Goal: Task Accomplishment & Management: Use online tool/utility

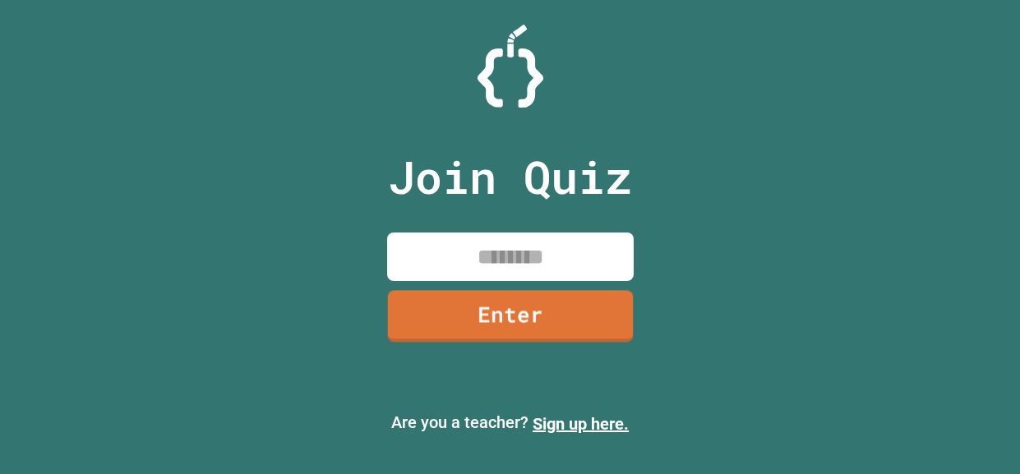
click at [487, 260] on input at bounding box center [510, 257] width 246 height 48
type input "********"
click at [544, 323] on link "Enter" at bounding box center [510, 315] width 246 height 54
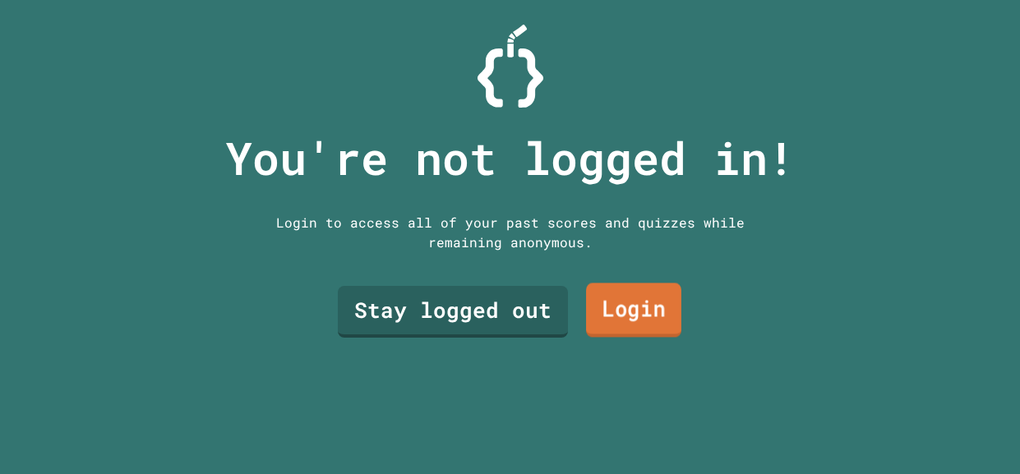
click at [672, 315] on link "Login" at bounding box center [633, 310] width 95 height 54
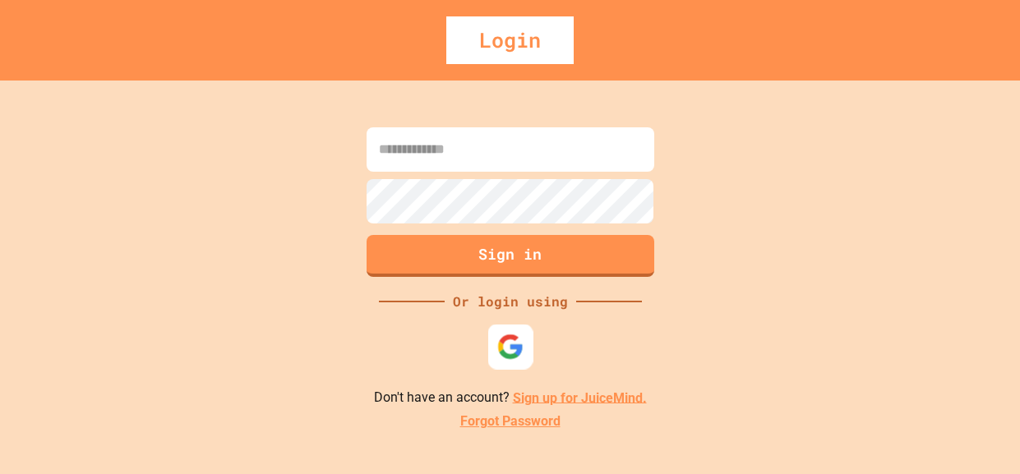
click at [519, 355] on img at bounding box center [509, 346] width 27 height 27
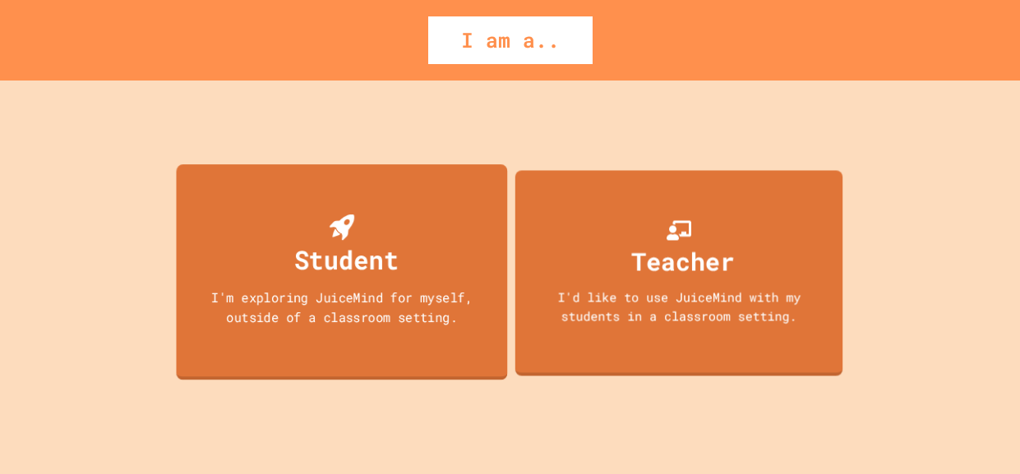
click at [408, 276] on div "Student I'm exploring JuiceMind for myself, outside of a classroom setting." at bounding box center [341, 272] width 331 height 216
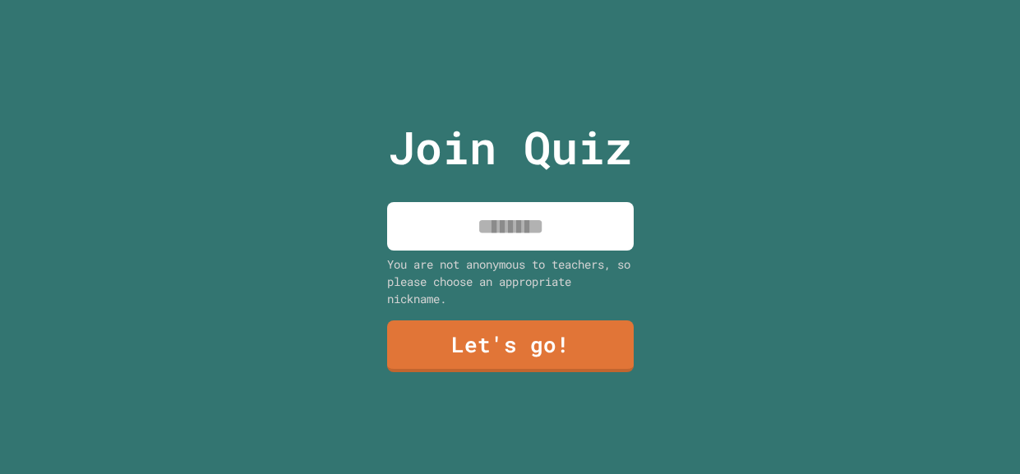
click at [475, 237] on input at bounding box center [510, 226] width 246 height 48
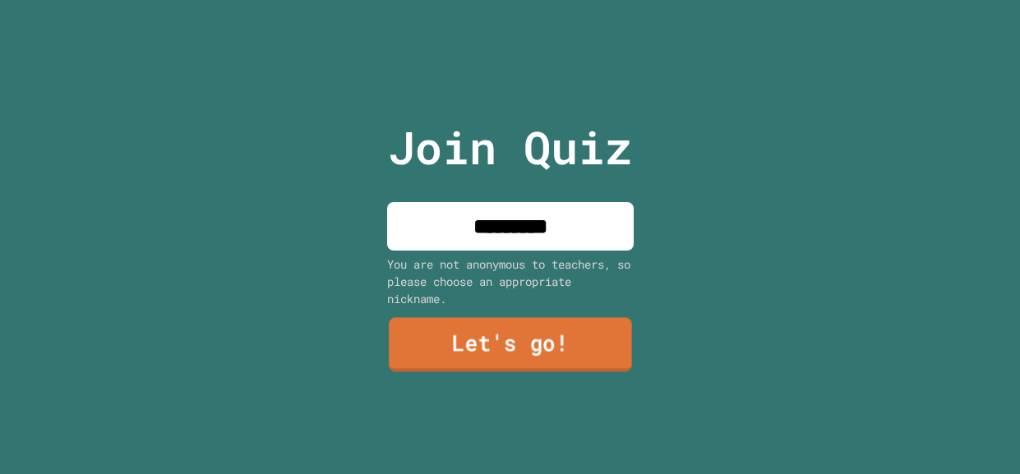
type input "*********"
click at [500, 361] on link "Let's go!" at bounding box center [510, 345] width 243 height 54
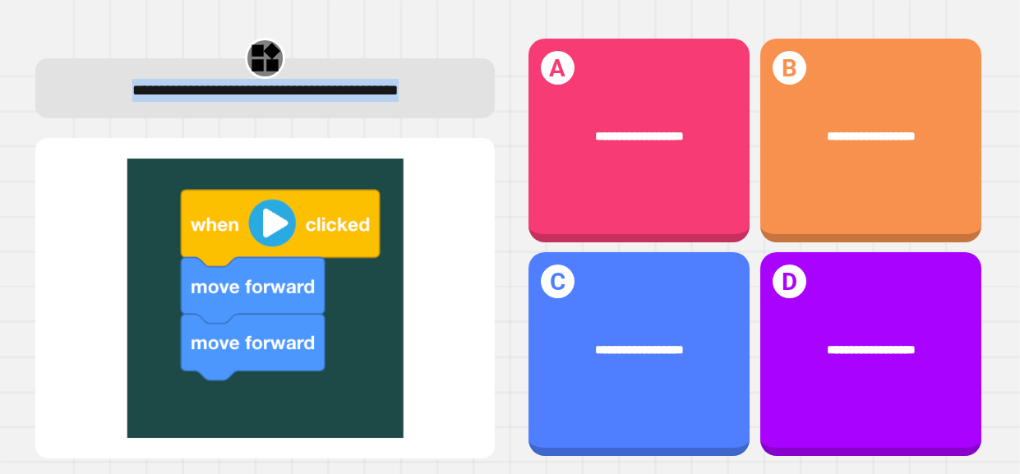
drag, startPoint x: 81, startPoint y: 103, endPoint x: 359, endPoint y: 119, distance: 279.0
click at [359, 102] on div "**********" at bounding box center [265, 90] width 417 height 23
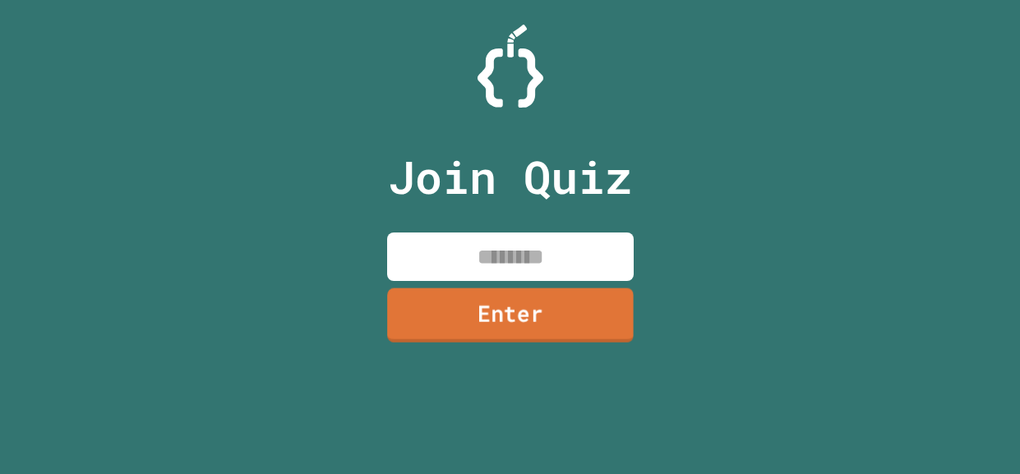
click at [492, 292] on link "Enter" at bounding box center [510, 315] width 246 height 54
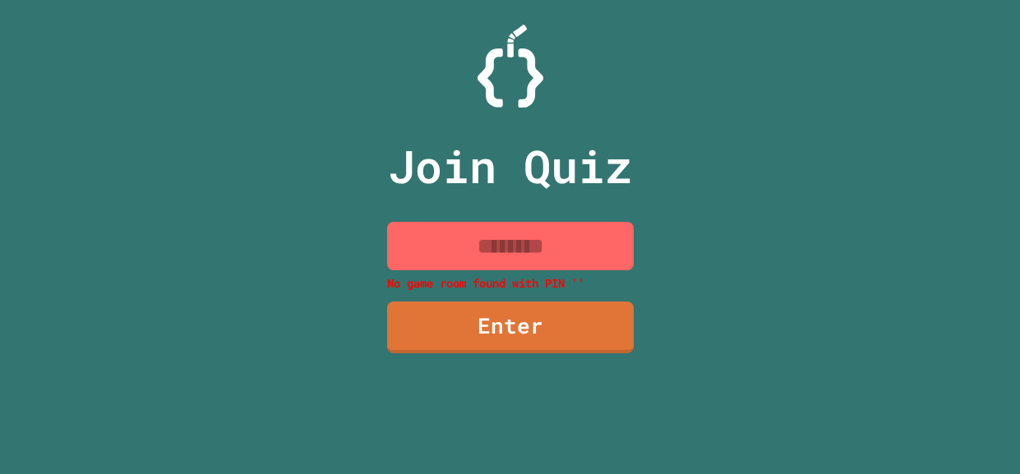
click at [511, 266] on input at bounding box center [510, 246] width 246 height 48
click at [537, 261] on input at bounding box center [510, 246] width 246 height 48
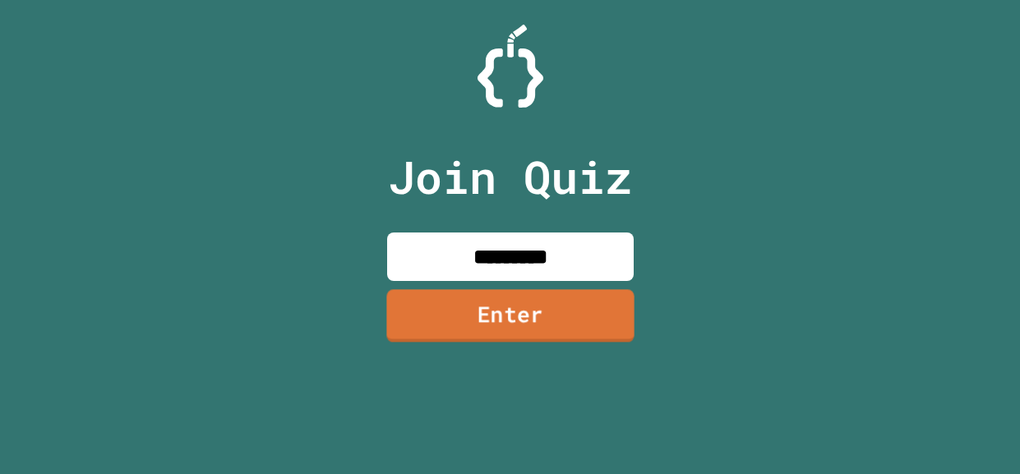
click at [585, 326] on link "Enter" at bounding box center [509, 315] width 247 height 53
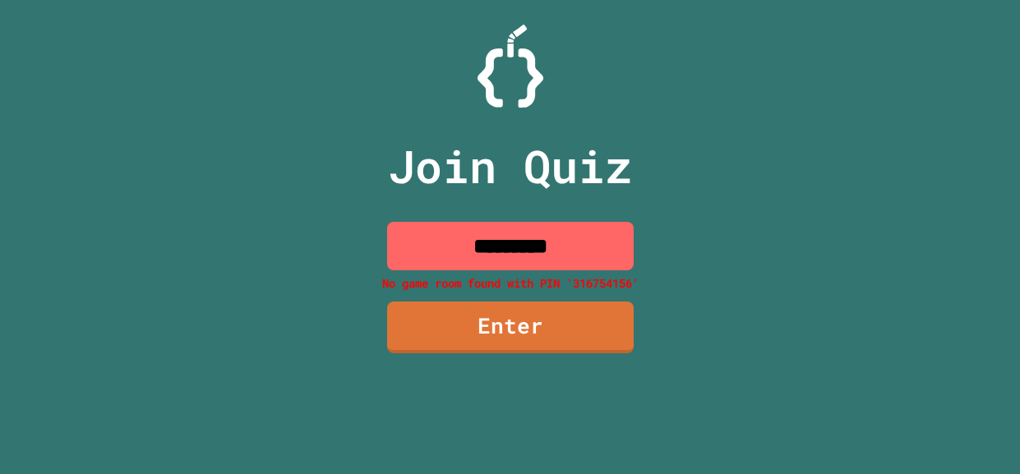
click at [555, 256] on input "*********" at bounding box center [510, 246] width 246 height 48
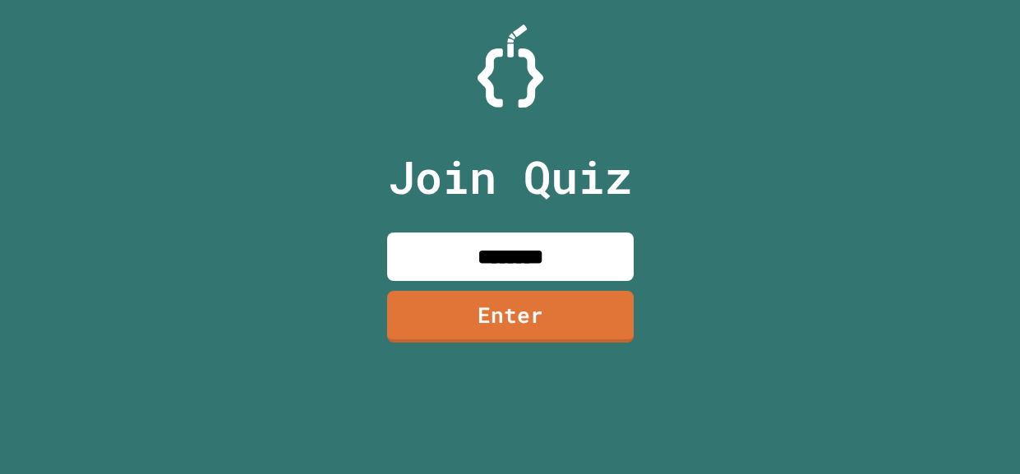
click at [514, 270] on input "********" at bounding box center [510, 257] width 246 height 48
type input "********"
click at [524, 320] on link "Enter" at bounding box center [510, 315] width 246 height 54
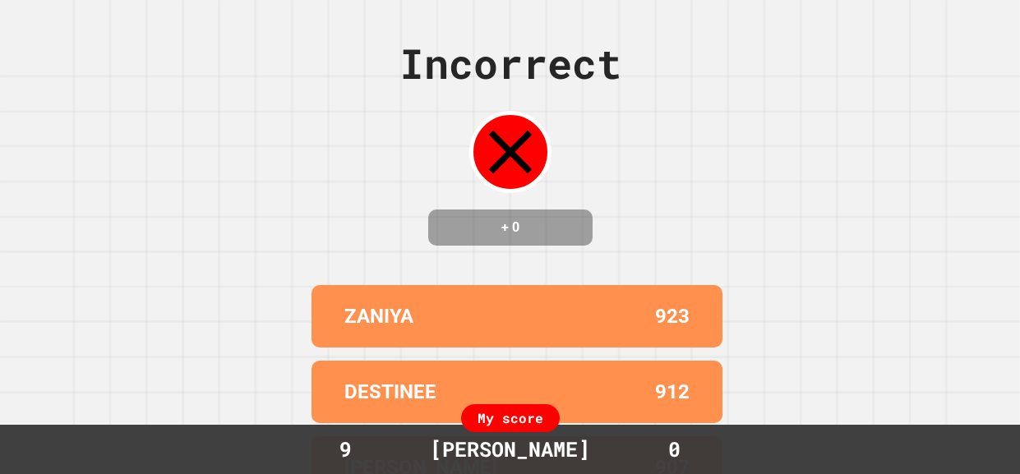
click at [533, 170] on icon at bounding box center [510, 152] width 74 height 74
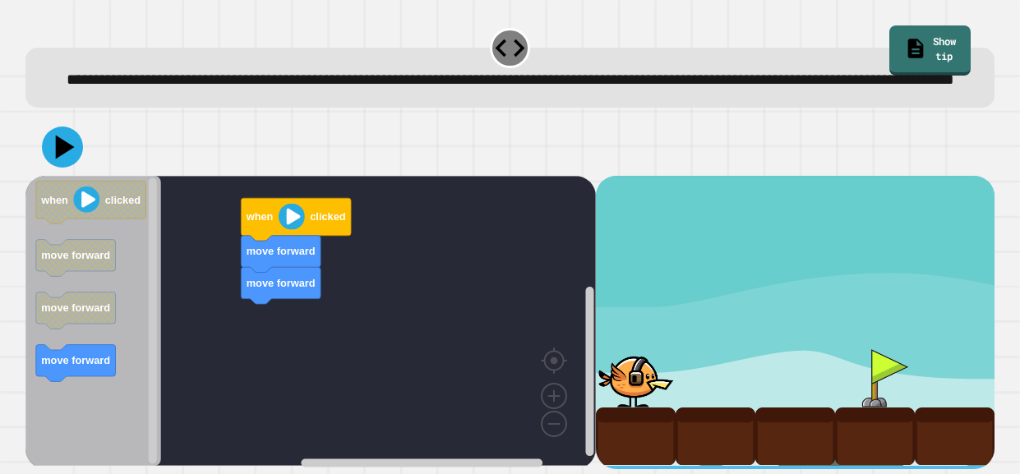
scroll to position [21, 0]
click at [282, 219] on image "Blockly Workspace" at bounding box center [292, 216] width 26 height 26
click at [184, 246] on div "move forward move forward when clicked when clicked move forward move forward m…" at bounding box center [310, 322] width 570 height 293
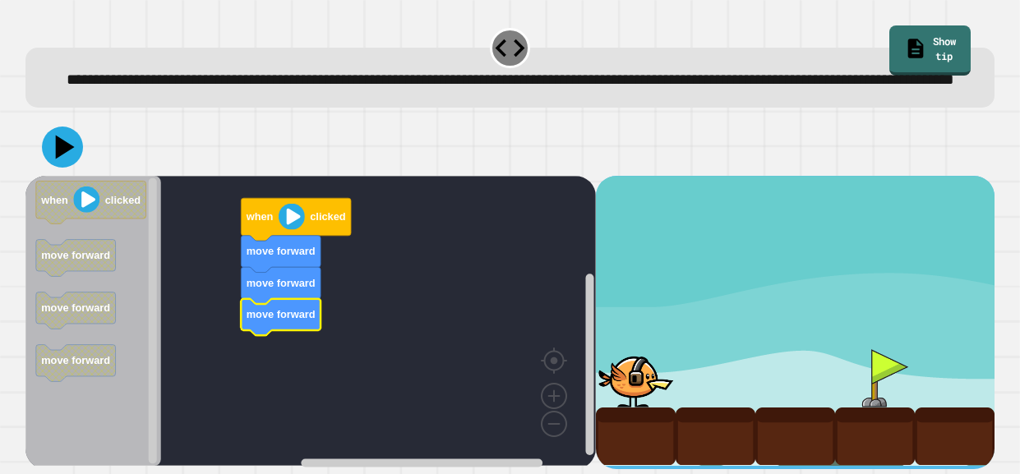
click at [292, 233] on icon "Blockly Workspace" at bounding box center [296, 219] width 110 height 43
click at [265, 321] on div "move forward move forward move forward when clicked when clicked move forward m…" at bounding box center [310, 322] width 570 height 293
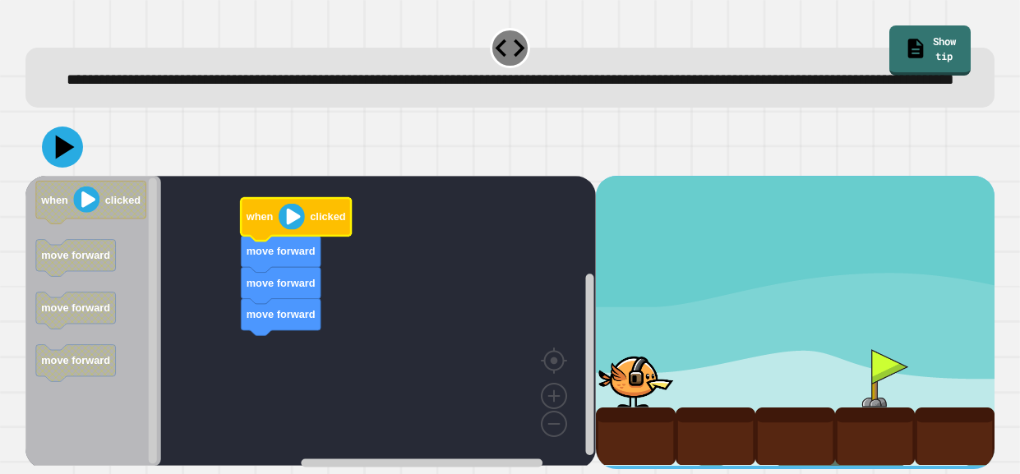
click at [279, 237] on icon "Blockly Workspace" at bounding box center [296, 219] width 110 height 43
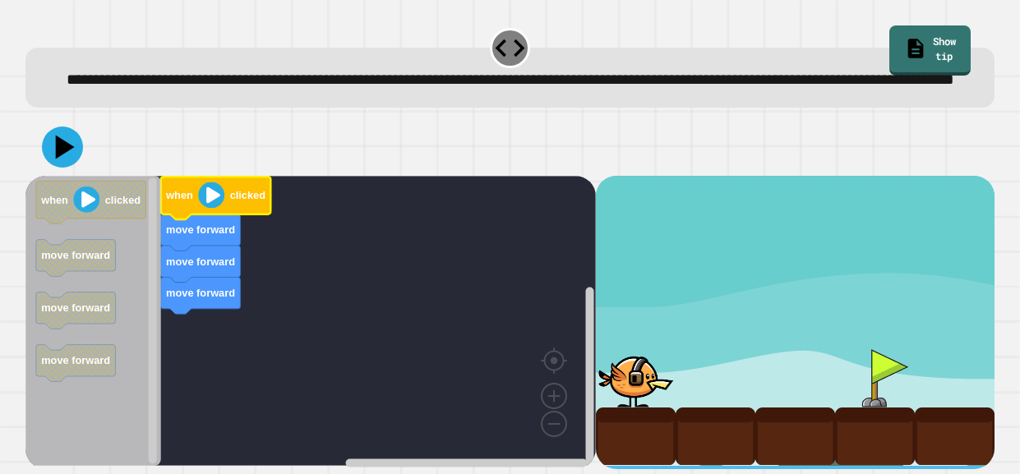
click at [170, 207] on icon "Blockly Workspace" at bounding box center [216, 198] width 110 height 43
click at [206, 201] on image "Blockly Workspace" at bounding box center [211, 195] width 26 height 26
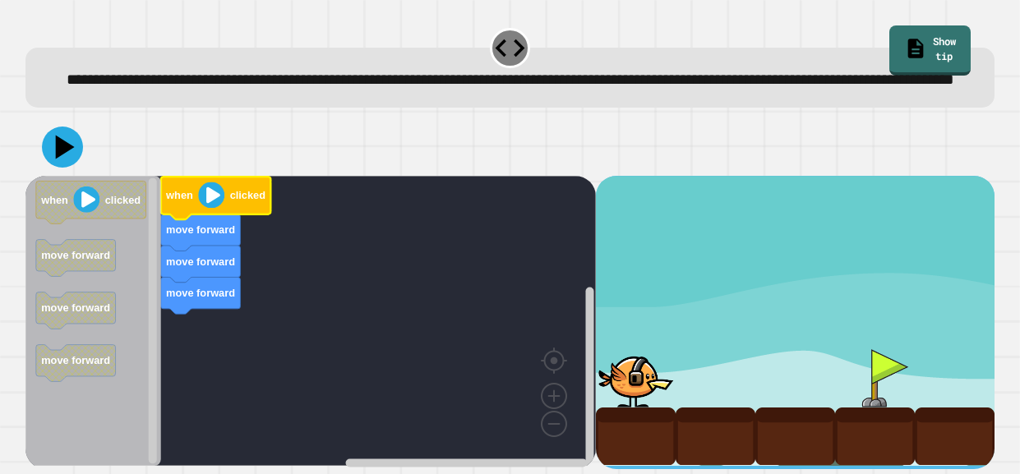
click at [210, 201] on image "Blockly Workspace" at bounding box center [211, 195] width 26 height 26
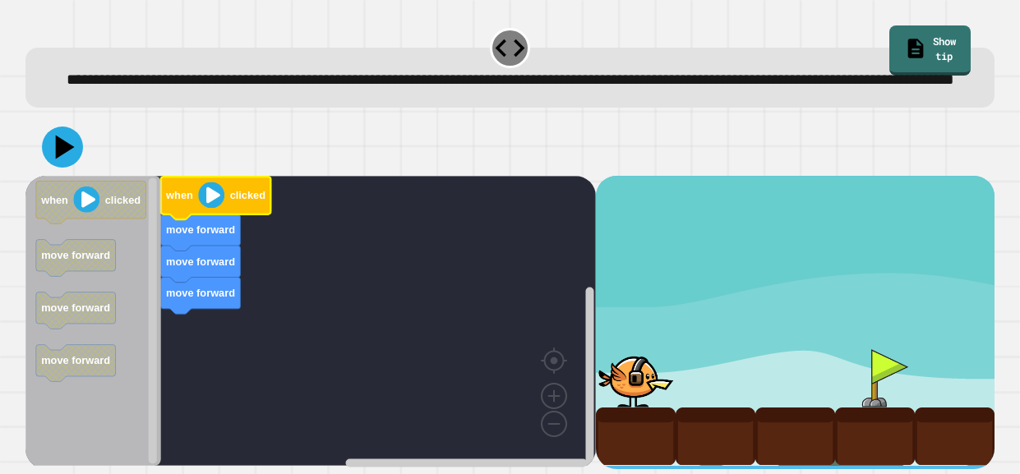
click at [210, 201] on image "Blockly Workspace" at bounding box center [211, 195] width 26 height 26
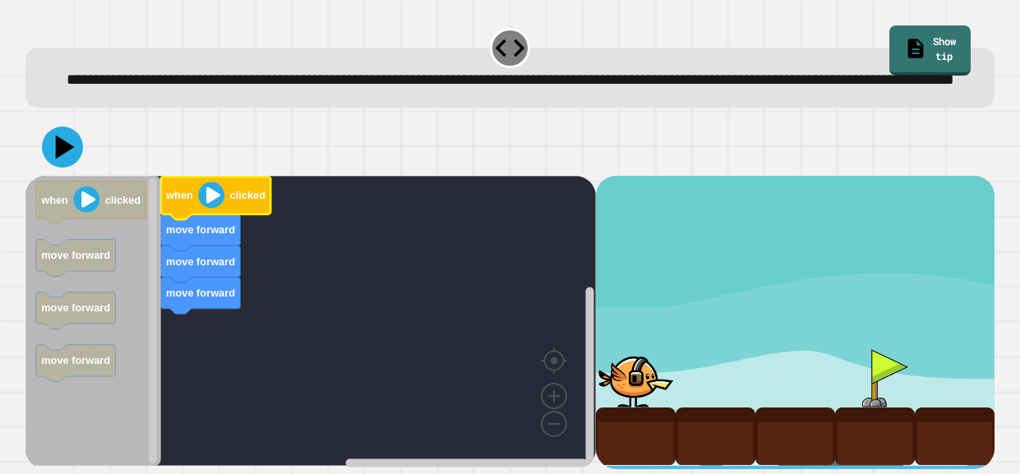
click at [210, 201] on image "Blockly Workspace" at bounding box center [211, 195] width 26 height 26
click at [85, 203] on image "Blockly Workspace" at bounding box center [86, 199] width 26 height 26
click at [61, 160] on icon at bounding box center [62, 146] width 49 height 49
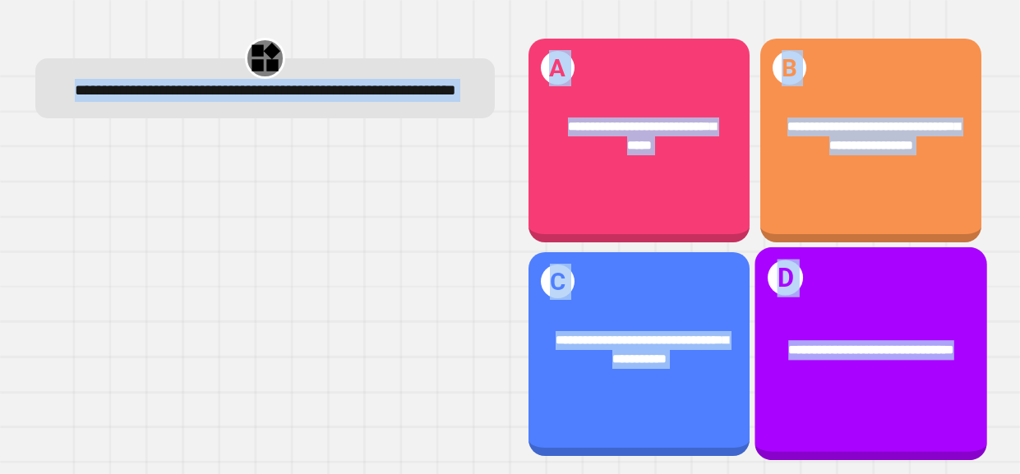
drag, startPoint x: 67, startPoint y: 87, endPoint x: 929, endPoint y: 425, distance: 926.4
click at [929, 425] on div "**********" at bounding box center [510, 248] width 979 height 454
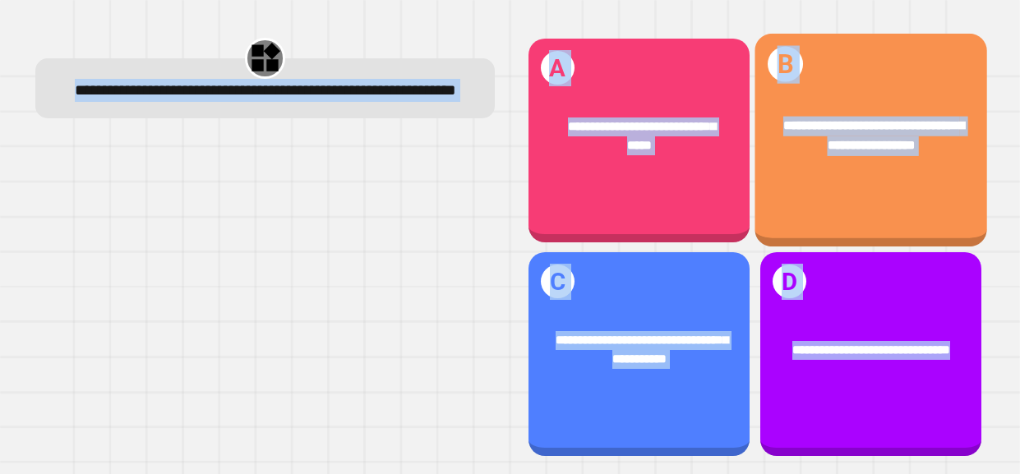
click at [831, 168] on div "**********" at bounding box center [870, 135] width 233 height 91
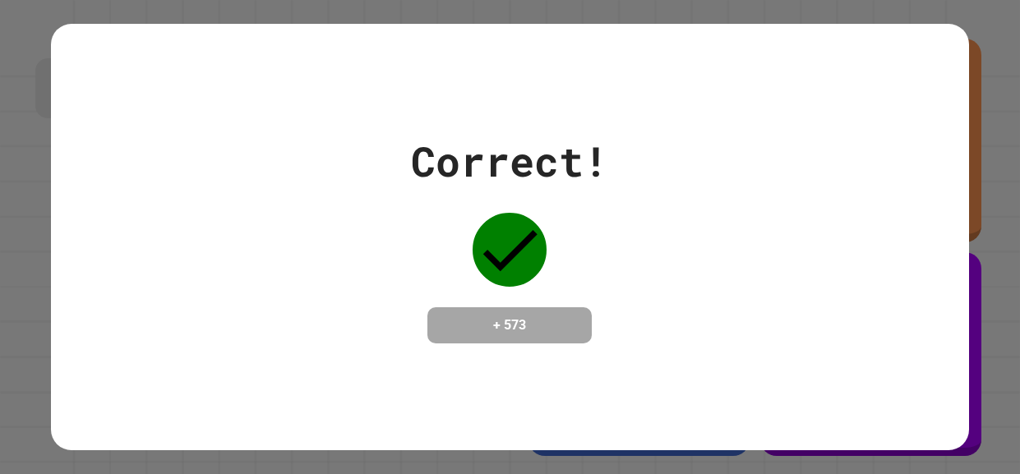
click at [482, 253] on icon at bounding box center [509, 250] width 74 height 74
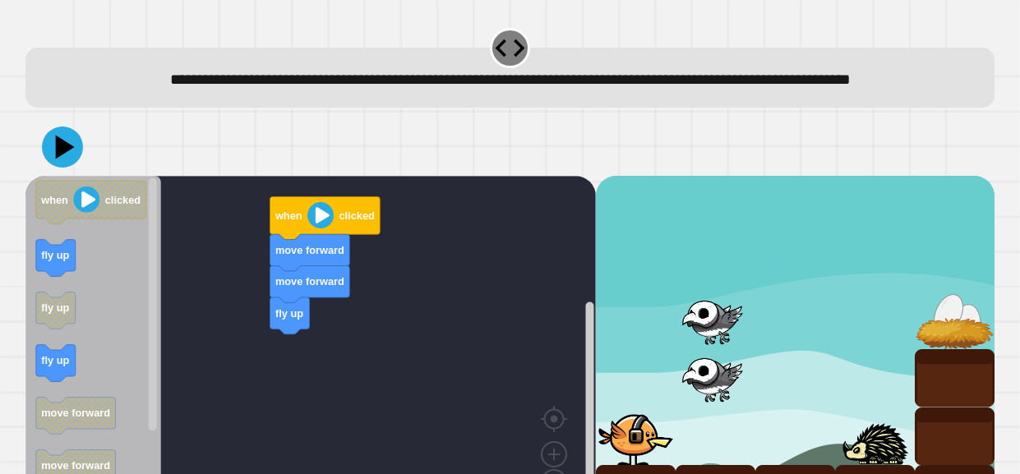
click at [1018, 155] on div "**********" at bounding box center [510, 237] width 1020 height 474
drag, startPoint x: 1018, startPoint y: 155, endPoint x: 1013, endPoint y: 213, distance: 57.7
click at [1013, 213] on div "**********" at bounding box center [510, 237] width 1020 height 474
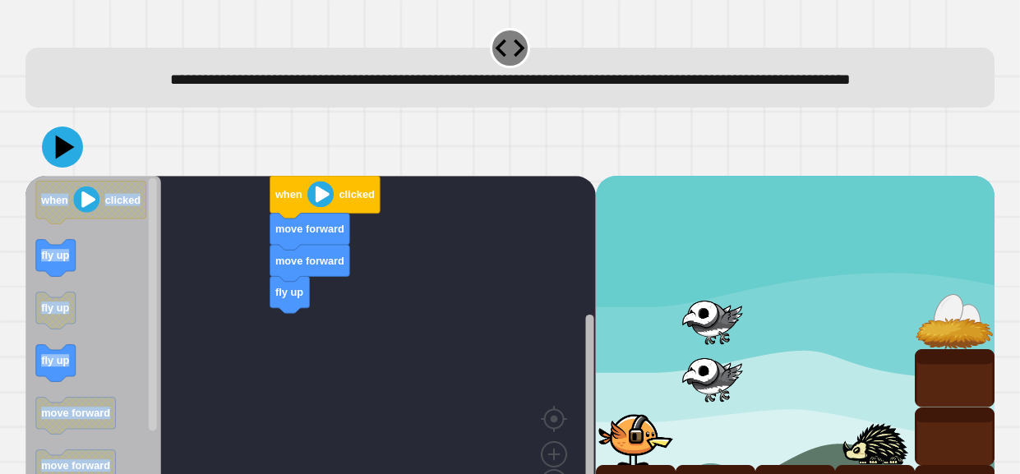
click at [581, 403] on div "fly up move forward move forward when clicked when clicked fly up fly up fly up…" at bounding box center [310, 350] width 570 height 348
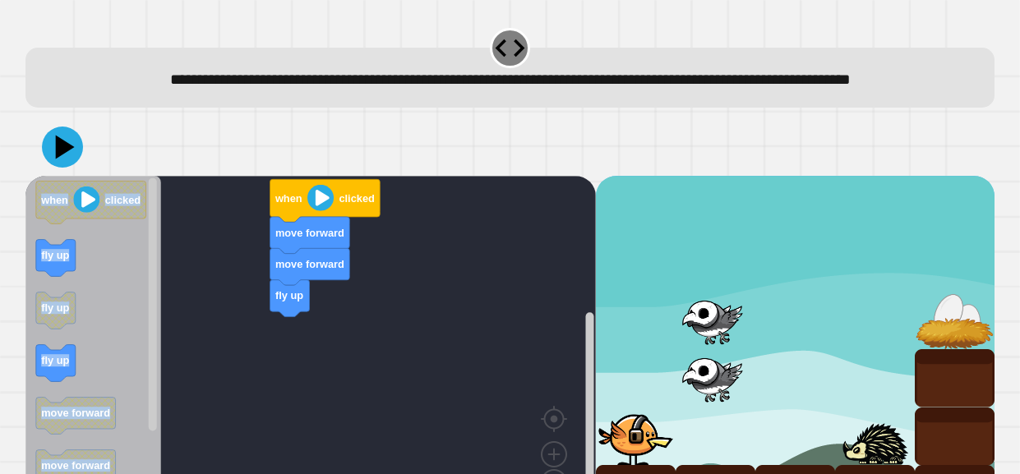
click at [1014, 379] on div "**********" at bounding box center [510, 237] width 1020 height 474
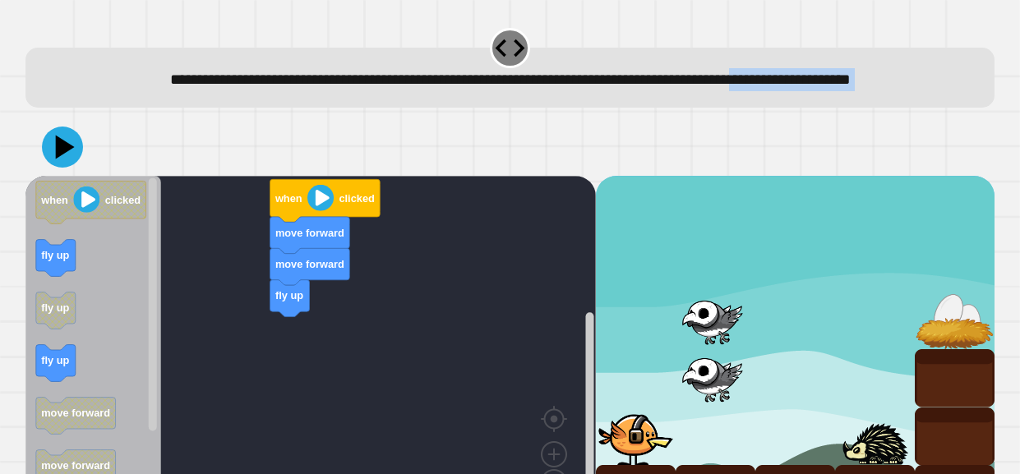
drag, startPoint x: 1018, startPoint y: 66, endPoint x: 1019, endPoint y: 193, distance: 127.3
click at [1019, 193] on div "**********" at bounding box center [510, 237] width 1020 height 474
drag, startPoint x: 853, startPoint y: 434, endPoint x: 842, endPoint y: 296, distance: 138.4
click at [842, 296] on div at bounding box center [795, 350] width 398 height 348
drag, startPoint x: 1019, startPoint y: 285, endPoint x: 1017, endPoint y: 222, distance: 63.3
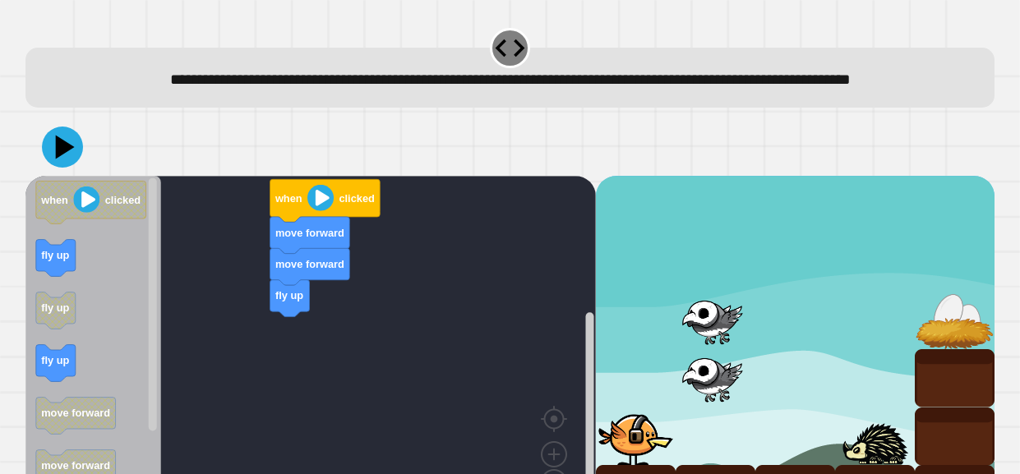
click at [1017, 222] on div "**********" at bounding box center [510, 237] width 1020 height 474
click at [1013, 170] on div "**********" at bounding box center [510, 237] width 1020 height 474
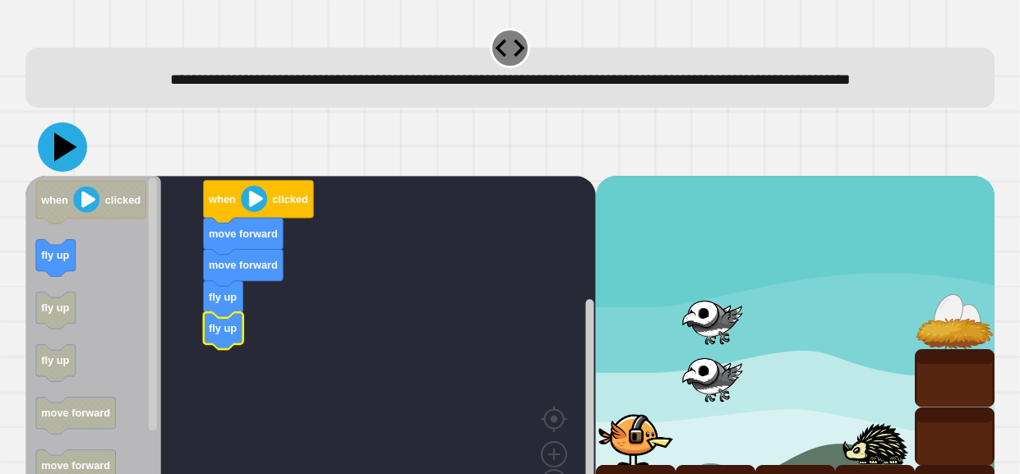
click at [70, 172] on icon at bounding box center [62, 146] width 49 height 49
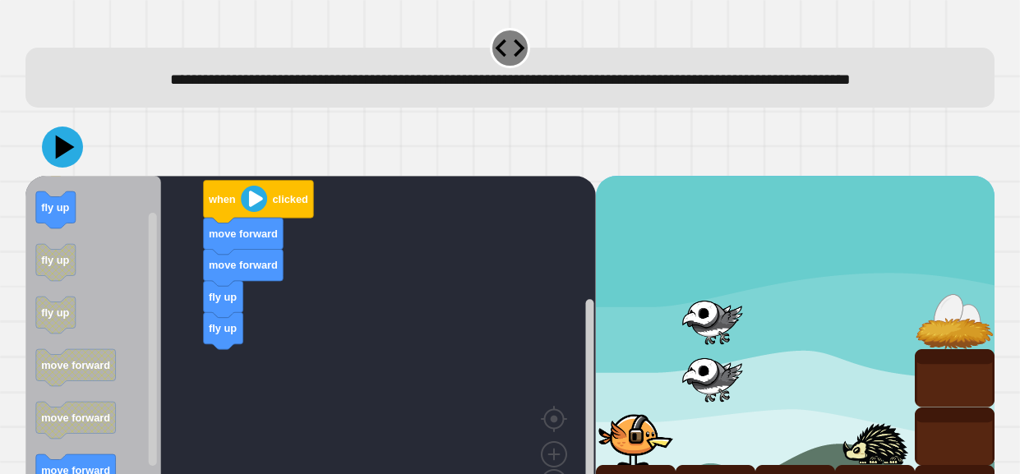
click at [231, 385] on div "fly up fly up move forward move forward when clicked when clicked fly up fly up…" at bounding box center [310, 350] width 570 height 348
click at [56, 407] on g "when clicked fly up fly up fly up move forward move forward move forward fly do…" at bounding box center [91, 363] width 110 height 463
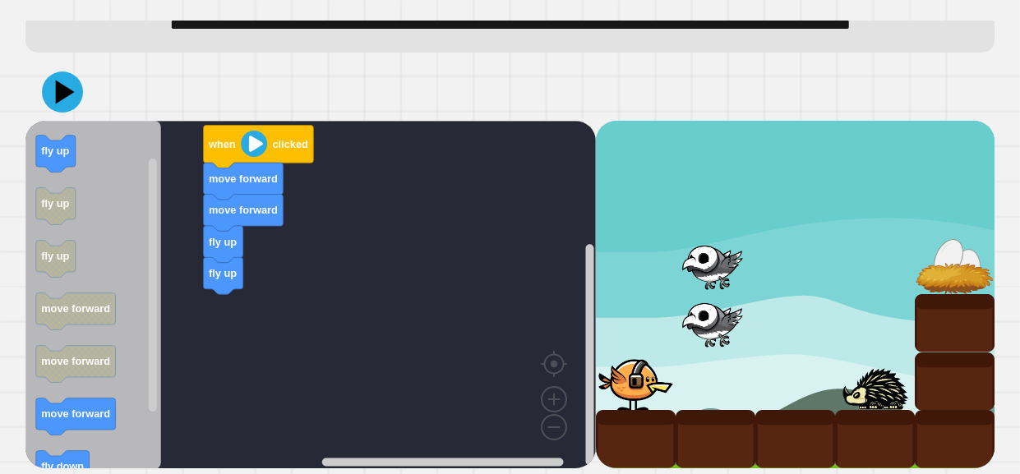
scroll to position [80, 0]
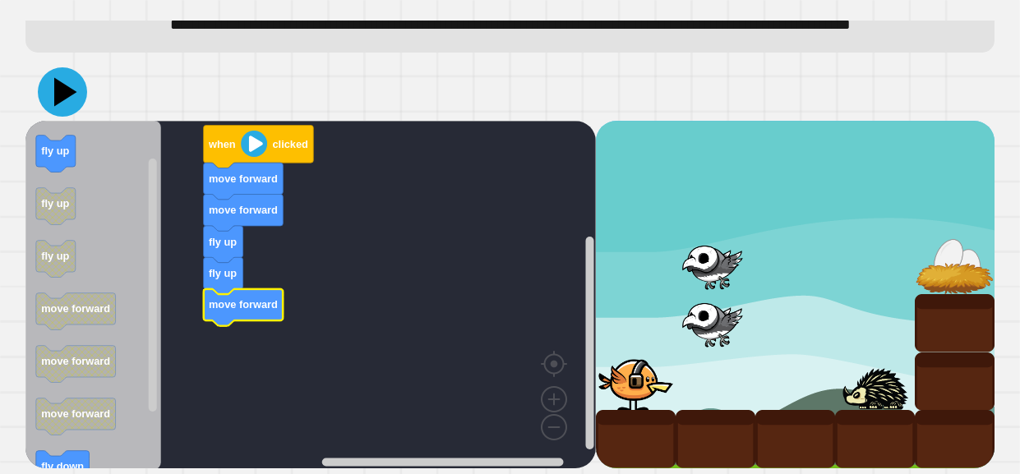
click at [55, 104] on icon at bounding box center [62, 91] width 49 height 49
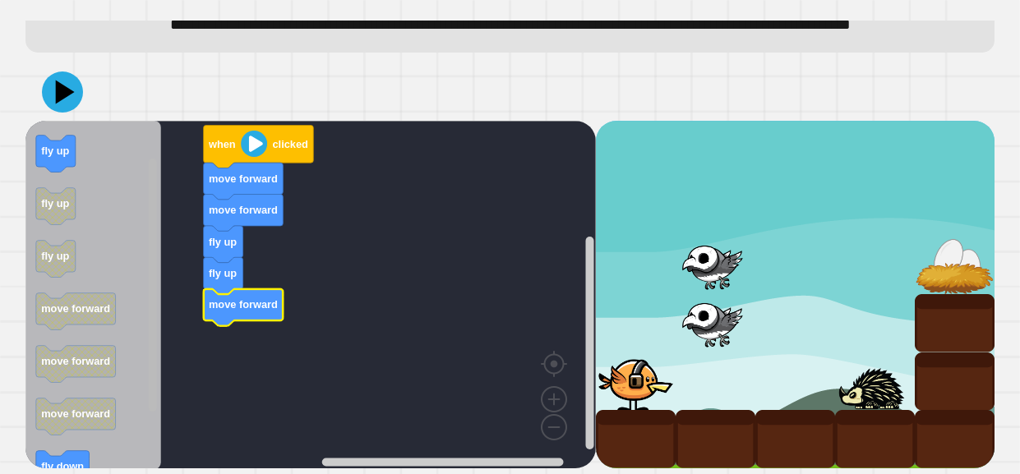
click at [155, 385] on rect "Blockly Workspace" at bounding box center [153, 285] width 8 height 253
click at [155, 361] on rect "Blockly Workspace" at bounding box center [153, 285] width 8 height 253
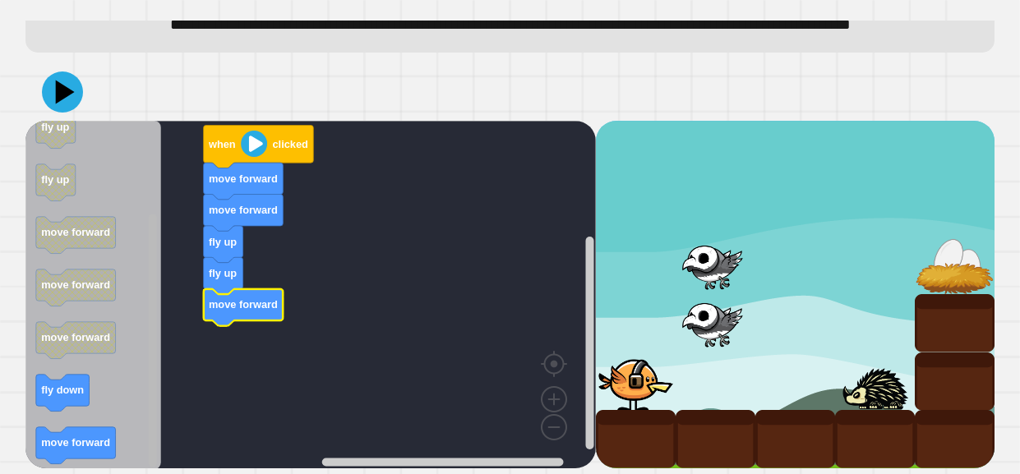
click at [136, 435] on div "fly up fly up move forward move forward move forward when clicked when clicked …" at bounding box center [310, 295] width 570 height 348
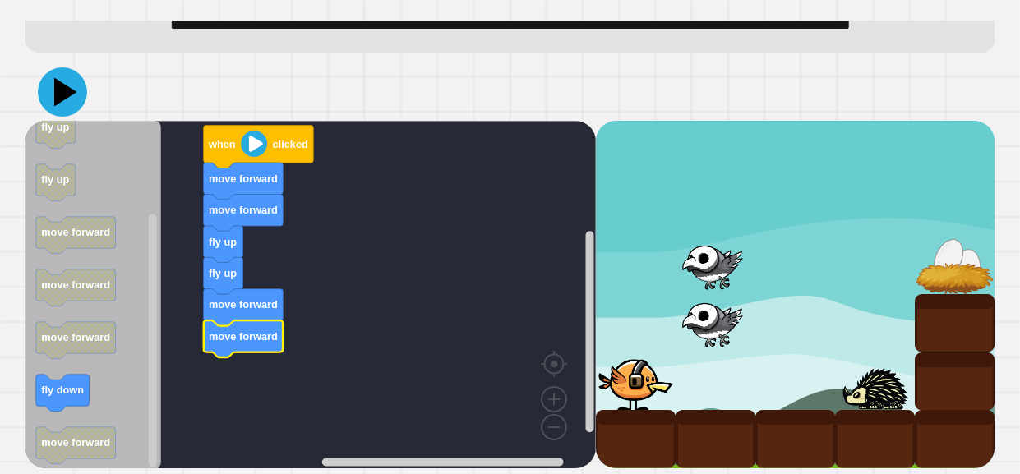
click at [67, 93] on icon at bounding box center [65, 91] width 23 height 29
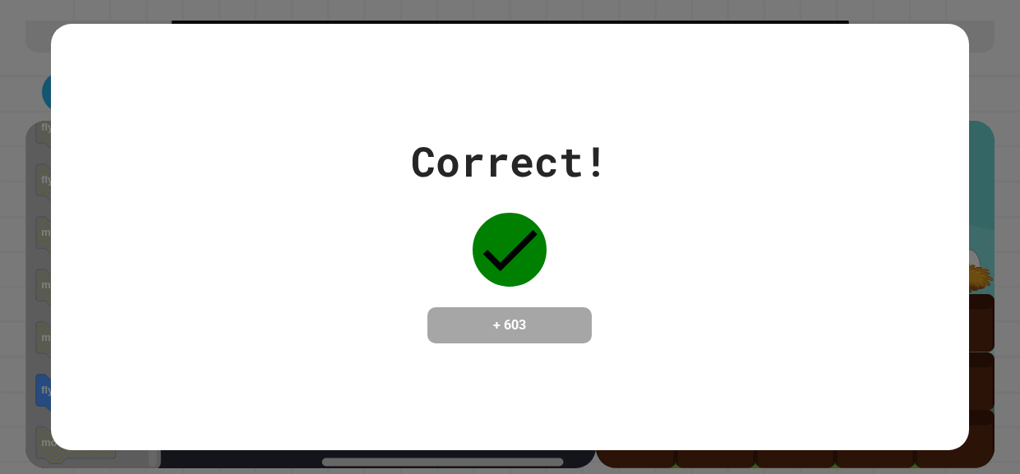
click at [505, 357] on div "Correct! + 603" at bounding box center [510, 237] width 918 height 426
click at [479, 334] on h4 "+ 603" at bounding box center [509, 325] width 131 height 20
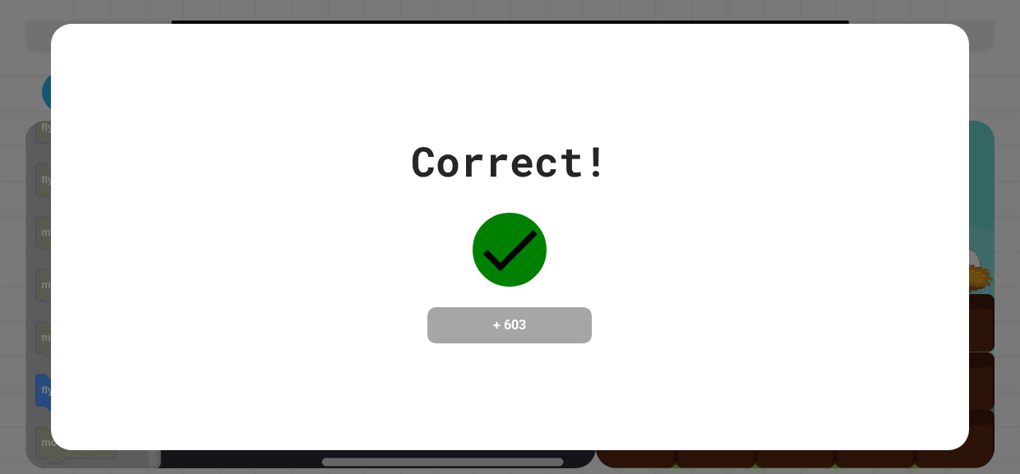
click at [479, 335] on h4 "+ 603" at bounding box center [509, 325] width 131 height 20
drag, startPoint x: 472, startPoint y: 309, endPoint x: 566, endPoint y: 326, distance: 95.2
click at [566, 326] on h4 "+ 603" at bounding box center [509, 325] width 131 height 20
click at [464, 297] on div "Correct! + 603" at bounding box center [509, 237] width 197 height 213
click at [470, 307] on div "+ 603" at bounding box center [509, 325] width 164 height 36
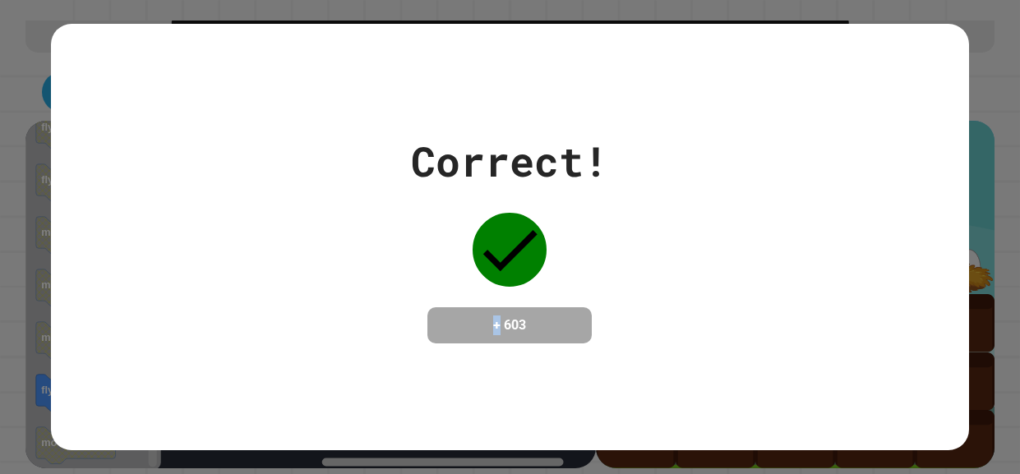
click at [470, 307] on div "+ 603" at bounding box center [509, 325] width 164 height 36
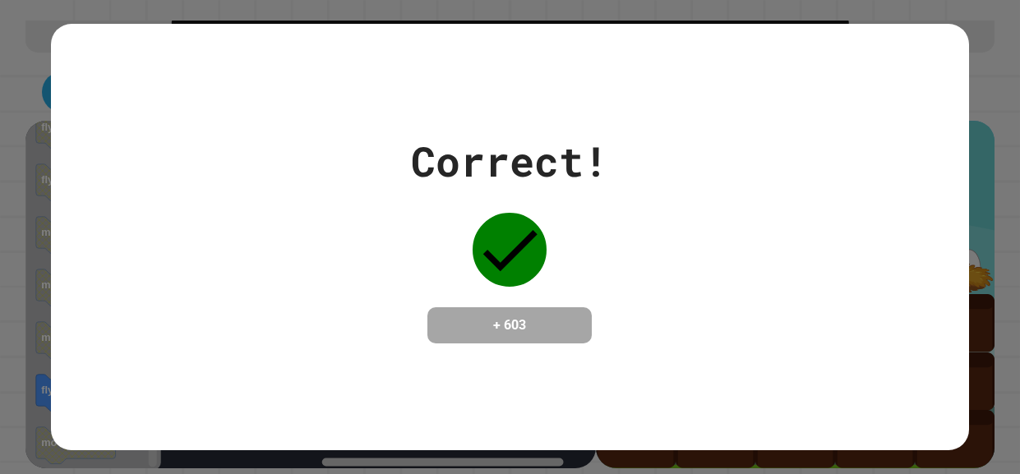
click at [470, 307] on div "+ 603" at bounding box center [509, 325] width 164 height 36
drag, startPoint x: 539, startPoint y: 339, endPoint x: 476, endPoint y: 341, distance: 63.3
click at [476, 335] on h4 "+ 603" at bounding box center [509, 325] width 131 height 20
click at [482, 335] on h4 "+ 603" at bounding box center [509, 325] width 131 height 20
drag, startPoint x: 481, startPoint y: 340, endPoint x: 619, endPoint y: 338, distance: 138.9
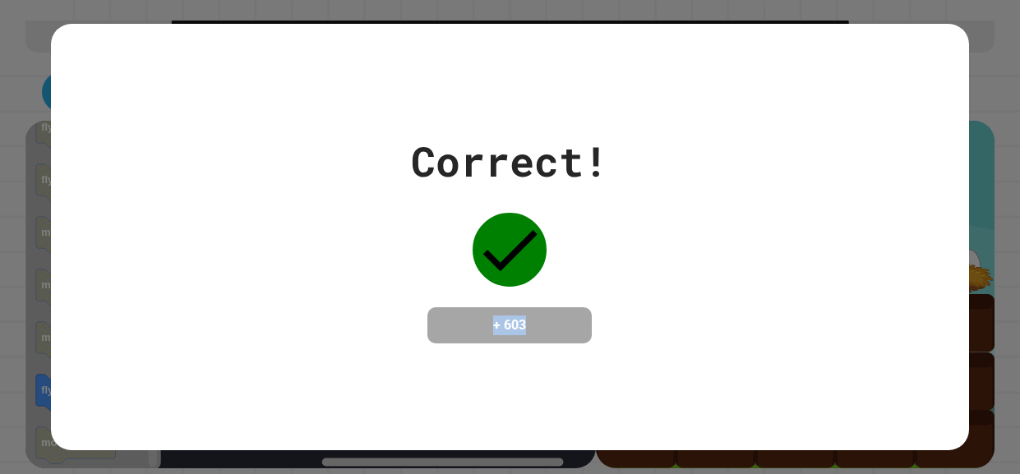
click at [619, 338] on div "Correct! + 603" at bounding box center [510, 237] width 918 height 213
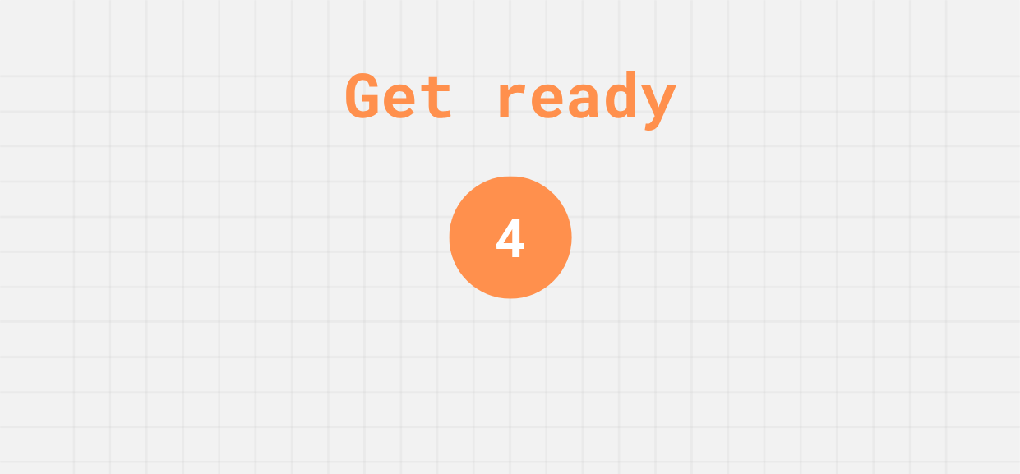
scroll to position [0, 0]
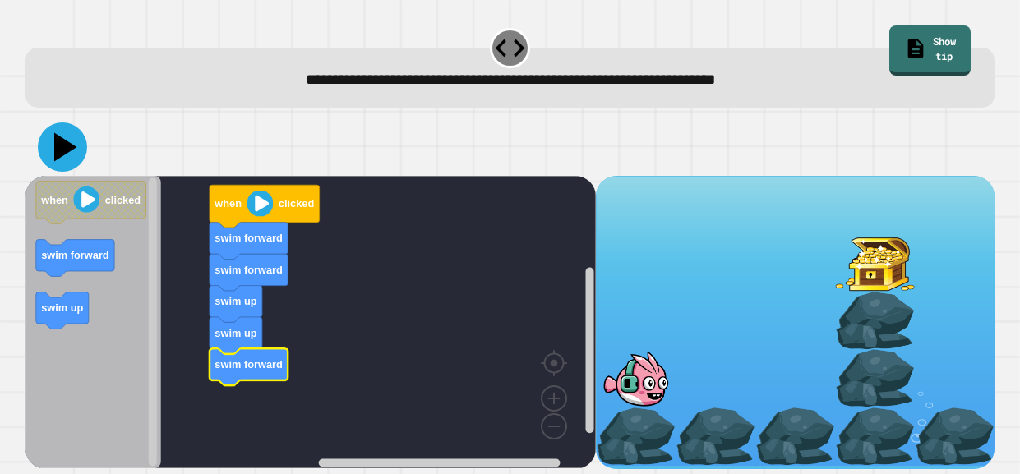
click at [62, 161] on icon at bounding box center [62, 146] width 49 height 49
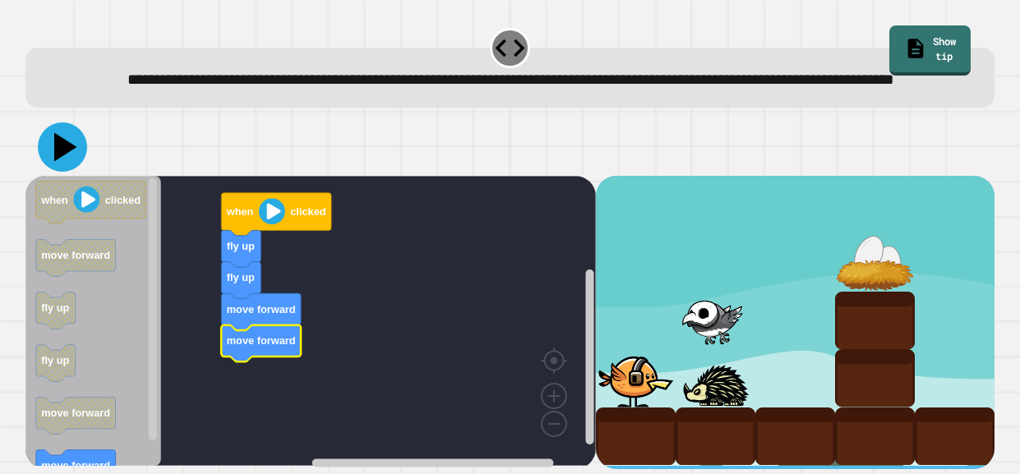
click at [56, 161] on icon at bounding box center [65, 146] width 23 height 29
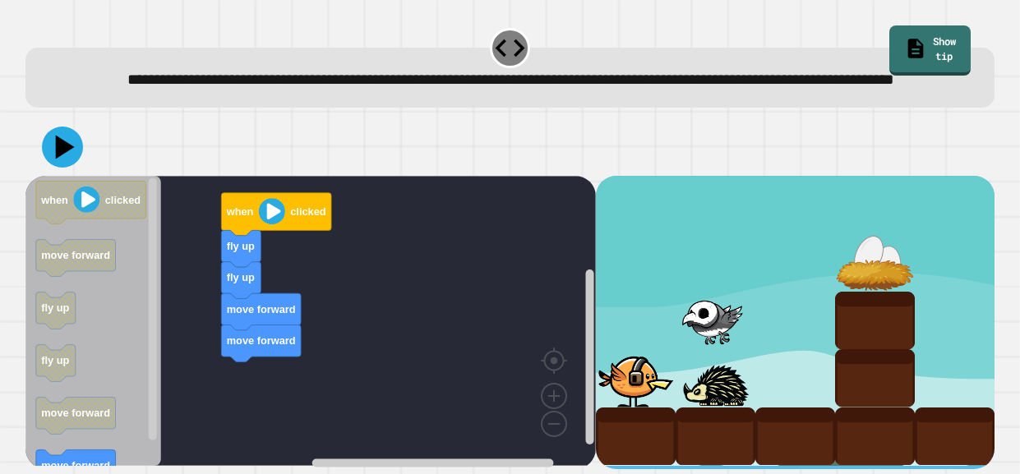
click at [189, 357] on div "when clicked fly up fly up move forward move forward when clicked move forward …" at bounding box center [310, 322] width 570 height 293
click at [154, 398] on g "Blockly Workspace" at bounding box center [152, 320] width 12 height 286
click at [152, 333] on g "Blockly Workspace" at bounding box center [152, 320] width 12 height 286
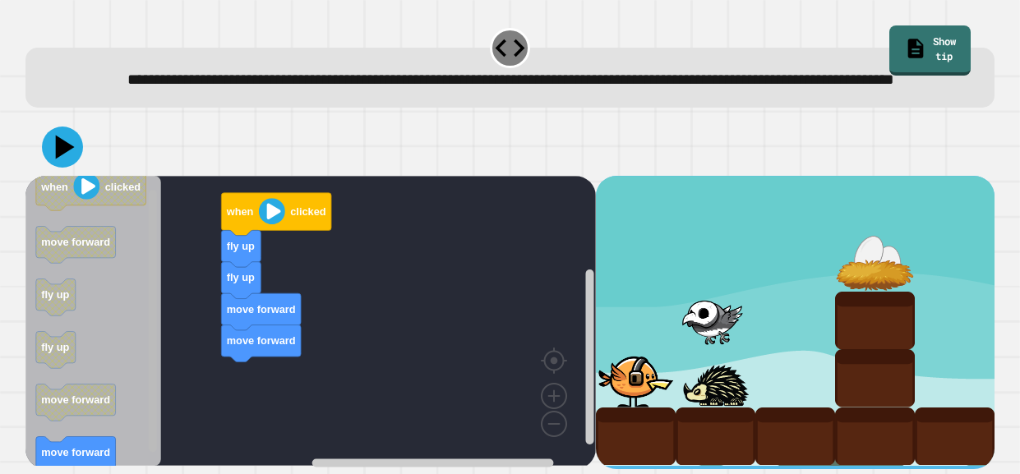
click at [153, 286] on rect "Blockly Workspace" at bounding box center [153, 321] width 8 height 262
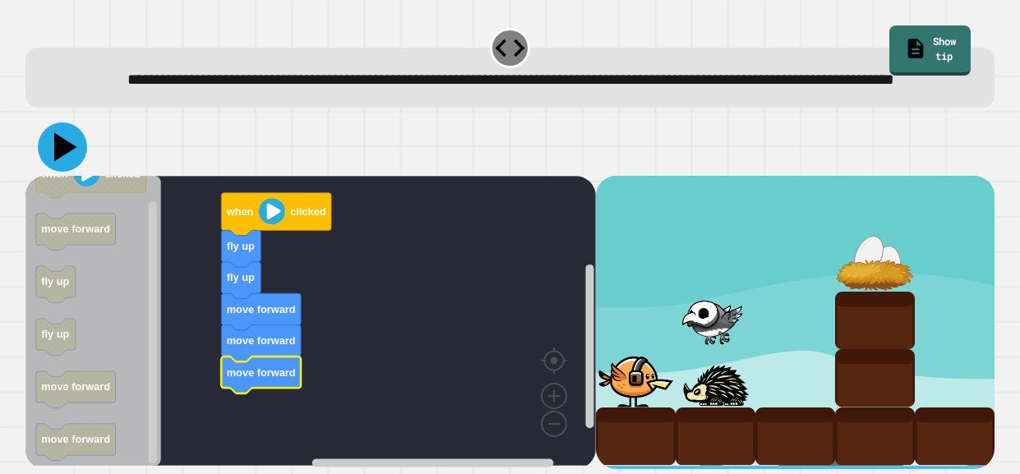
click at [65, 161] on icon at bounding box center [65, 146] width 23 height 29
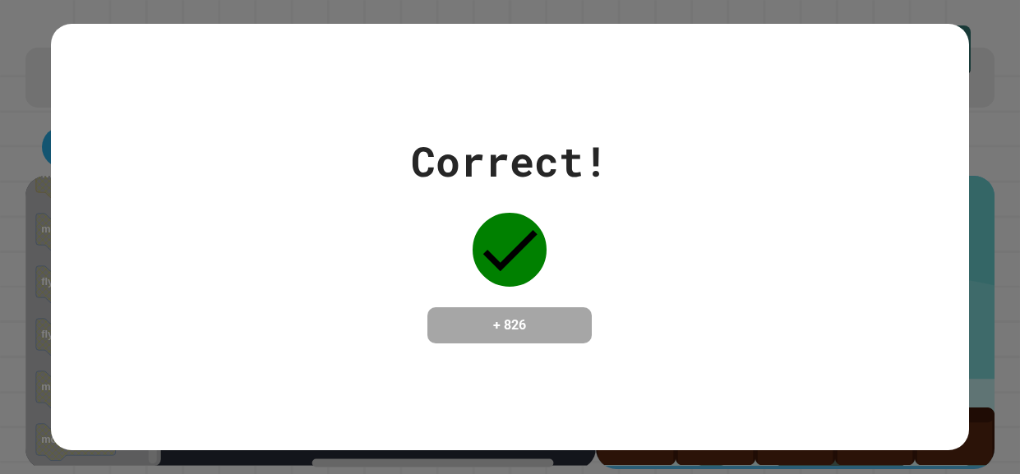
click at [540, 330] on h4 "+ 826" at bounding box center [509, 325] width 131 height 20
click at [505, 318] on h4 "+ 826" at bounding box center [509, 325] width 131 height 20
drag, startPoint x: 476, startPoint y: 330, endPoint x: 498, endPoint y: 328, distance: 22.3
click at [498, 328] on h4 "+ 826" at bounding box center [509, 325] width 131 height 20
click at [463, 332] on h4 "+ 826" at bounding box center [509, 325] width 131 height 20
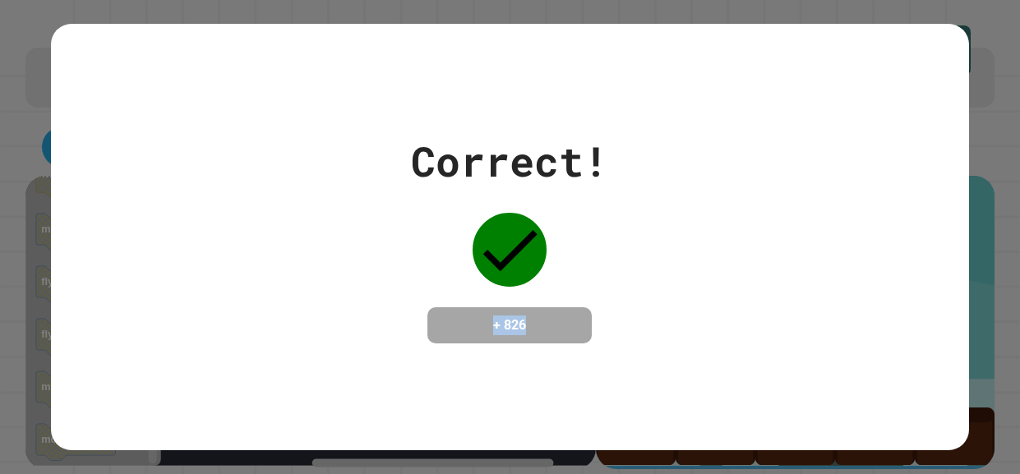
drag, startPoint x: 463, startPoint y: 332, endPoint x: 567, endPoint y: 348, distance: 105.5
click at [567, 343] on div "+ 826" at bounding box center [509, 325] width 164 height 36
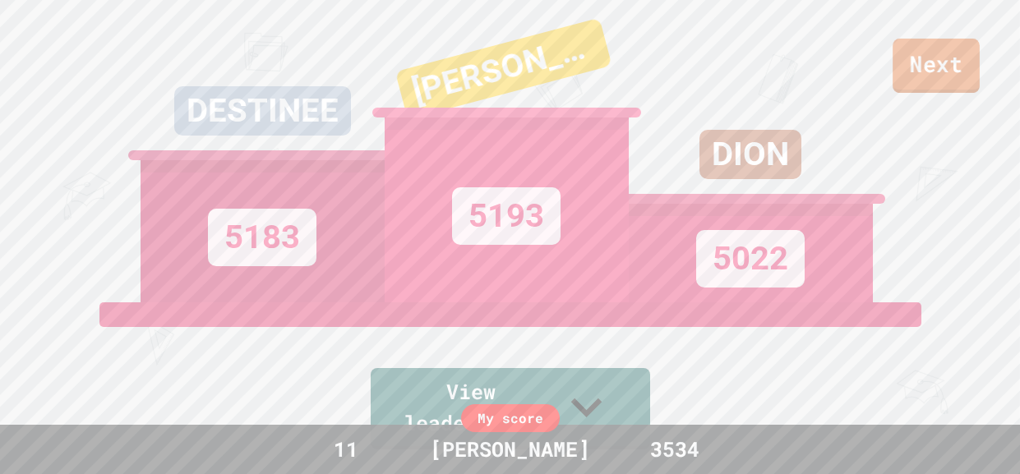
click at [933, 55] on link "Next" at bounding box center [935, 66] width 87 height 54
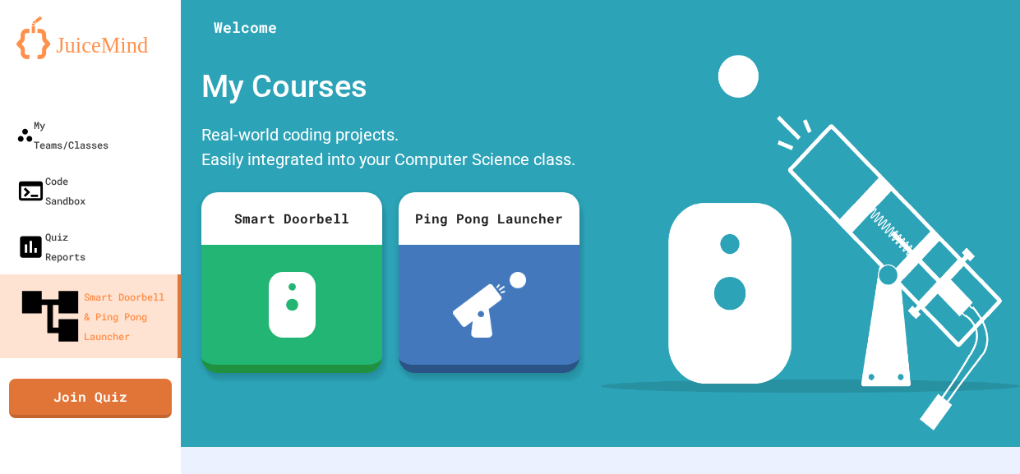
click at [598, 177] on div "My Courses Real-world coding projects. Easily integrated into your Computer Sci…" at bounding box center [391, 242] width 420 height 375
click at [124, 375] on link "Join Quiz" at bounding box center [89, 395] width 147 height 41
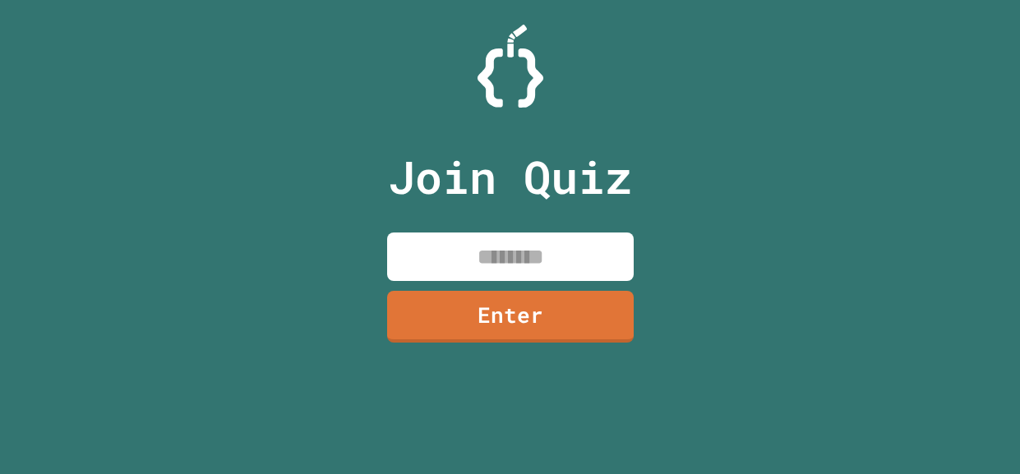
click at [578, 261] on input at bounding box center [510, 257] width 246 height 48
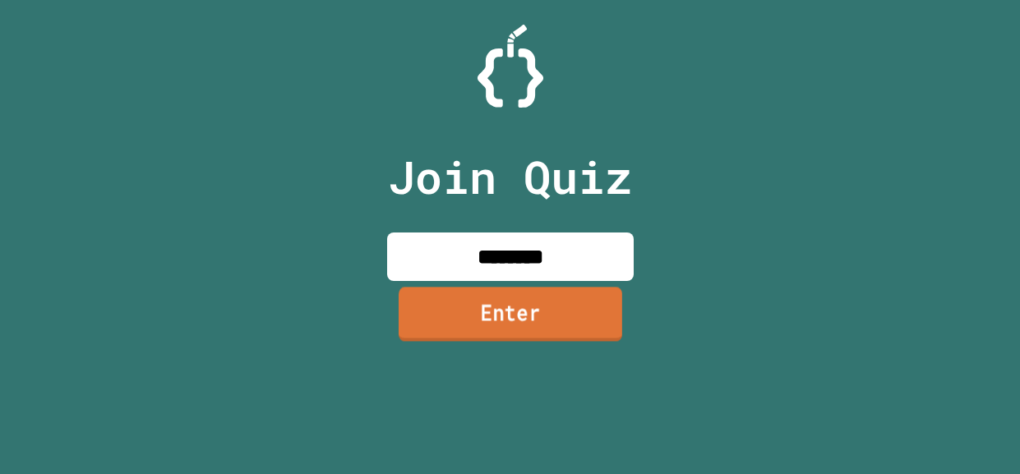
type input "********"
click at [518, 300] on link "Enter" at bounding box center [509, 314] width 223 height 54
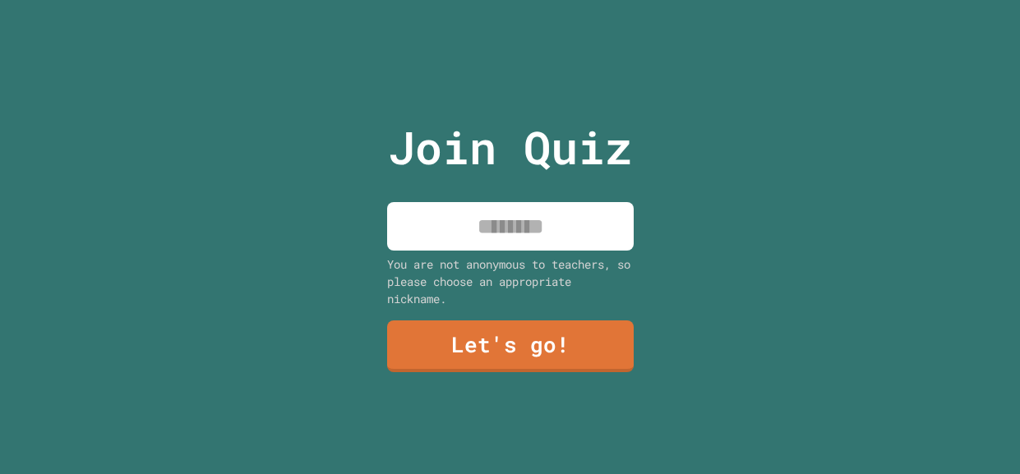
click at [509, 233] on input at bounding box center [510, 226] width 246 height 48
type input "*********"
click at [477, 374] on div "Join Quiz ********* You are not anonymous to teachers, so please choose an appr…" at bounding box center [509, 237] width 277 height 474
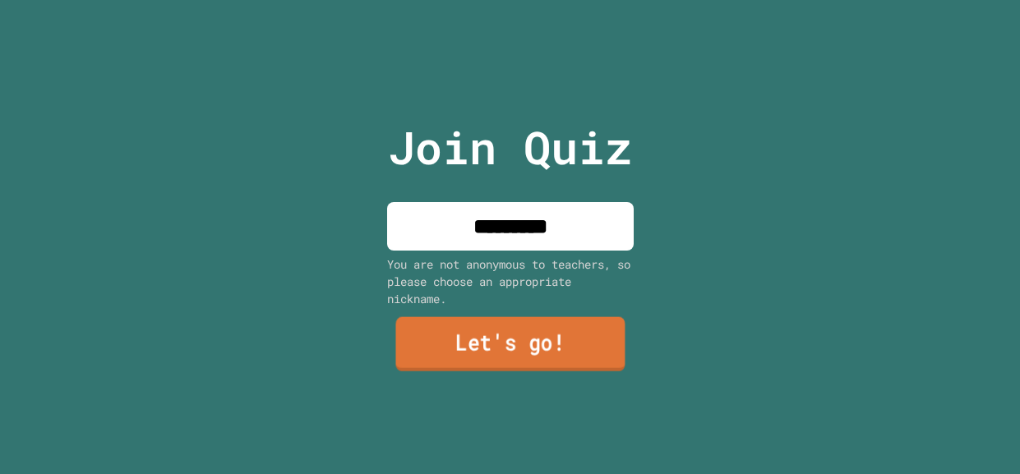
click at [477, 367] on link "Let's go!" at bounding box center [509, 344] width 229 height 54
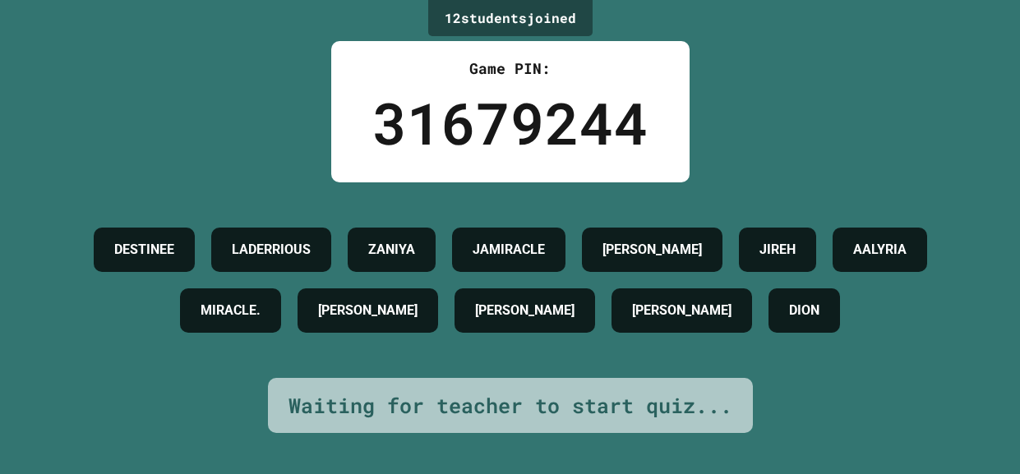
click at [281, 313] on div "MIRACLE." at bounding box center [230, 310] width 101 height 44
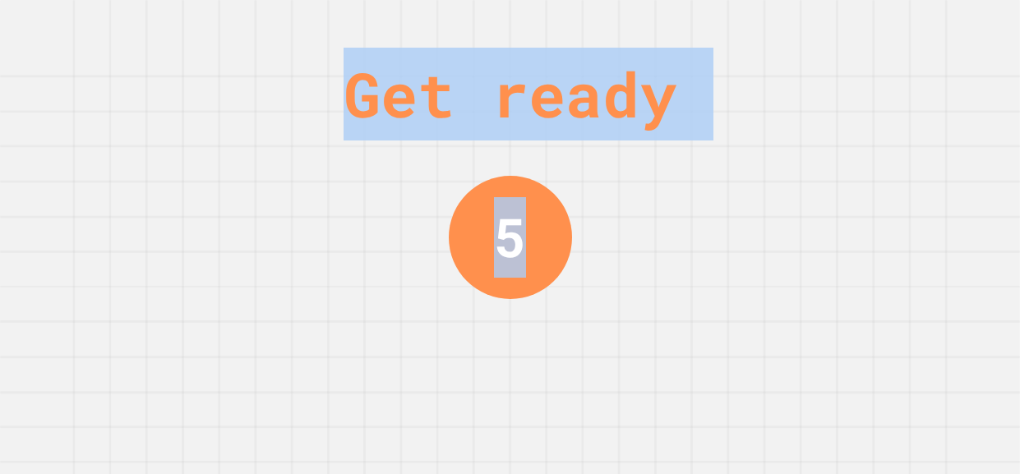
drag, startPoint x: 425, startPoint y: 16, endPoint x: 532, endPoint y: 16, distance: 106.8
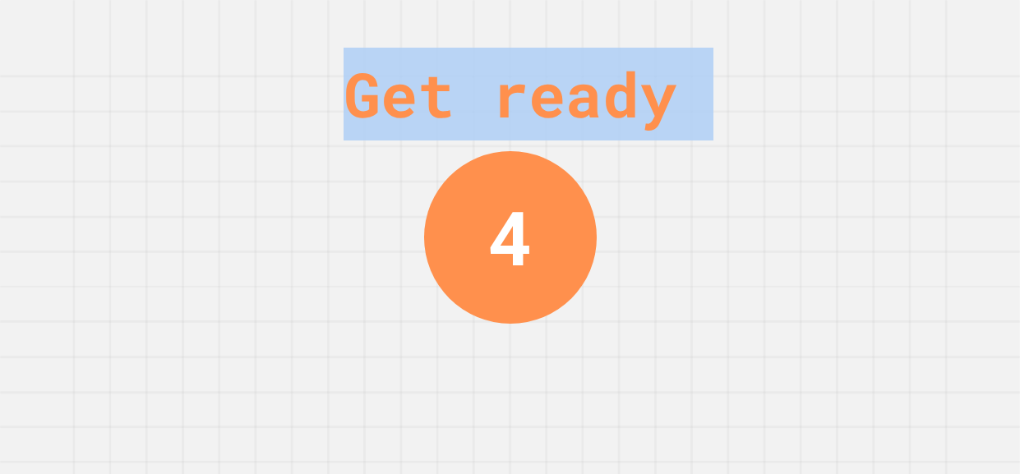
click at [495, 228] on div "4" at bounding box center [509, 237] width 45 height 113
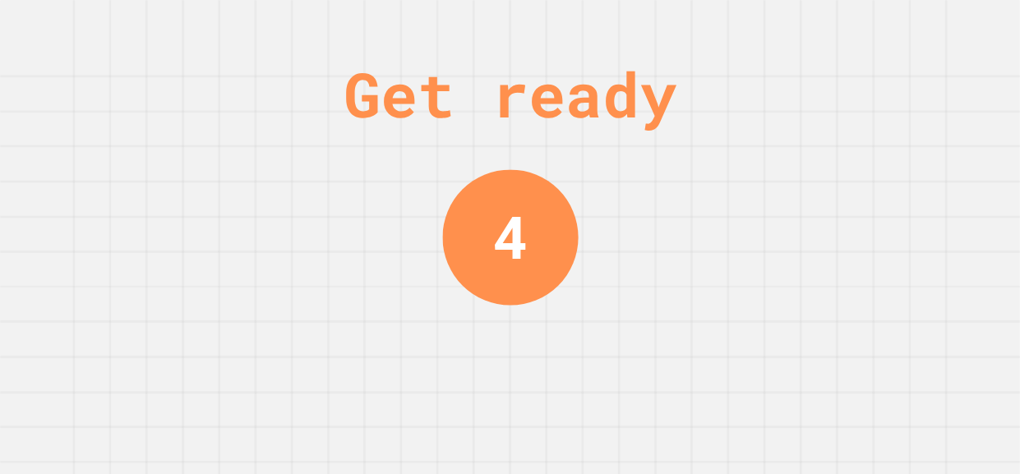
click at [495, 228] on div "4" at bounding box center [509, 237] width 35 height 88
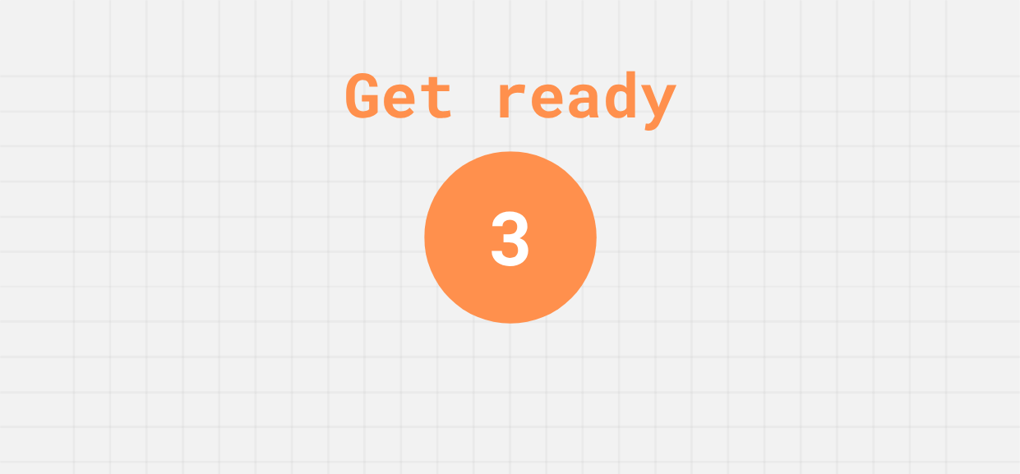
click at [495, 228] on div "3" at bounding box center [509, 237] width 44 height 112
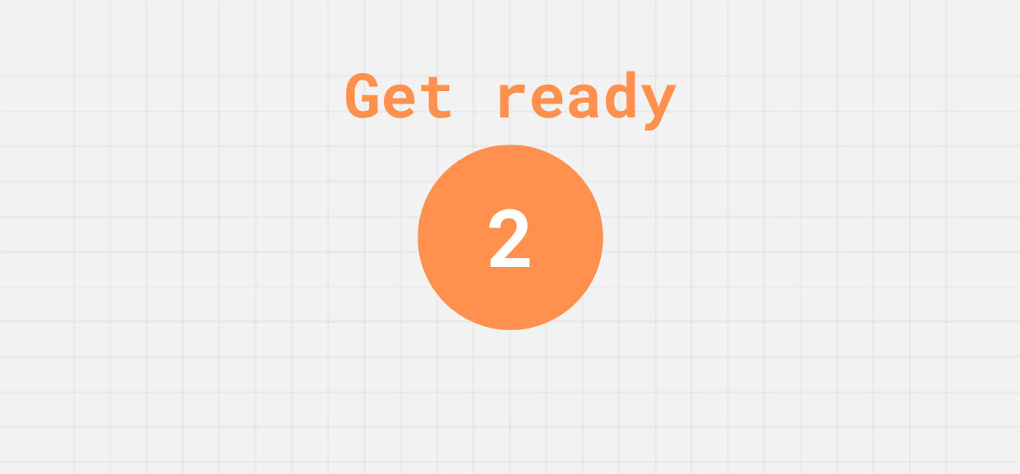
click at [495, 228] on div "2" at bounding box center [510, 237] width 48 height 121
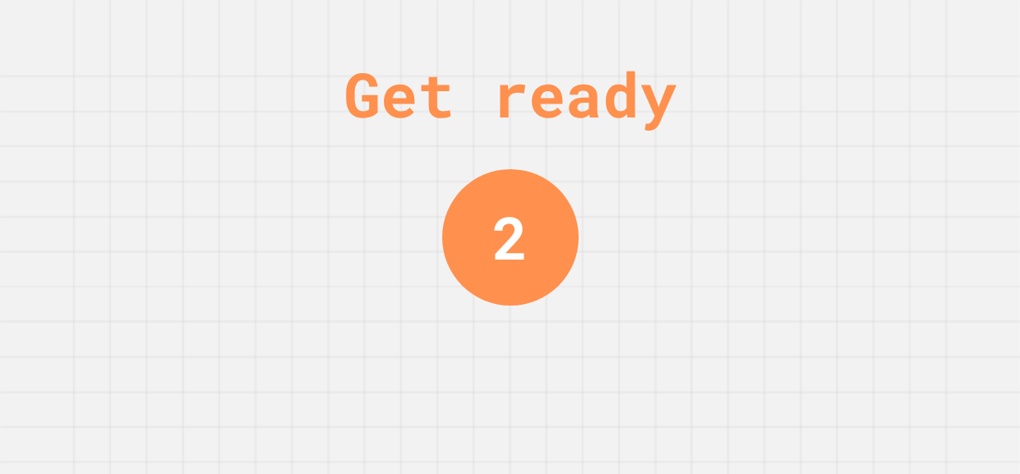
click at [495, 228] on div "2" at bounding box center [509, 237] width 35 height 89
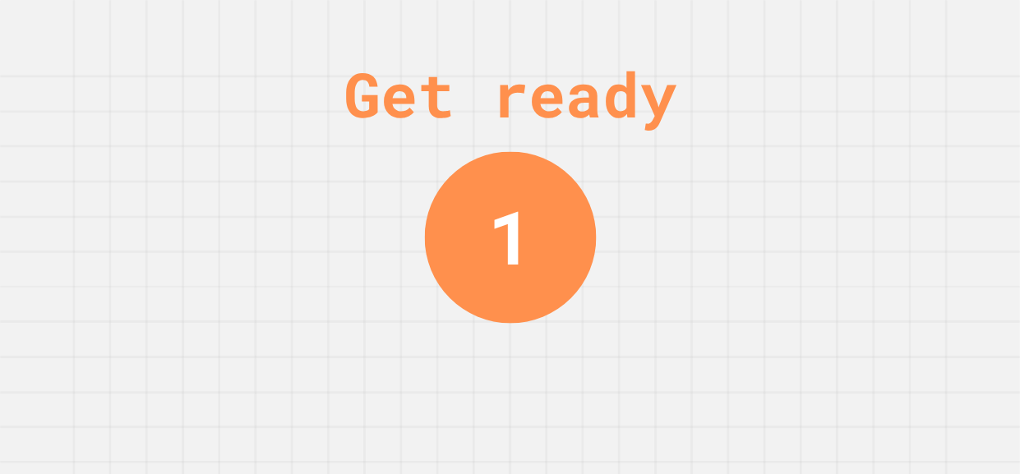
click at [495, 228] on div "1" at bounding box center [509, 238] width 44 height 112
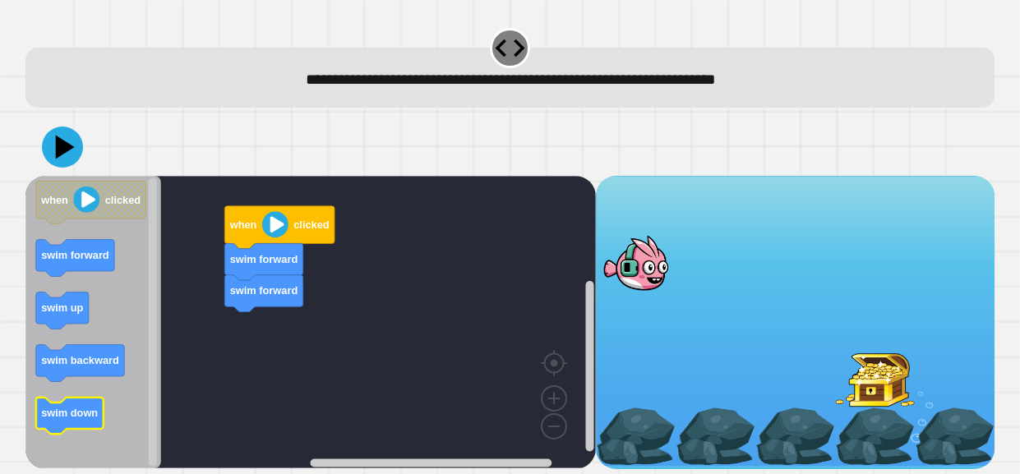
click at [69, 416] on text "swim down" at bounding box center [69, 413] width 57 height 12
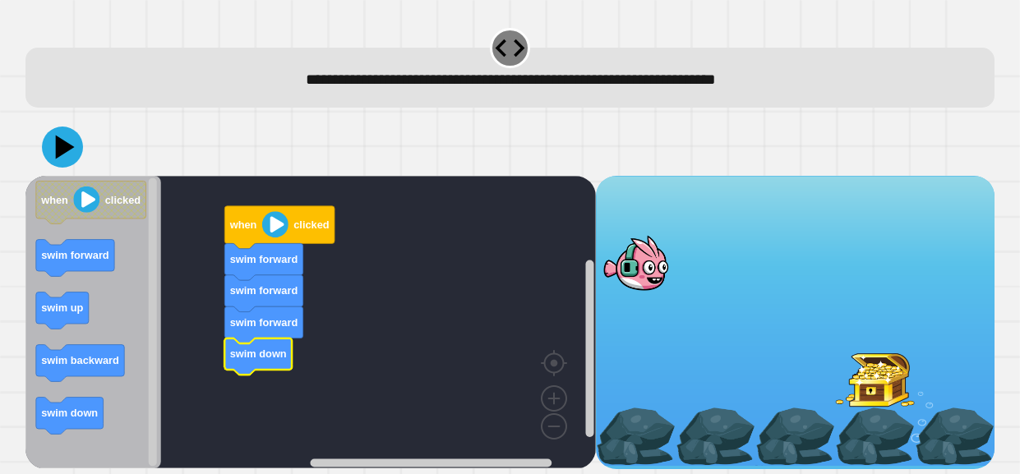
click at [104, 417] on icon "Blockly Workspace" at bounding box center [93, 322] width 136 height 292
click at [70, 166] on icon at bounding box center [62, 147] width 41 height 41
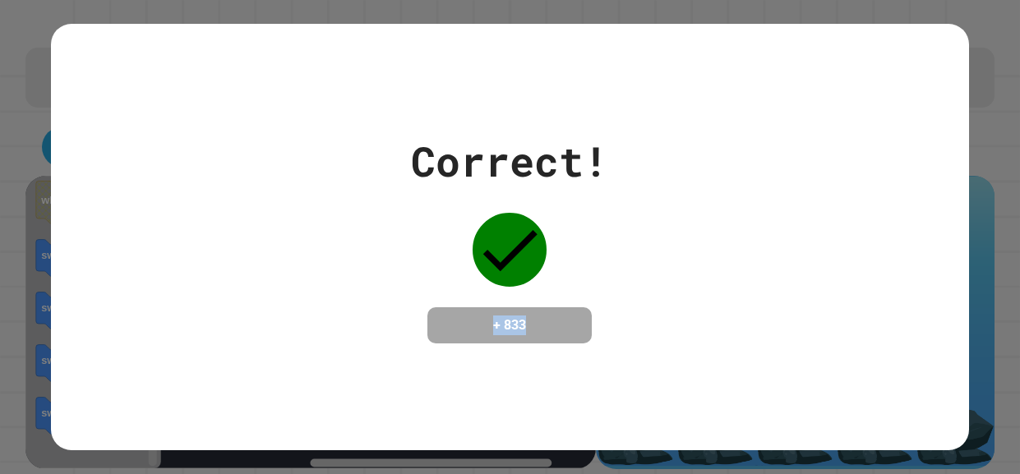
drag, startPoint x: 540, startPoint y: 315, endPoint x: 464, endPoint y: 311, distance: 75.7
click at [464, 315] on h4 "+ 833" at bounding box center [509, 325] width 131 height 20
click at [517, 326] on h4 "+ 833" at bounding box center [509, 325] width 131 height 20
drag, startPoint x: 528, startPoint y: 327, endPoint x: 474, endPoint y: 327, distance: 54.2
click at [474, 327] on h4 "+ 833" at bounding box center [509, 325] width 131 height 20
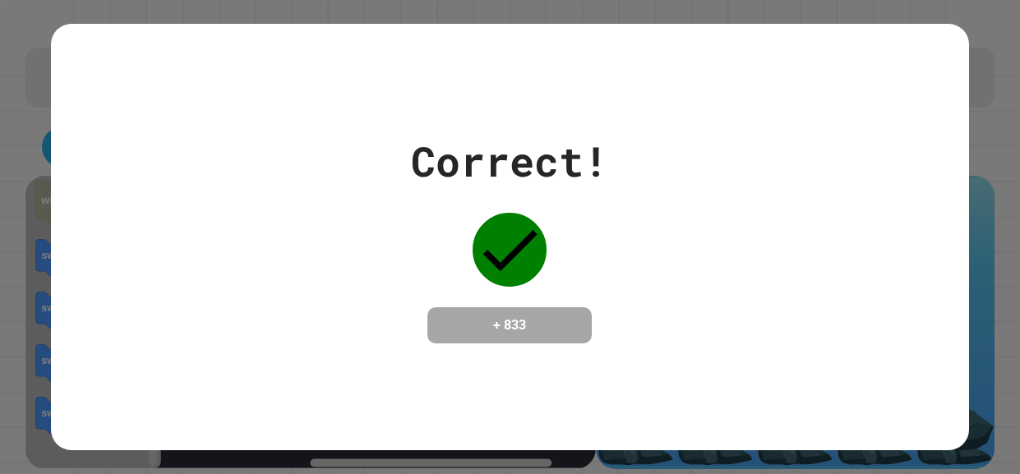
click at [550, 329] on h4 "+ 833" at bounding box center [509, 325] width 131 height 20
drag, startPoint x: 550, startPoint y: 329, endPoint x: 444, endPoint y: 350, distance: 107.3
click at [444, 343] on div "+ 833" at bounding box center [509, 325] width 164 height 36
click at [563, 335] on h4 "+ 833" at bounding box center [509, 325] width 131 height 20
drag, startPoint x: 563, startPoint y: 338, endPoint x: 466, endPoint y: 320, distance: 98.6
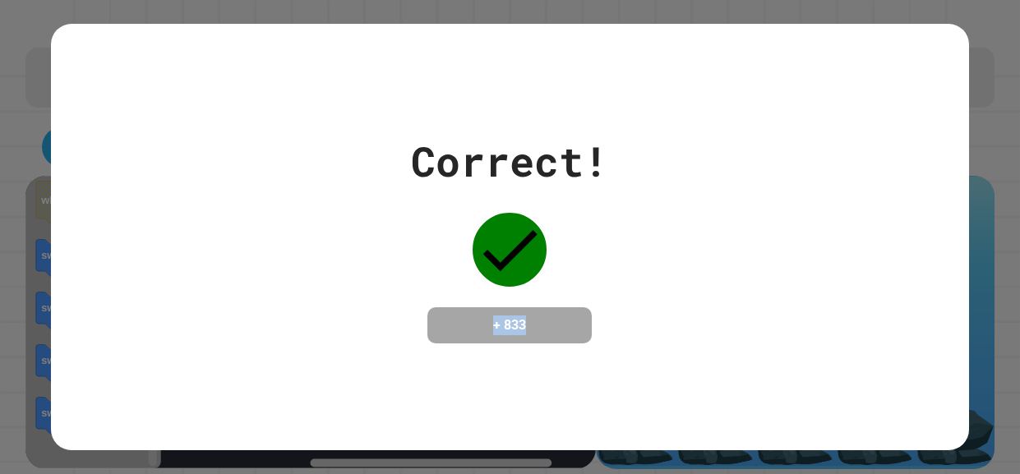
click at [466, 320] on h4 "+ 833" at bounding box center [509, 325] width 131 height 20
click at [550, 332] on h4 "+ 833" at bounding box center [509, 325] width 131 height 20
click at [532, 379] on div "Correct! + 833" at bounding box center [510, 237] width 918 height 426
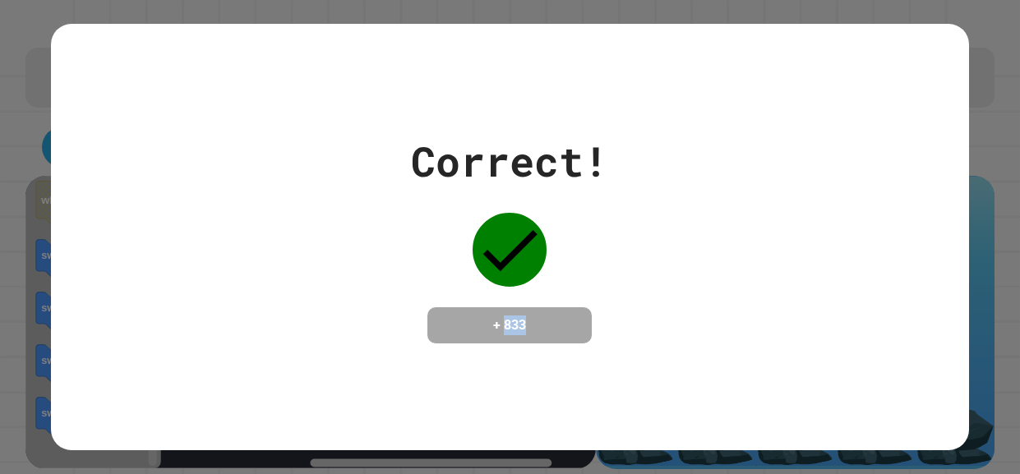
click at [532, 379] on div "Correct! + 833" at bounding box center [510, 237] width 918 height 426
click at [546, 323] on h4 "+ 833" at bounding box center [509, 325] width 131 height 20
click at [503, 291] on div "Correct! + 833" at bounding box center [509, 237] width 197 height 213
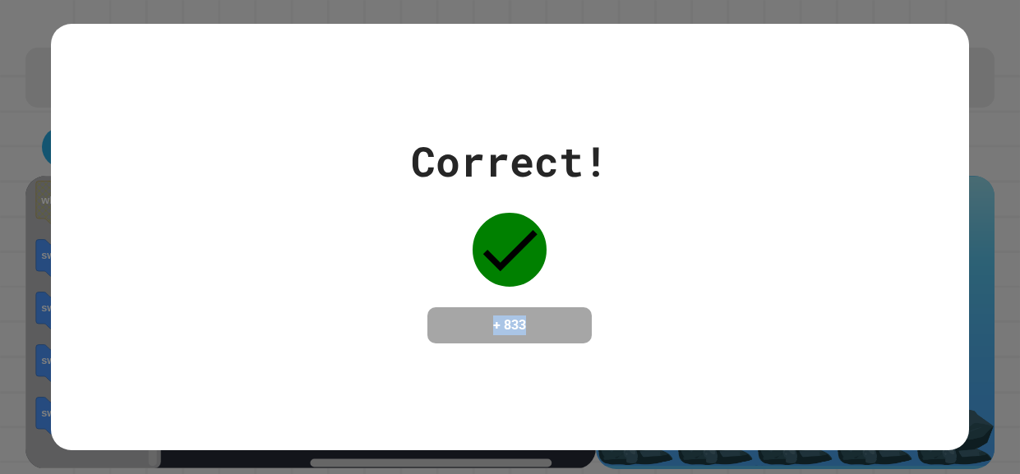
click at [503, 291] on div "Correct! + 833" at bounding box center [509, 237] width 197 height 213
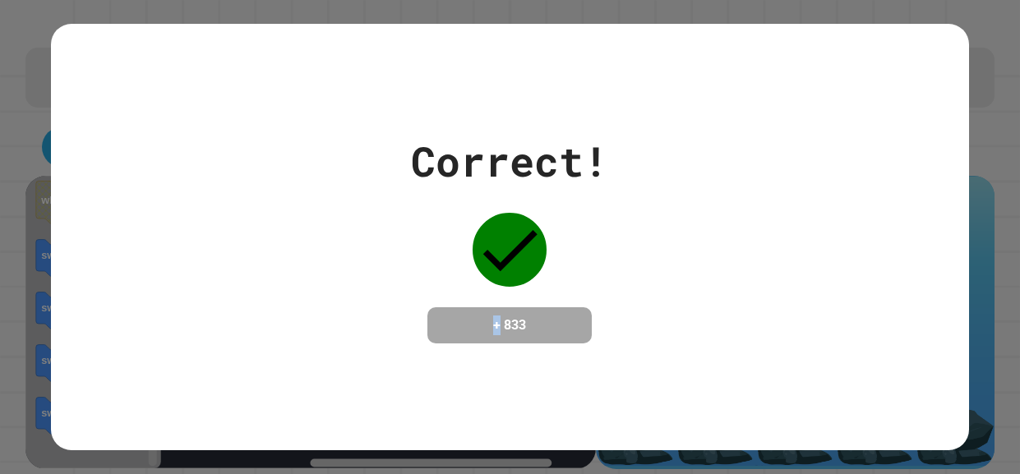
click at [503, 291] on div "Correct! + 833" at bounding box center [509, 237] width 197 height 213
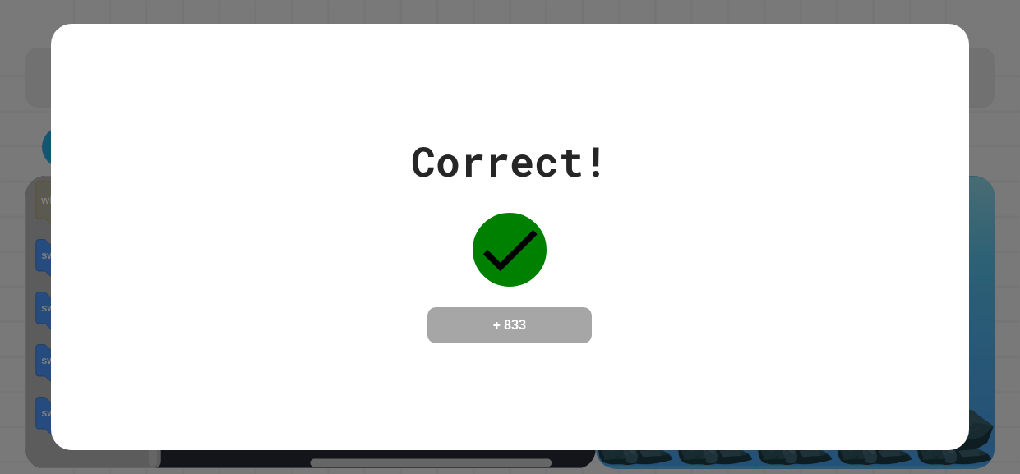
click at [503, 291] on div "Correct! + 833" at bounding box center [509, 237] width 197 height 213
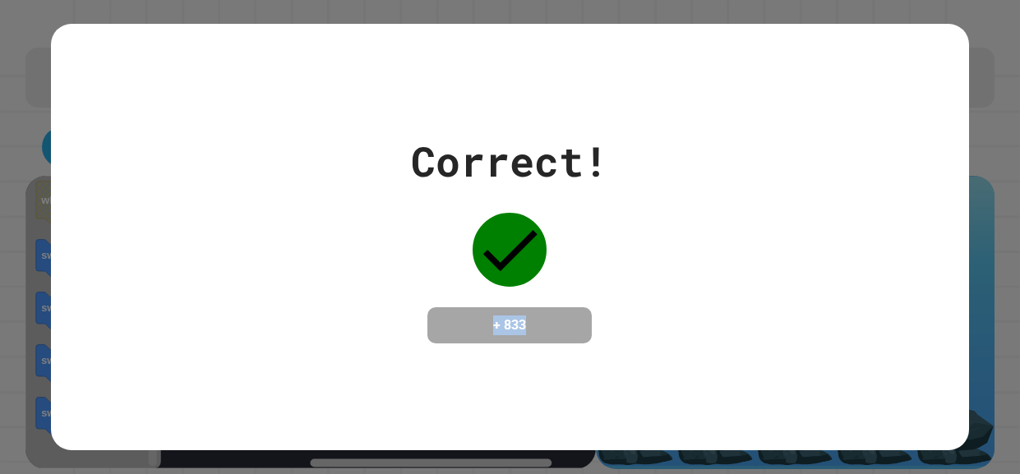
click at [503, 291] on div "Correct! + 833" at bounding box center [509, 237] width 197 height 213
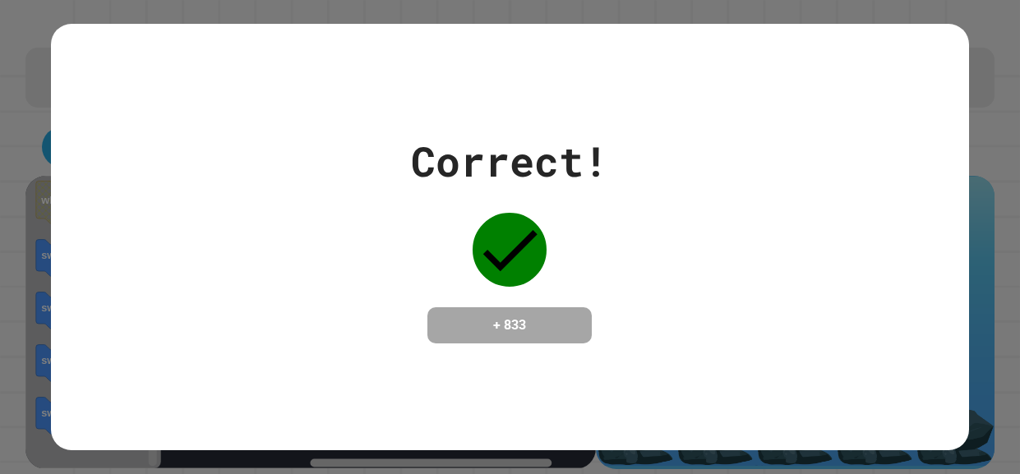
click at [450, 330] on h4 "+ 833" at bounding box center [509, 325] width 131 height 20
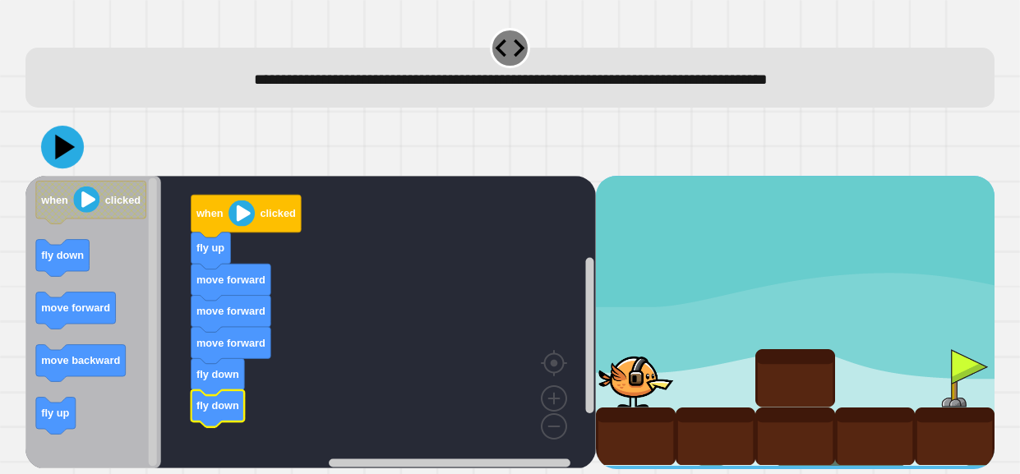
click at [65, 138] on icon at bounding box center [62, 147] width 43 height 43
click at [66, 157] on icon at bounding box center [62, 146] width 49 height 49
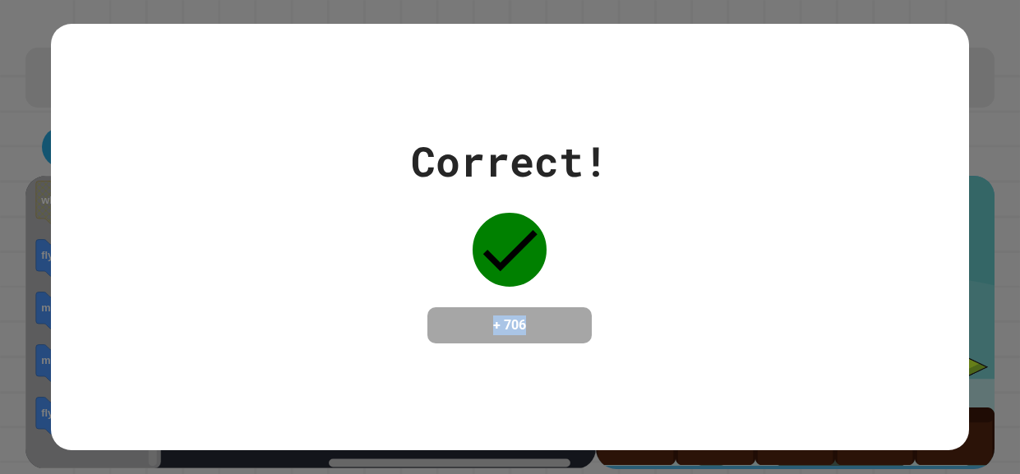
drag, startPoint x: 471, startPoint y: 334, endPoint x: 548, endPoint y: 333, distance: 77.2
click at [548, 333] on h4 "+ 706" at bounding box center [509, 325] width 131 height 20
click at [467, 335] on h4 "+ 706" at bounding box center [509, 325] width 131 height 20
drag, startPoint x: 543, startPoint y: 335, endPoint x: 603, endPoint y: 343, distance: 60.4
click at [603, 343] on div "Correct! + 706" at bounding box center [509, 237] width 197 height 213
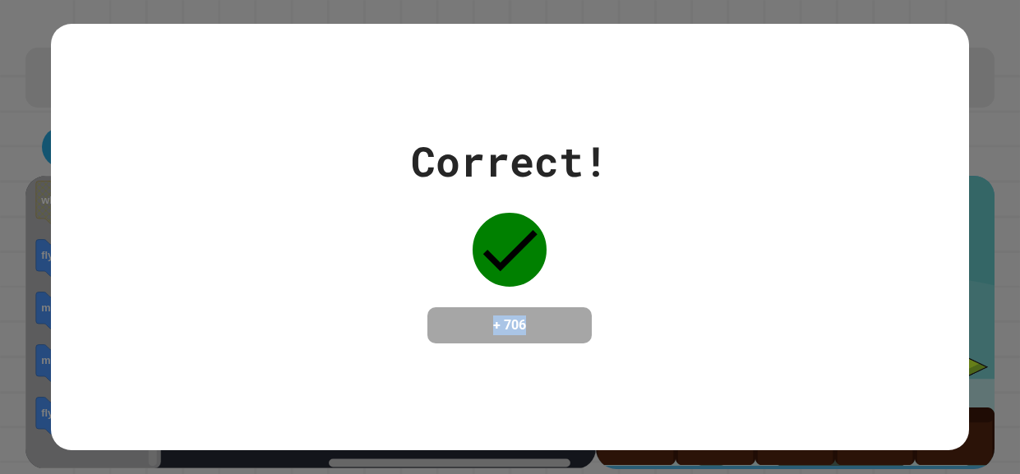
click at [532, 385] on div "Correct! + 706" at bounding box center [510, 237] width 918 height 426
drag, startPoint x: 541, startPoint y: 347, endPoint x: 426, endPoint y: 309, distance: 121.9
click at [426, 309] on div "Correct! + 706" at bounding box center [509, 237] width 197 height 213
click at [593, 338] on div "Correct! + 706" at bounding box center [509, 237] width 197 height 213
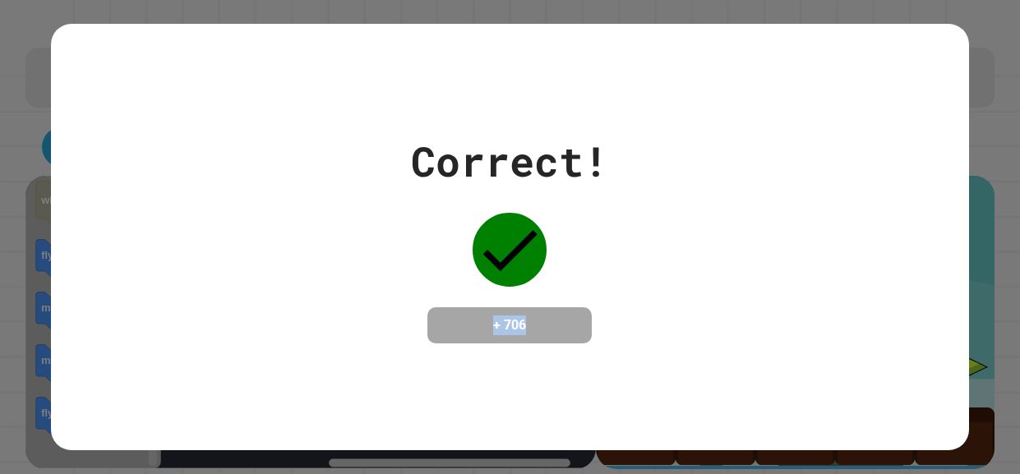
drag, startPoint x: 568, startPoint y: 324, endPoint x: 421, endPoint y: 289, distance: 151.1
click at [421, 289] on div "Correct! + 706" at bounding box center [509, 237] width 197 height 213
click at [560, 307] on div "+ 706" at bounding box center [509, 325] width 164 height 36
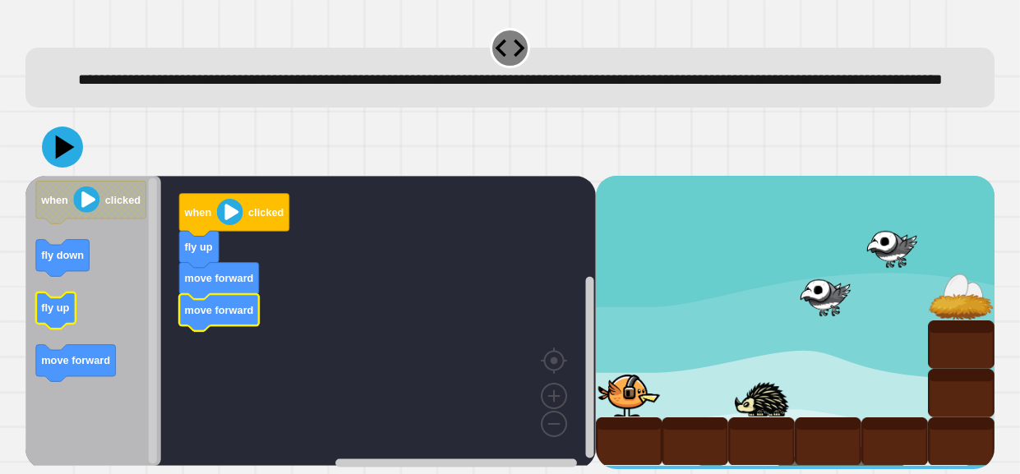
click at [63, 329] on icon "Blockly Workspace" at bounding box center [55, 310] width 39 height 37
click at [154, 358] on rect "Blockly Workspace" at bounding box center [153, 320] width 8 height 286
click at [74, 329] on icon "Blockly Workspace" at bounding box center [55, 310] width 39 height 37
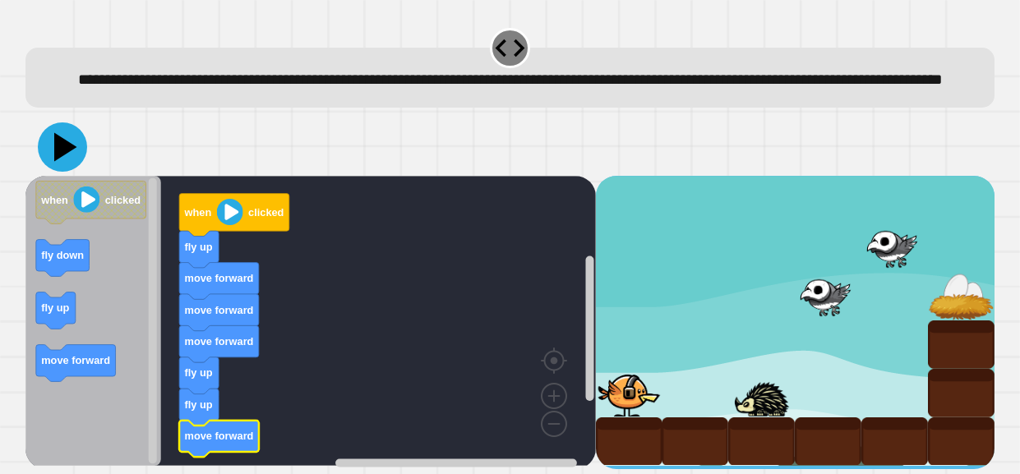
click at [48, 172] on icon at bounding box center [62, 146] width 49 height 49
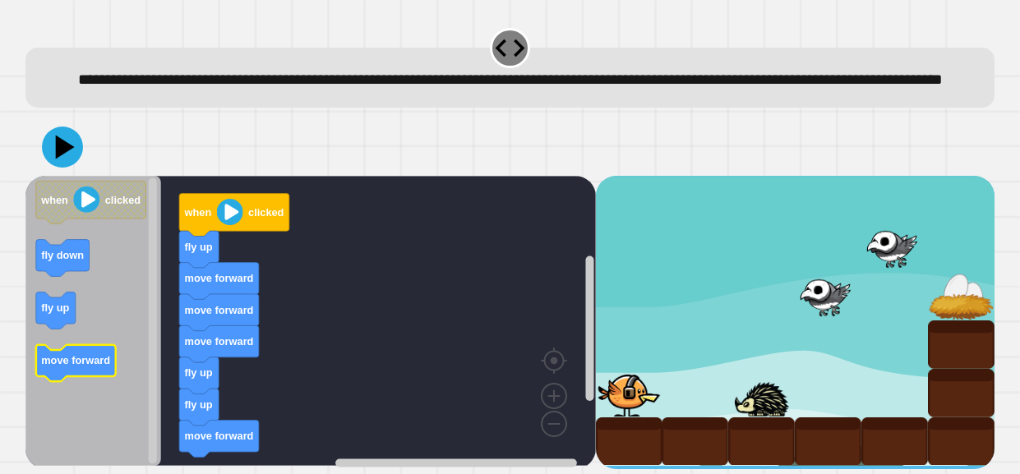
click at [71, 381] on icon "Blockly Workspace" at bounding box center [76, 362] width 80 height 37
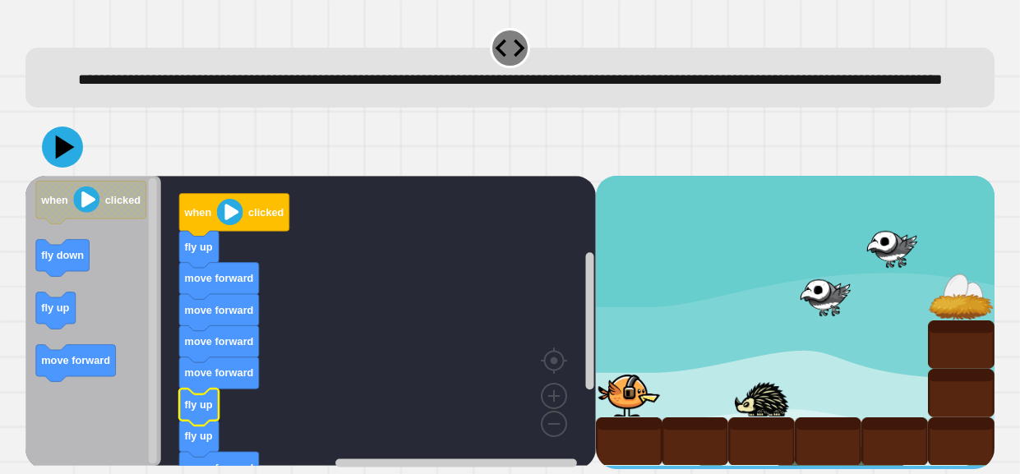
click at [242, 256] on g "when clicked fly up move forward move forward move forward move forward fly up …" at bounding box center [234, 340] width 110 height 295
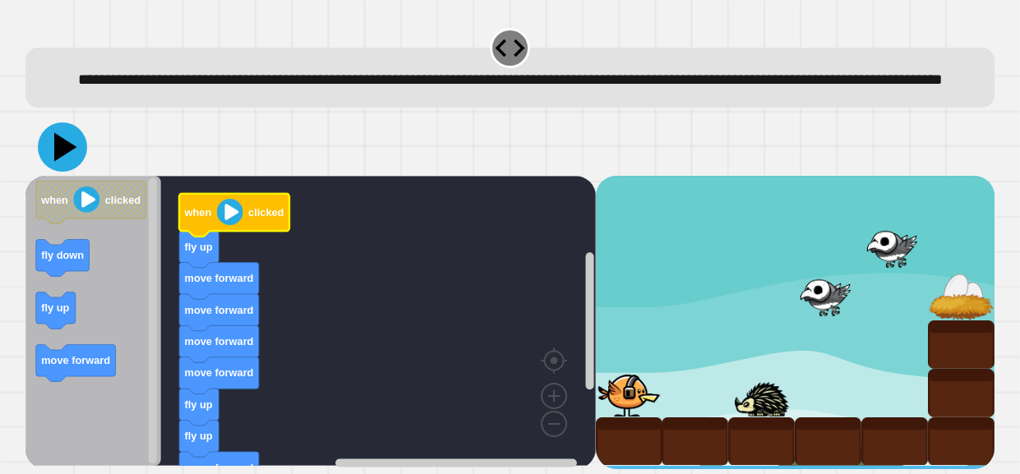
click at [73, 172] on icon at bounding box center [62, 146] width 49 height 49
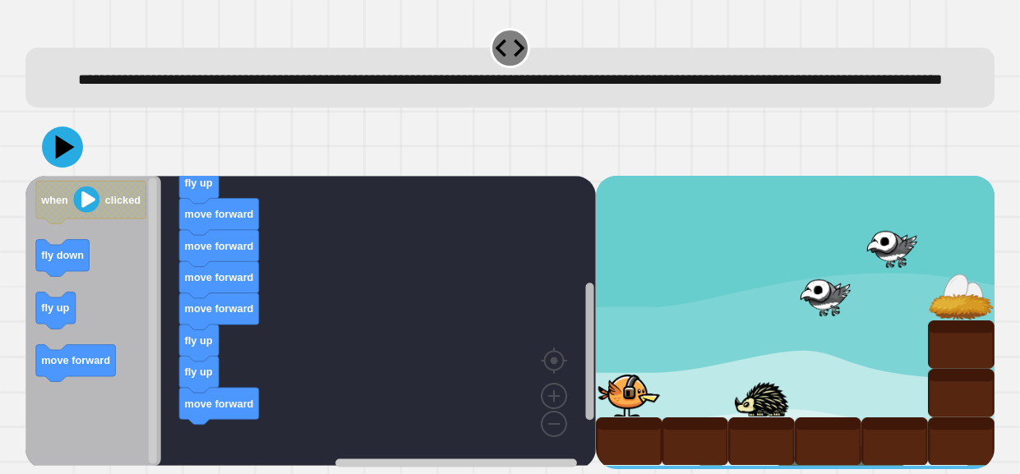
click at [584, 385] on g "Blockly Workspace" at bounding box center [589, 330] width 12 height 277
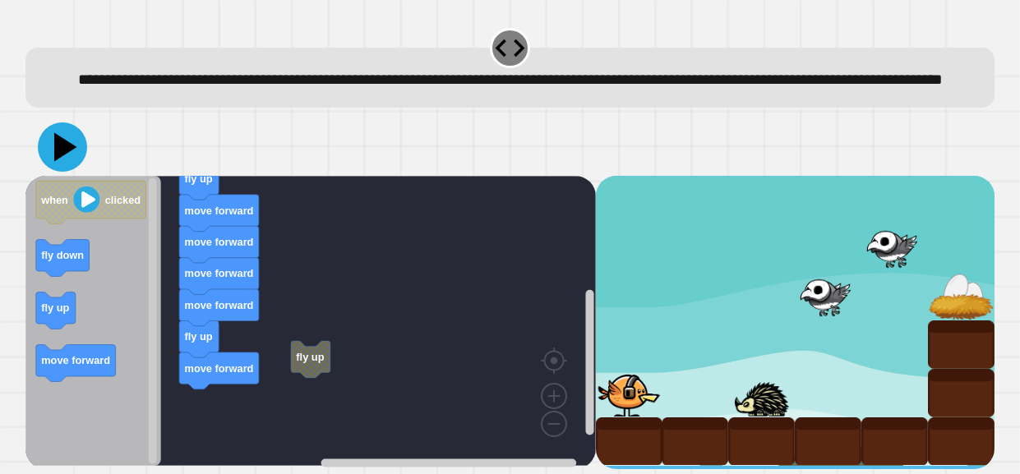
click at [53, 172] on icon at bounding box center [62, 146] width 49 height 49
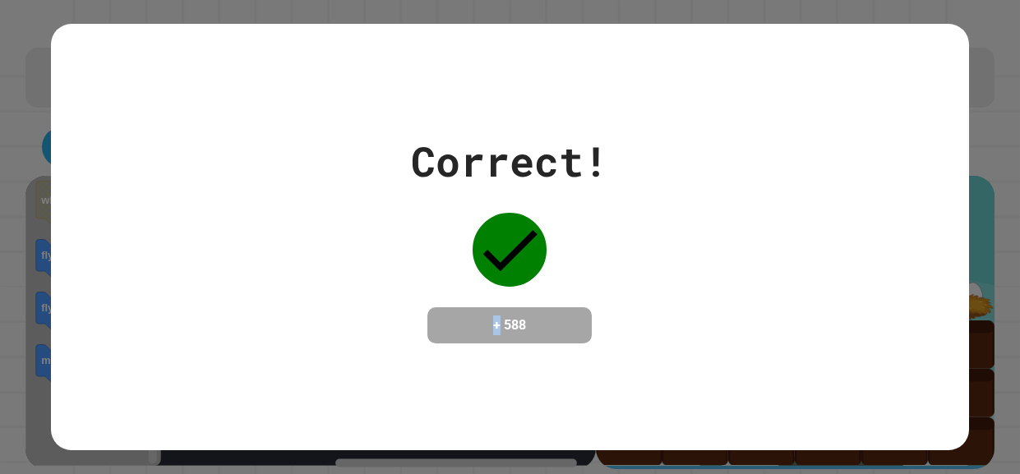
drag, startPoint x: 482, startPoint y: 334, endPoint x: 492, endPoint y: 339, distance: 11.0
click at [492, 335] on h4 "+ 588" at bounding box center [509, 325] width 131 height 20
click at [481, 335] on h4 "+ 588" at bounding box center [509, 325] width 131 height 20
drag, startPoint x: 481, startPoint y: 335, endPoint x: 509, endPoint y: 338, distance: 27.2
click at [509, 335] on h4 "+ 588" at bounding box center [509, 325] width 131 height 20
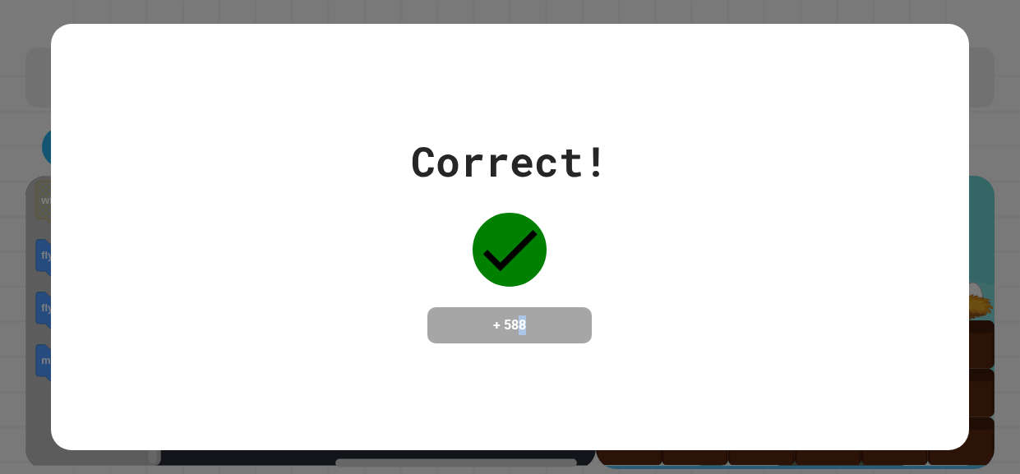
drag, startPoint x: 555, startPoint y: 335, endPoint x: 529, endPoint y: 333, distance: 26.4
click at [529, 333] on h4 "+ 588" at bounding box center [509, 325] width 131 height 20
click at [549, 321] on h4 "+ 588" at bounding box center [509, 325] width 131 height 20
drag, startPoint x: 549, startPoint y: 321, endPoint x: 527, endPoint y: 325, distance: 22.4
click at [527, 325] on h4 "+ 588" at bounding box center [509, 325] width 131 height 20
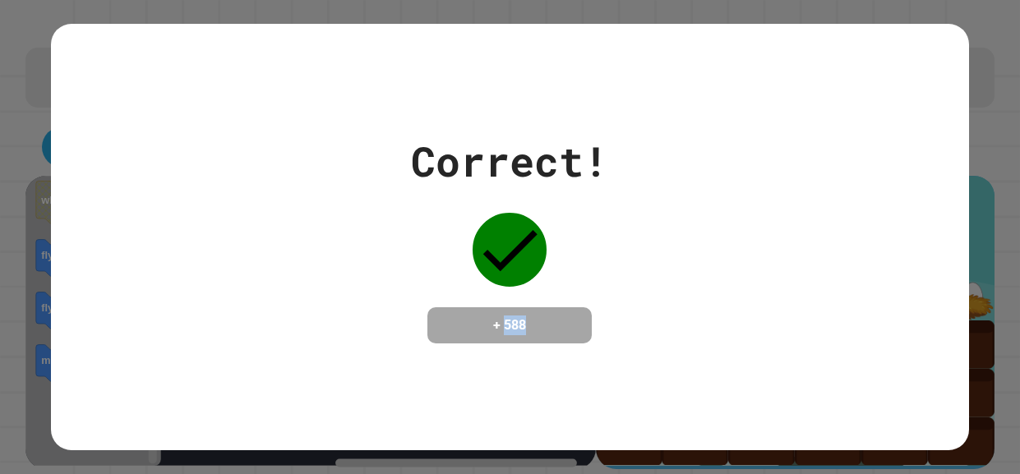
click at [540, 322] on h4 "+ 588" at bounding box center [509, 325] width 131 height 20
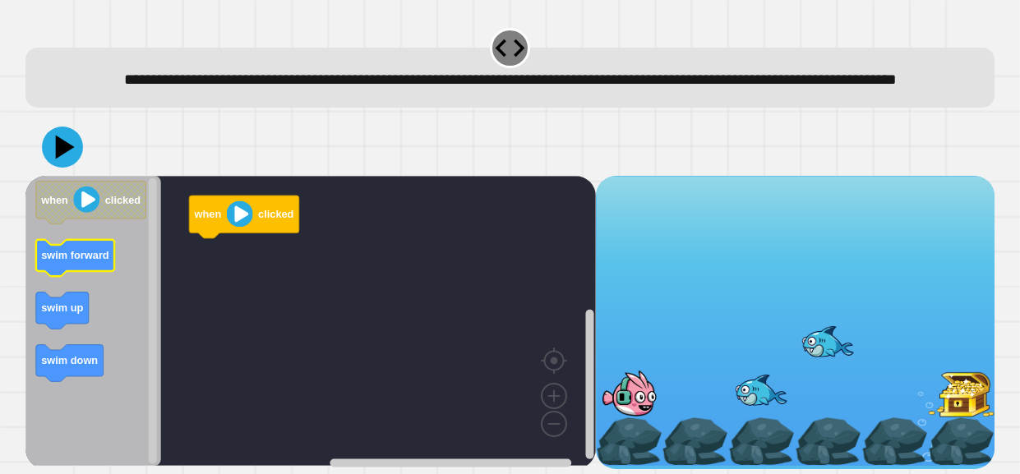
click at [75, 261] on text "swim forward" at bounding box center [75, 255] width 68 height 12
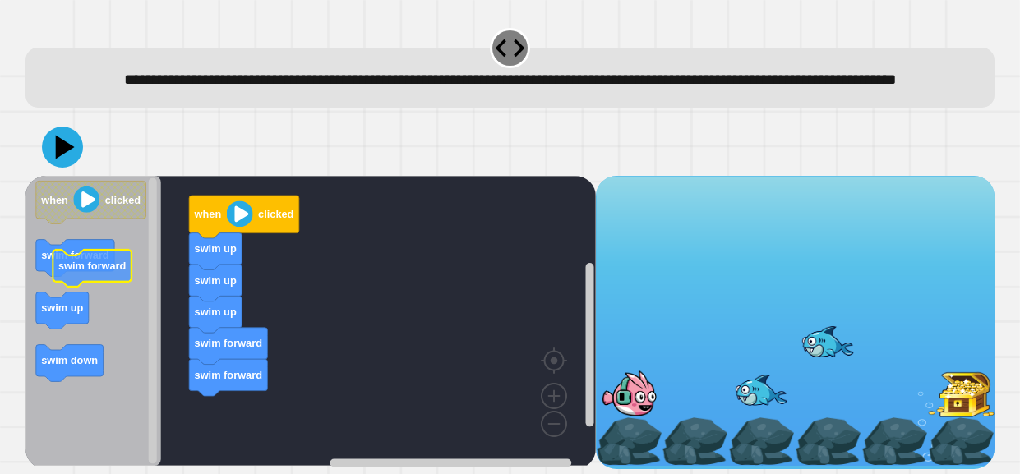
click at [105, 308] on icon "Blockly Workspace" at bounding box center [93, 321] width 136 height 290
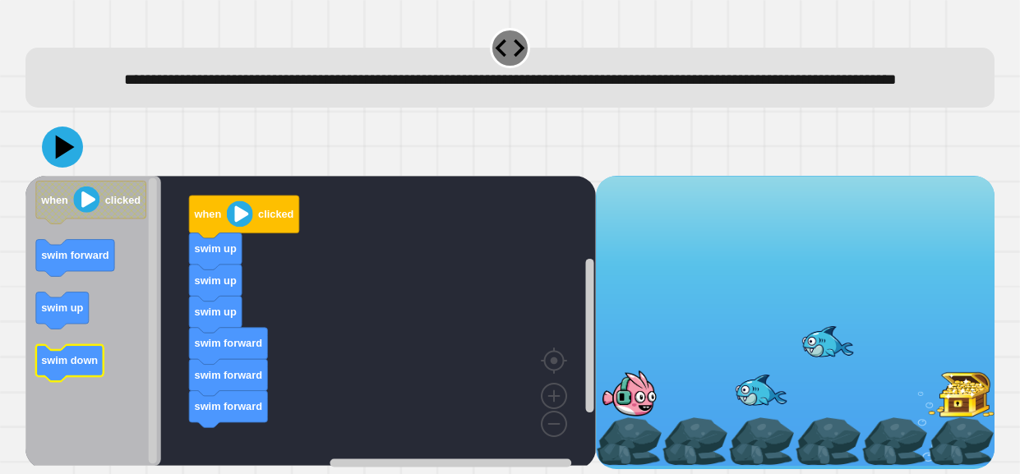
click at [99, 381] on icon "Blockly Workspace" at bounding box center [69, 362] width 67 height 37
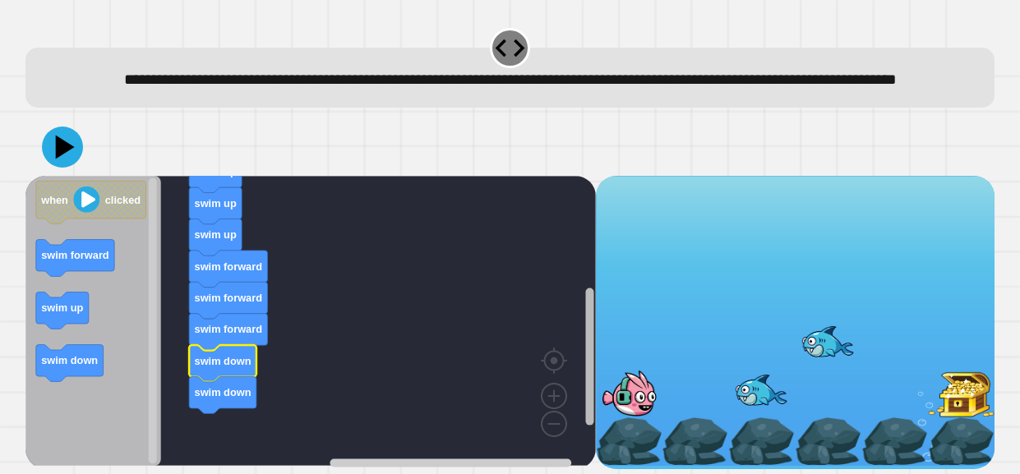
click at [592, 423] on rect "Blockly Workspace" at bounding box center [589, 356] width 8 height 137
click at [70, 172] on icon at bounding box center [62, 146] width 49 height 49
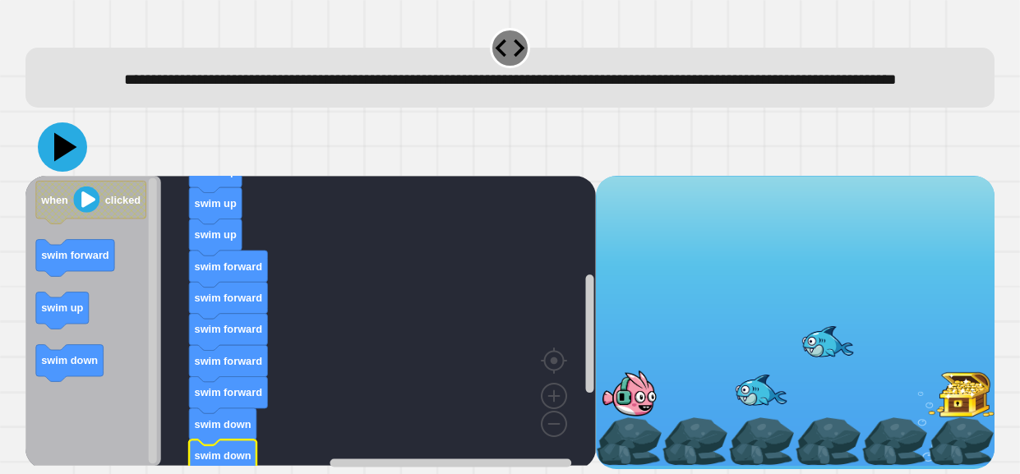
click at [44, 166] on icon at bounding box center [62, 146] width 49 height 49
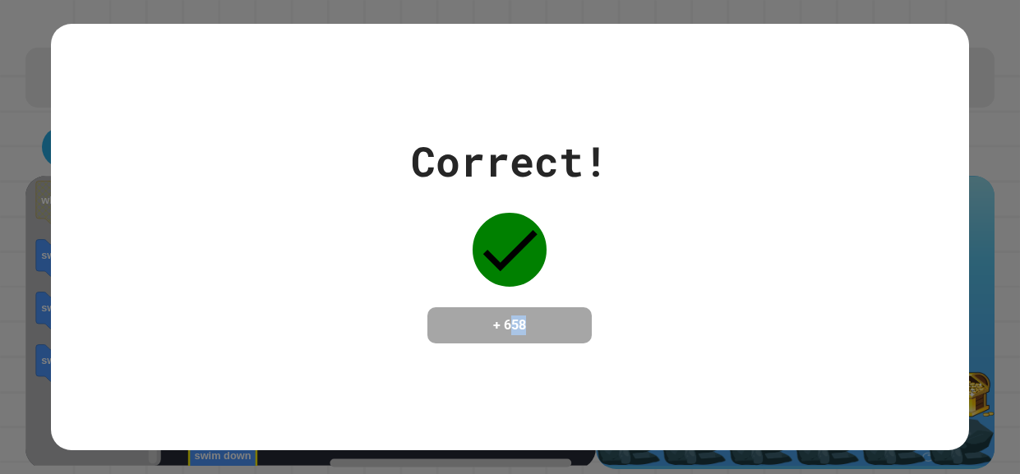
drag, startPoint x: 557, startPoint y: 311, endPoint x: 508, endPoint y: 319, distance: 49.8
click at [508, 319] on h4 "+ 658" at bounding box center [509, 325] width 131 height 20
click at [581, 316] on div "+ 658" at bounding box center [509, 325] width 164 height 36
drag, startPoint x: 541, startPoint y: 331, endPoint x: 477, endPoint y: 330, distance: 64.1
click at [477, 330] on h4 "+ 658" at bounding box center [509, 325] width 131 height 20
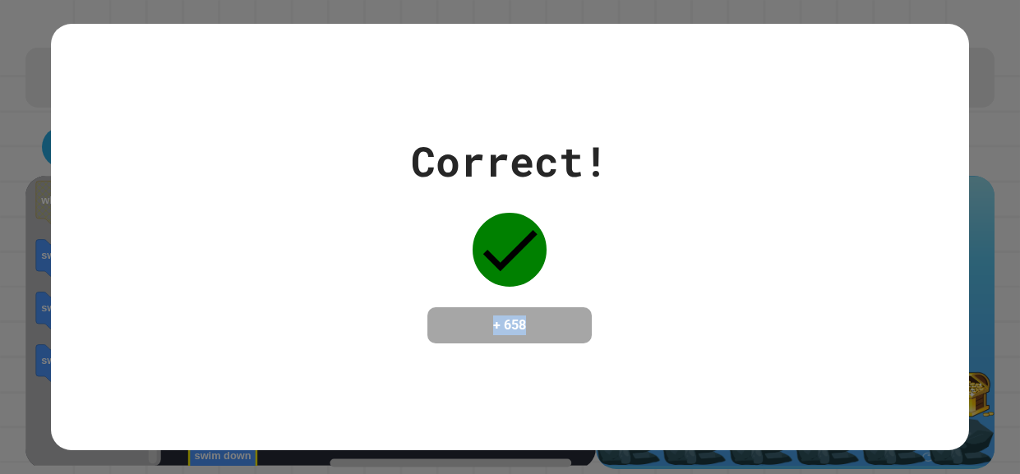
click at [564, 330] on h4 "+ 658" at bounding box center [509, 325] width 131 height 20
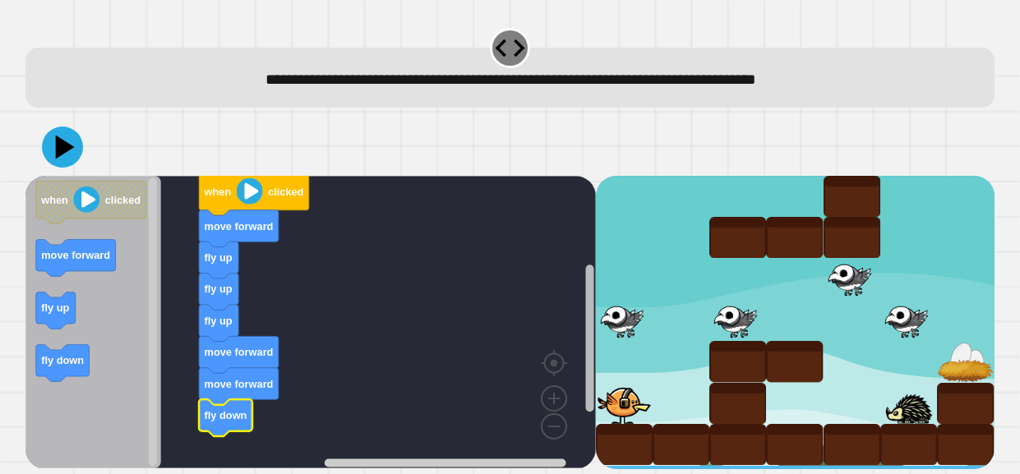
click at [590, 372] on rect "Blockly Workspace" at bounding box center [589, 338] width 8 height 147
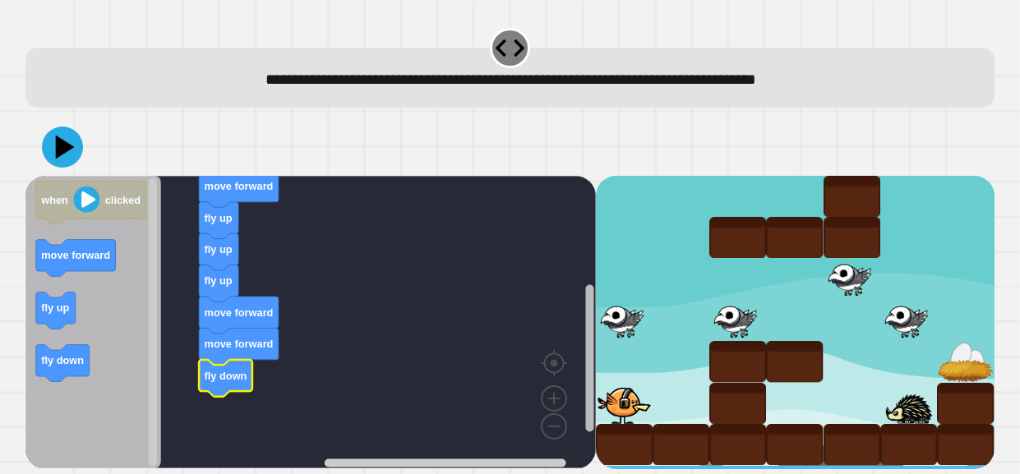
click at [591, 378] on rect "Blockly Workspace" at bounding box center [589, 357] width 8 height 147
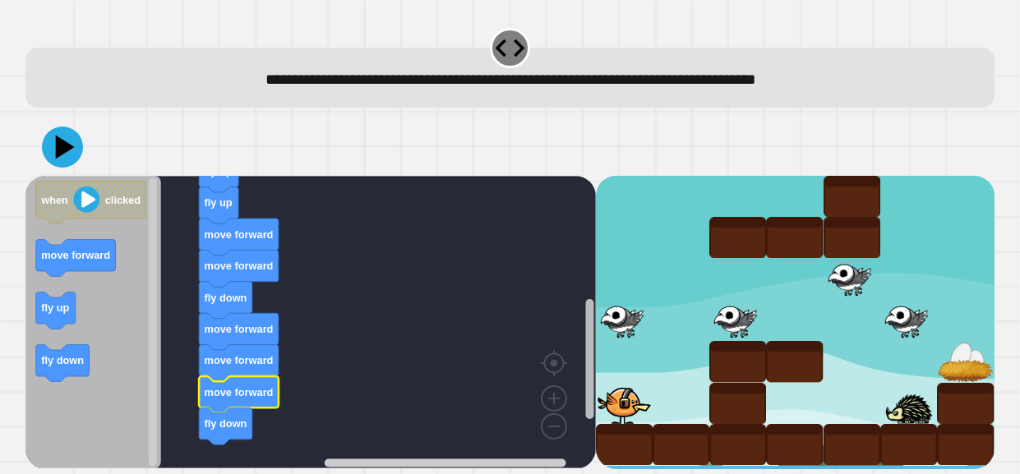
click at [587, 405] on rect "Blockly Workspace" at bounding box center [589, 359] width 8 height 120
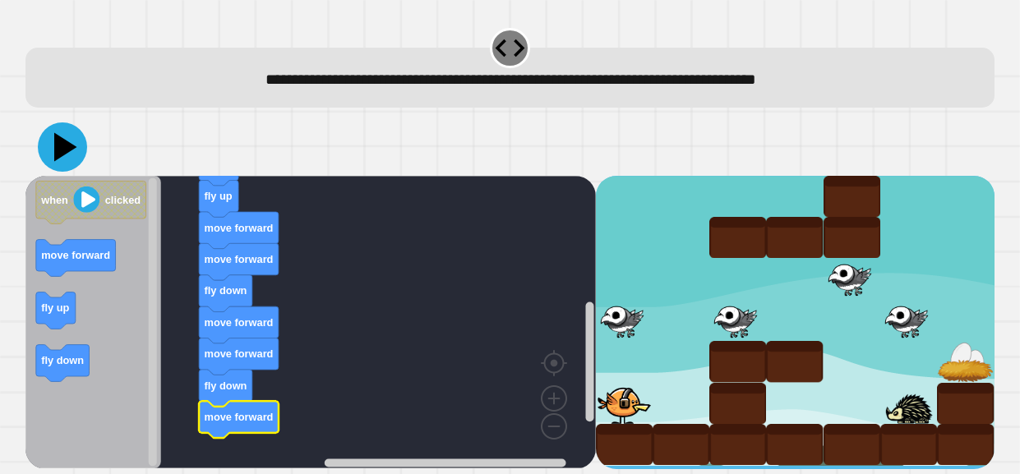
click at [51, 151] on icon at bounding box center [62, 146] width 49 height 49
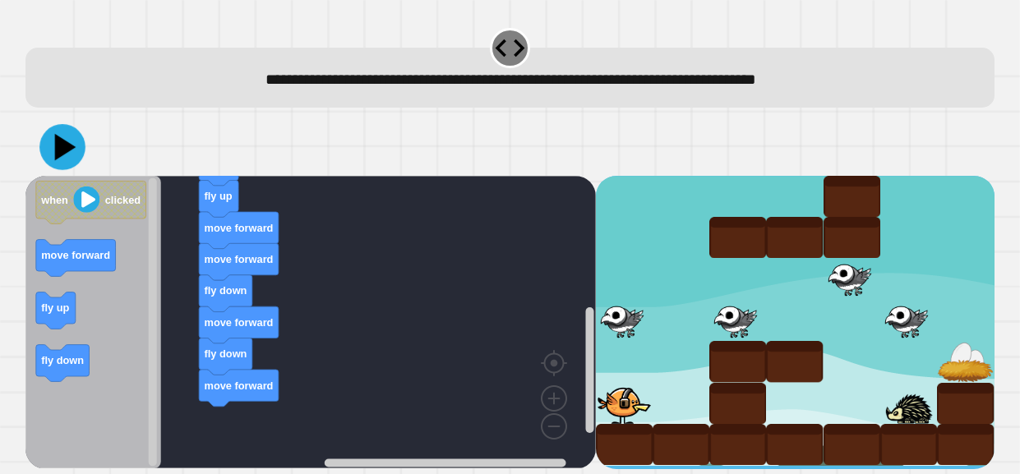
click at [67, 145] on icon at bounding box center [65, 146] width 21 height 27
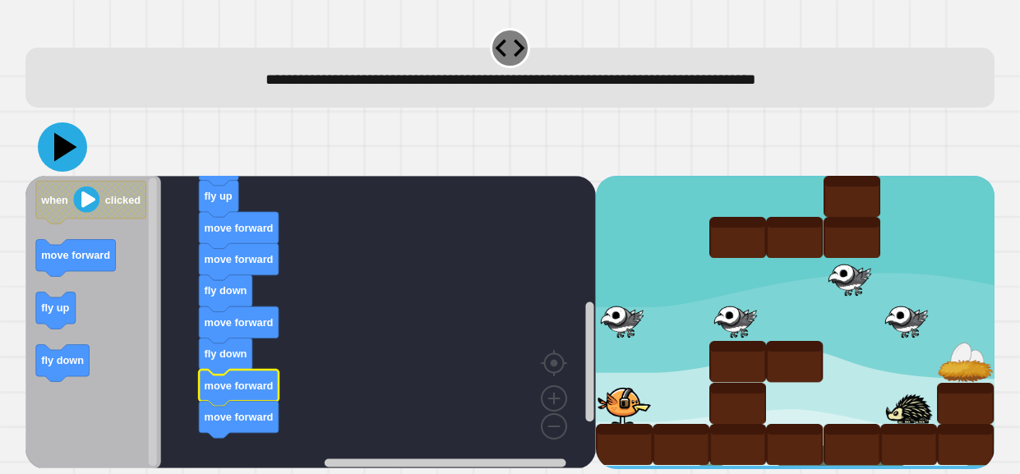
click at [79, 145] on icon at bounding box center [62, 146] width 49 height 49
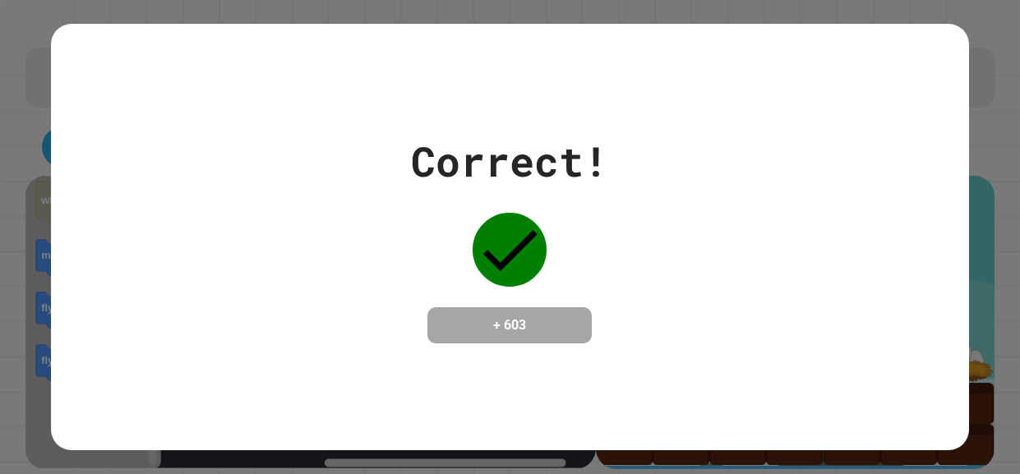
click at [79, 145] on div "Correct! + 603" at bounding box center [510, 237] width 918 height 213
drag, startPoint x: 485, startPoint y: 329, endPoint x: 533, endPoint y: 348, distance: 52.3
click at [533, 343] on div "+ 603" at bounding box center [509, 325] width 164 height 36
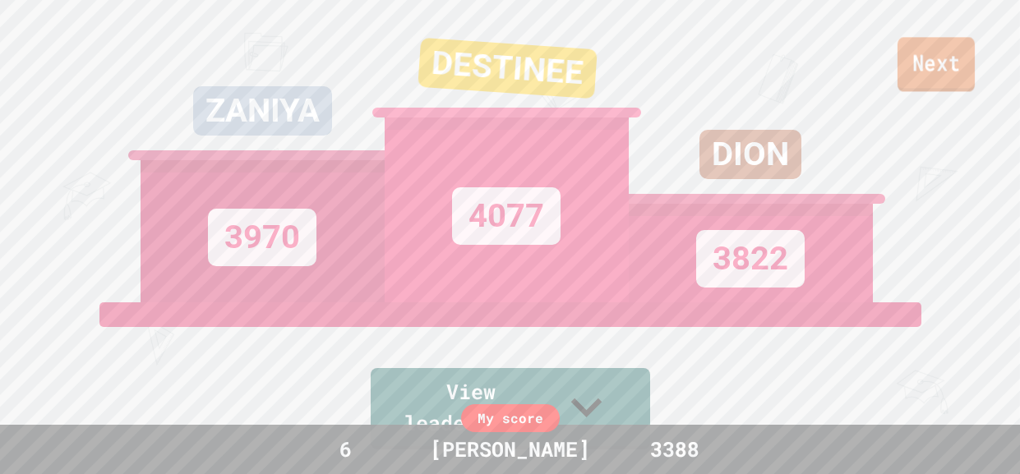
click at [969, 68] on link "Next" at bounding box center [935, 64] width 77 height 54
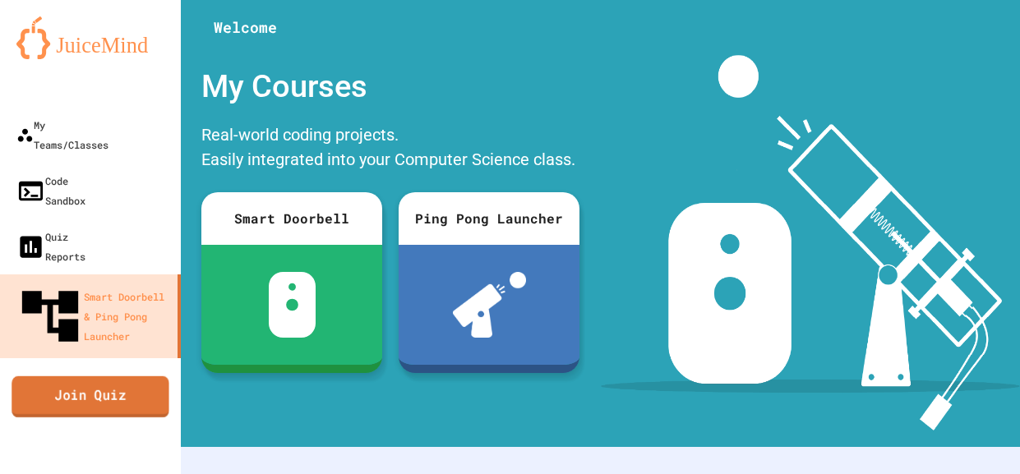
click at [137, 375] on link "Join Quiz" at bounding box center [90, 395] width 157 height 41
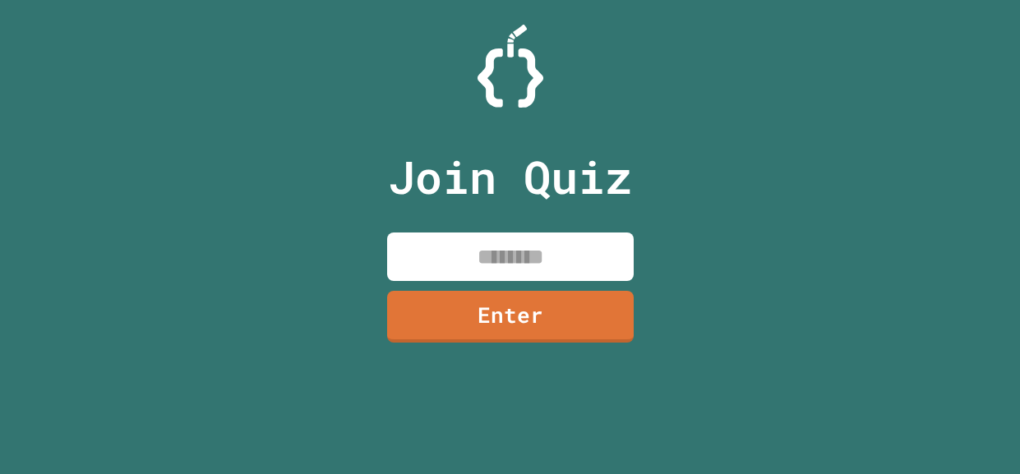
click at [477, 288] on div "Join Quiz Enter" at bounding box center [509, 237] width 277 height 392
click at [475, 274] on input at bounding box center [510, 257] width 246 height 48
click at [600, 268] on input at bounding box center [510, 257] width 246 height 48
click at [471, 257] on input at bounding box center [510, 257] width 246 height 48
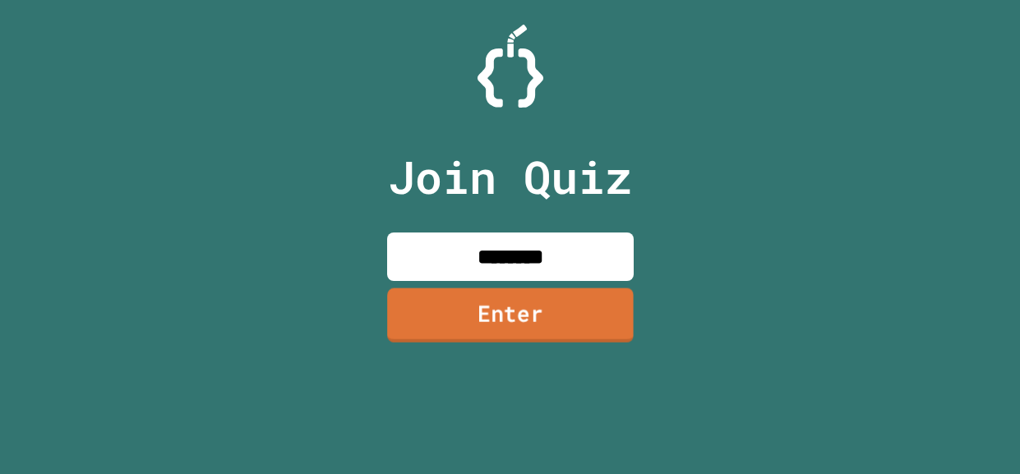
type input "********"
click at [536, 336] on link "Enter" at bounding box center [510, 315] width 246 height 54
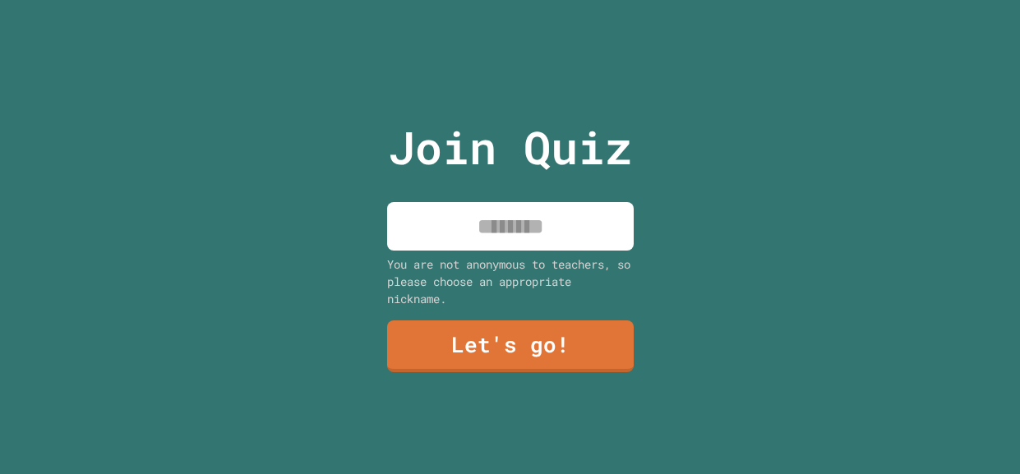
click at [517, 273] on div "You are not anonymous to teachers, so please choose an appropriate nickname." at bounding box center [510, 282] width 246 height 52
click at [521, 248] on input at bounding box center [510, 226] width 246 height 48
click at [572, 222] on input "********" at bounding box center [510, 226] width 246 height 48
click at [558, 243] on input "********" at bounding box center [510, 226] width 246 height 48
type input "*********"
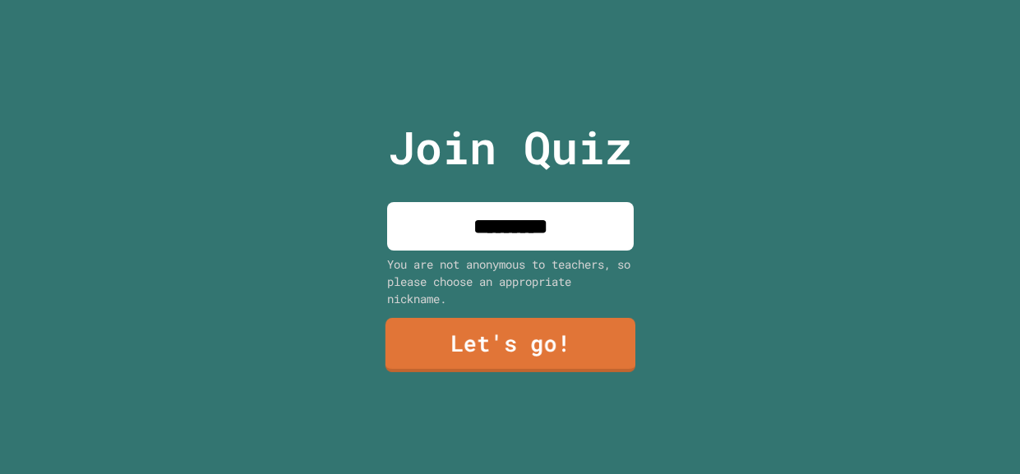
click at [541, 362] on link "Let's go!" at bounding box center [510, 345] width 250 height 54
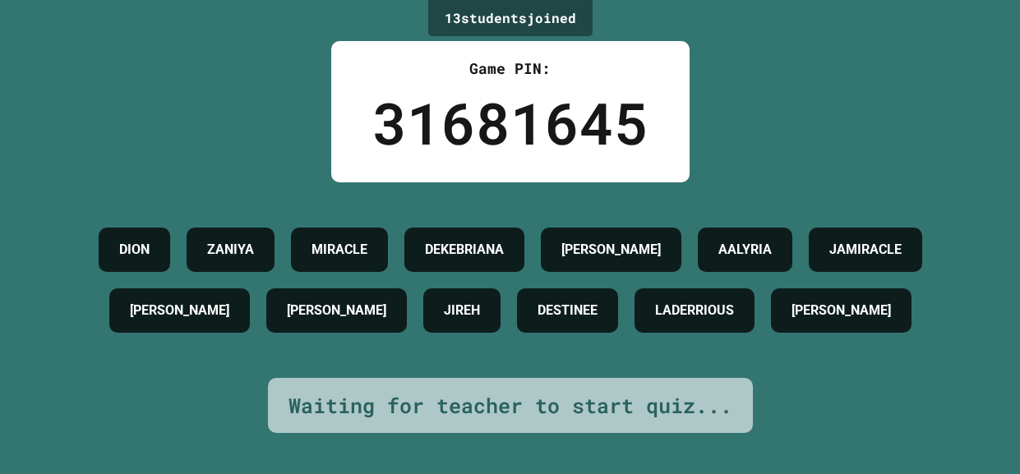
click at [656, 421] on div "Waiting for teacher to start quiz..." at bounding box center [510, 405] width 444 height 31
click at [649, 421] on div "Waiting for teacher to start quiz..." at bounding box center [510, 405] width 444 height 31
click at [661, 421] on div "Waiting for teacher to start quiz..." at bounding box center [510, 405] width 444 height 31
click at [667, 421] on div "Waiting for teacher to start quiz..." at bounding box center [510, 405] width 444 height 31
click at [675, 421] on div "Waiting for teacher to start quiz..." at bounding box center [510, 405] width 444 height 31
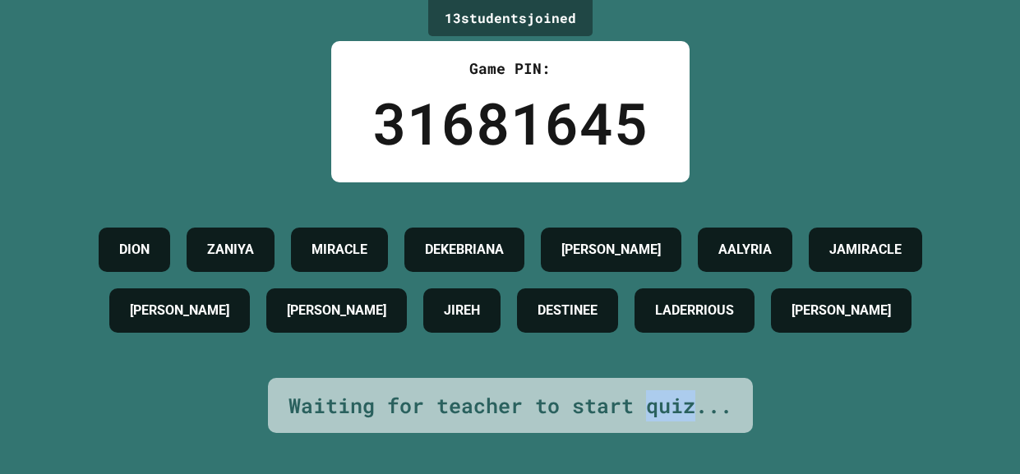
click at [647, 421] on div "Waiting for teacher to start quiz..." at bounding box center [510, 405] width 444 height 31
click at [610, 421] on div "Waiting for teacher to start quiz..." at bounding box center [510, 405] width 444 height 31
click at [624, 421] on div "Waiting for teacher to start quiz..." at bounding box center [510, 405] width 444 height 31
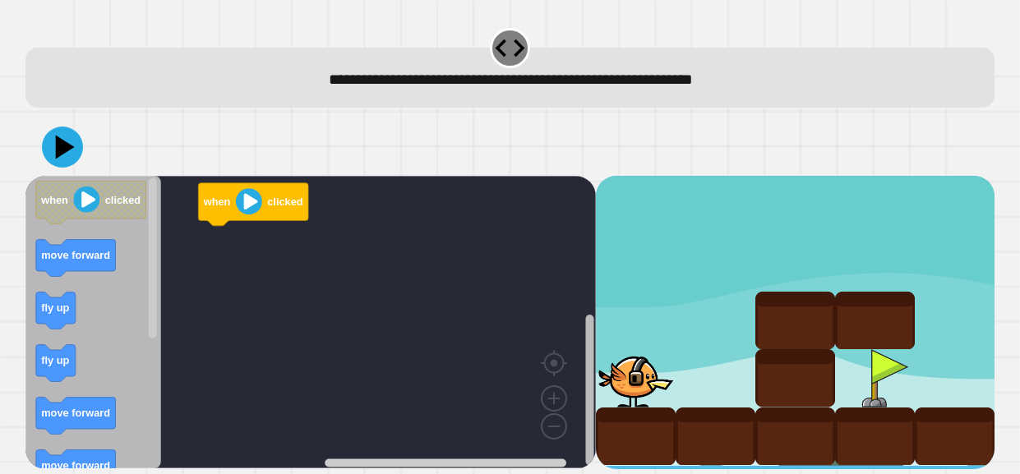
click at [589, 412] on rect "Blockly Workspace" at bounding box center [589, 390] width 8 height 150
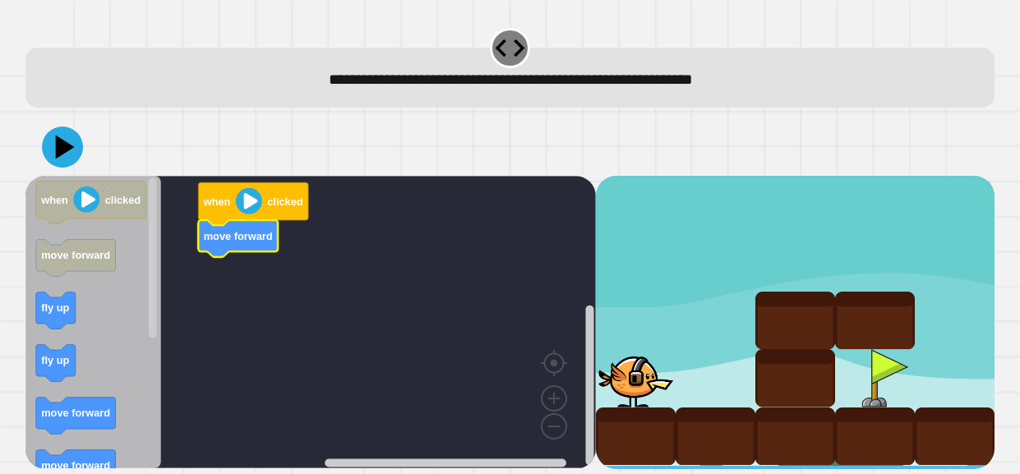
click at [56, 338] on icon "Blockly Workspace" at bounding box center [93, 322] width 136 height 292
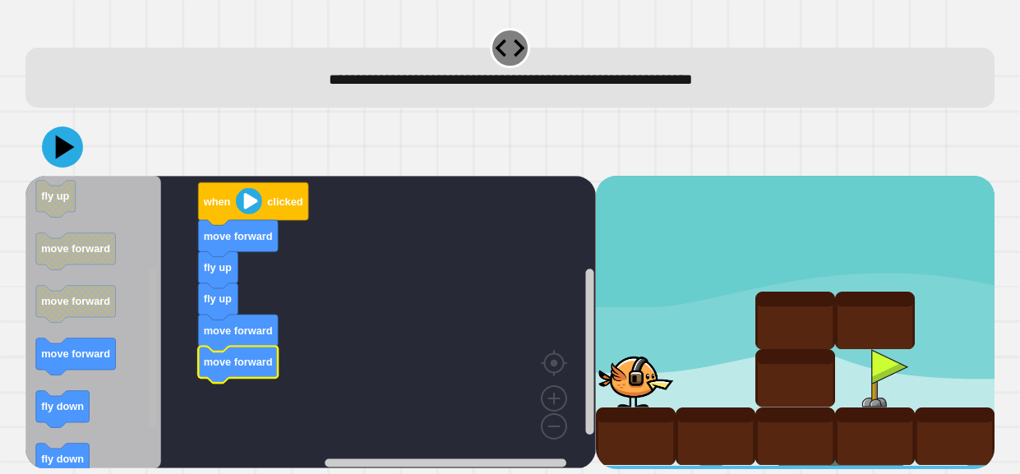
click at [149, 389] on rect "Blockly Workspace" at bounding box center [153, 348] width 8 height 160
click at [116, 366] on icon "Blockly Workspace" at bounding box center [93, 322] width 136 height 292
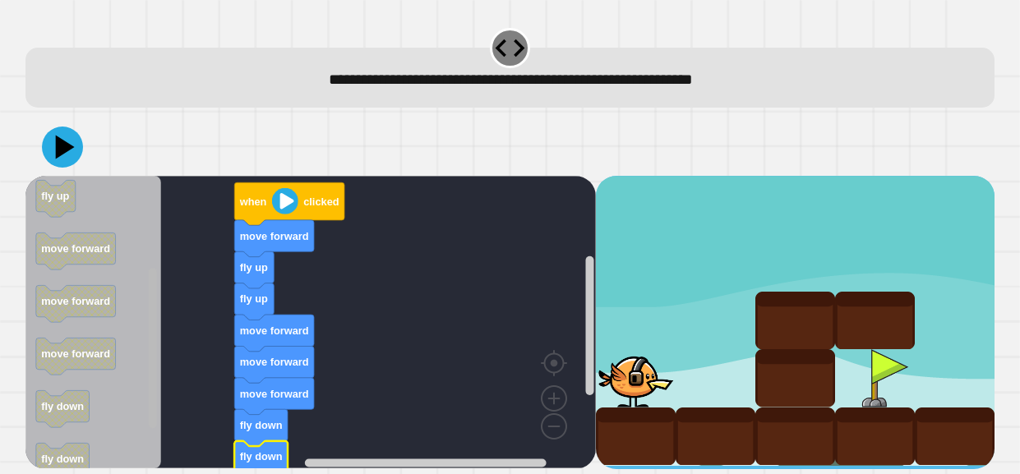
click at [154, 401] on rect "Blockly Workspace" at bounding box center [153, 348] width 8 height 160
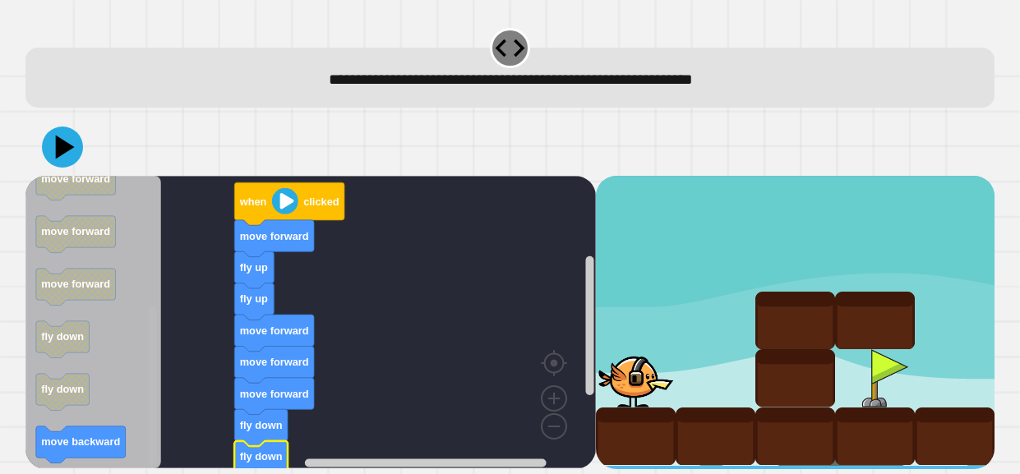
click at [143, 407] on div "when clicked move forward fly up fly up move forward move forward move forward …" at bounding box center [310, 322] width 570 height 293
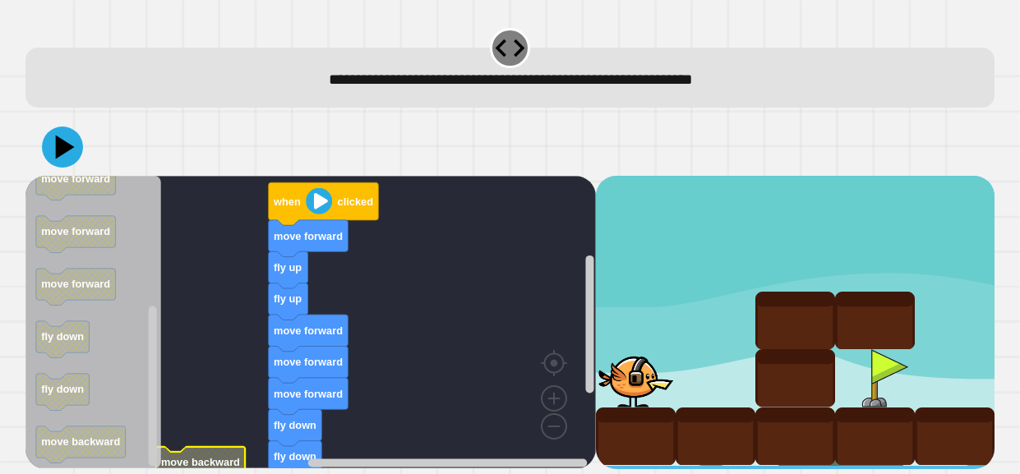
drag, startPoint x: 582, startPoint y: 361, endPoint x: 579, endPoint y: 408, distance: 47.7
click at [579, 408] on div "when clicked move forward fly up fly up move forward move forward move forward …" at bounding box center [310, 322] width 570 height 293
click at [587, 398] on rect "Blockly Workspace" at bounding box center [589, 329] width 12 height 279
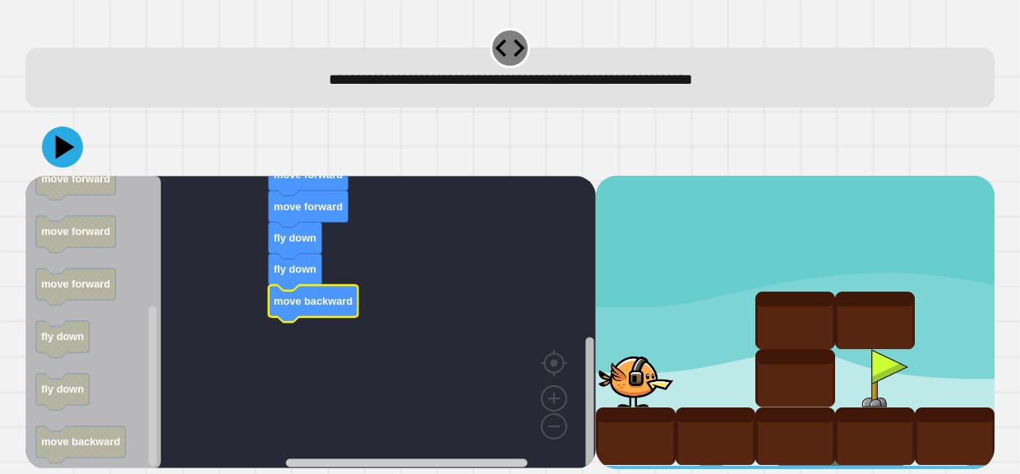
click at [580, 408] on div "when clicked move forward fly up fly up move forward move forward move forward …" at bounding box center [310, 322] width 570 height 293
click at [62, 142] on icon at bounding box center [65, 146] width 23 height 29
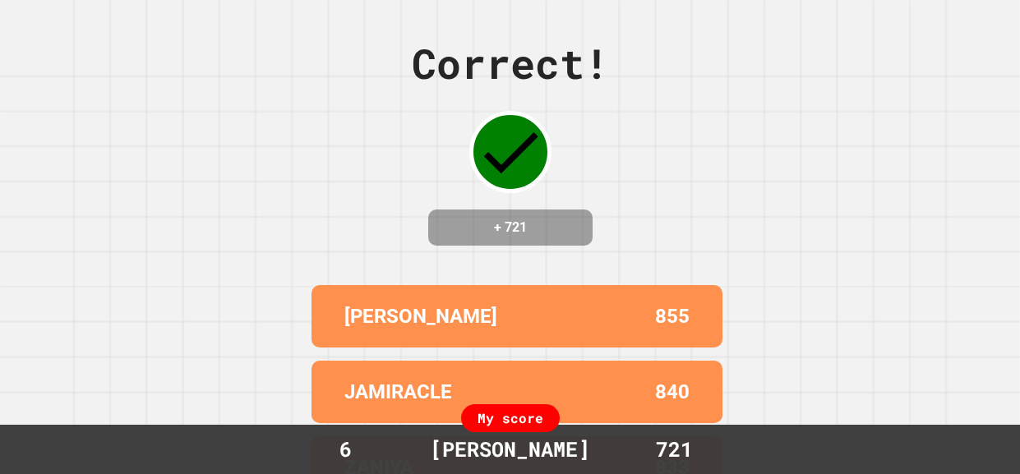
click at [535, 279] on div "Correct! + 721 [PERSON_NAME] 855 [PERSON_NAME] 840 ZANIYA 833 [PERSON_NAME] 810…" at bounding box center [510, 237] width 1020 height 474
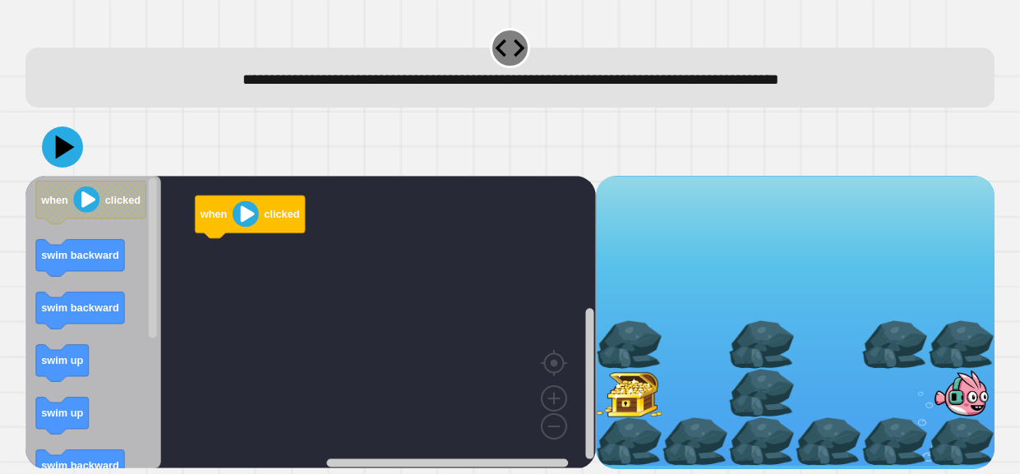
click at [89, 278] on icon "Blockly Workspace" at bounding box center [93, 322] width 136 height 292
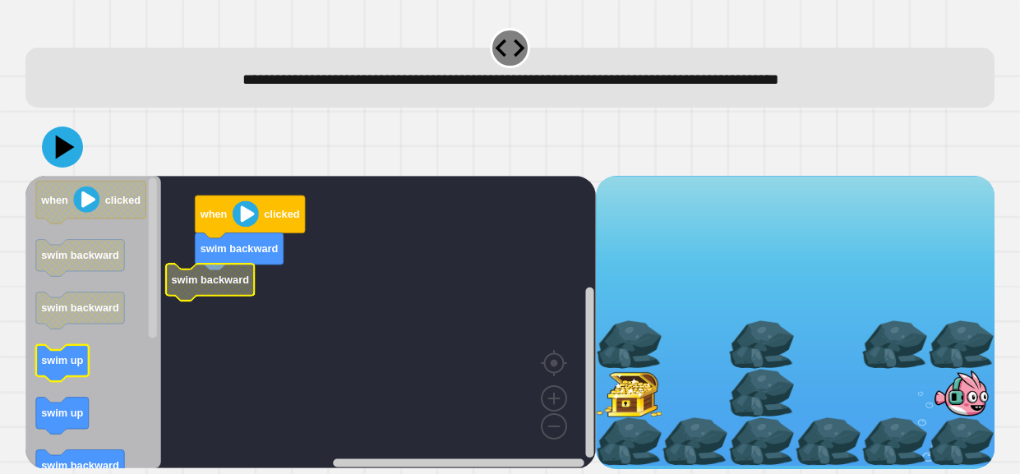
click at [69, 363] on icon "when clicked swim backward swim backward swim up swim up swim backward swim dow…" at bounding box center [93, 322] width 136 height 292
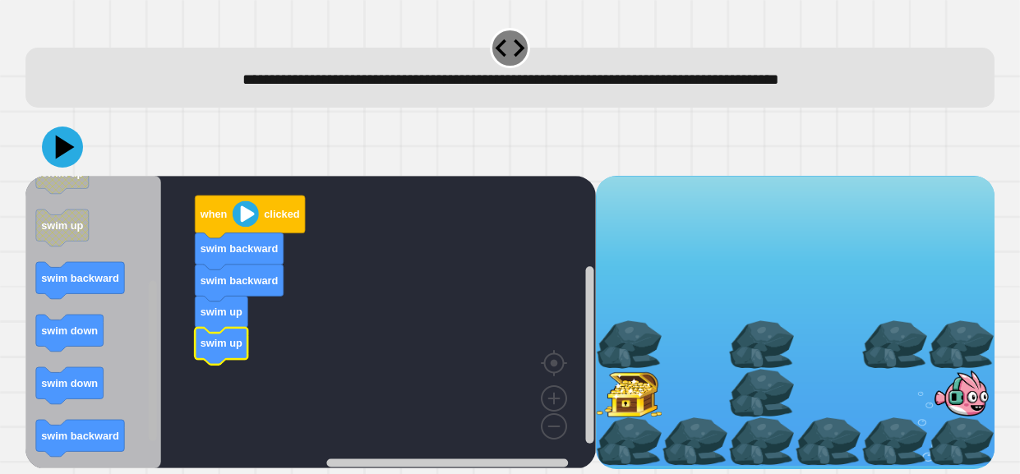
click at [143, 426] on div "when clicked swim backward swim backward swim up swim up when clicked swim back…" at bounding box center [310, 322] width 570 height 293
click at [89, 306] on icon "Blockly Workspace" at bounding box center [93, 322] width 136 height 292
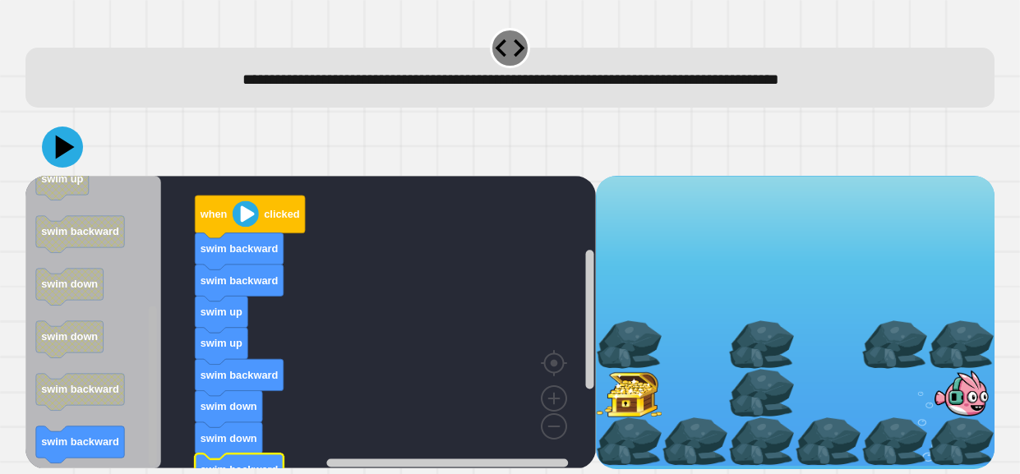
click at [153, 472] on div "when clicked swim backward swim backward swim up swim up swim backward swim dow…" at bounding box center [510, 293] width 979 height 361
click at [75, 168] on div at bounding box center [509, 147] width 969 height 58
click at [70, 163] on icon at bounding box center [63, 147] width 42 height 42
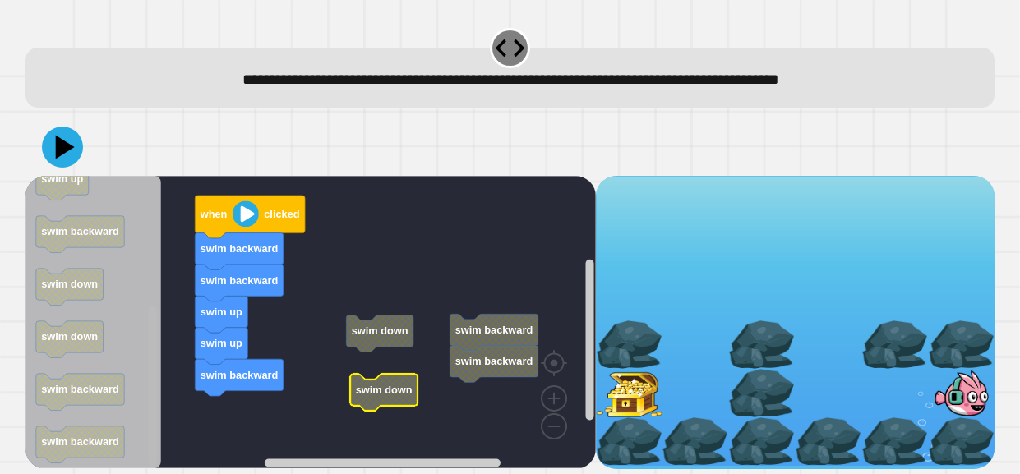
click at [151, 373] on rect "Blockly Workspace" at bounding box center [153, 386] width 8 height 160
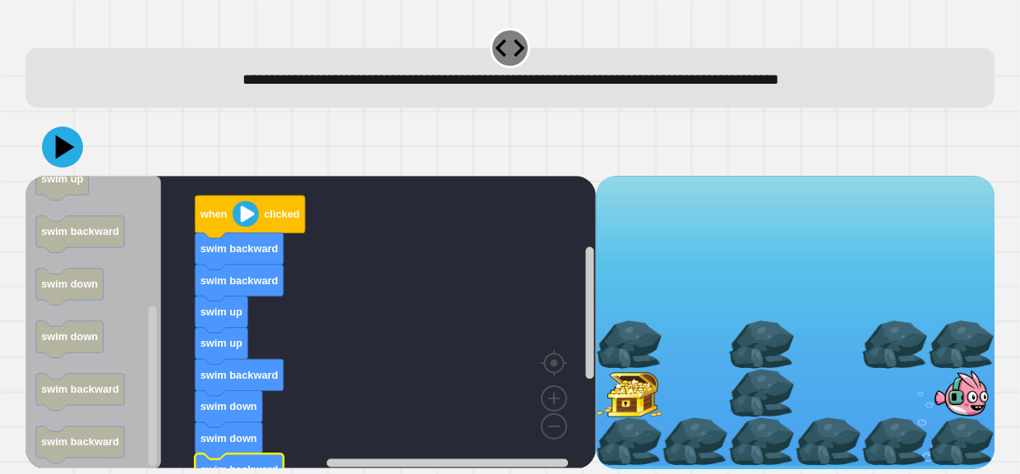
click at [81, 173] on div at bounding box center [509, 147] width 969 height 58
click at [70, 159] on icon at bounding box center [62, 146] width 49 height 49
click at [48, 147] on icon at bounding box center [62, 146] width 49 height 49
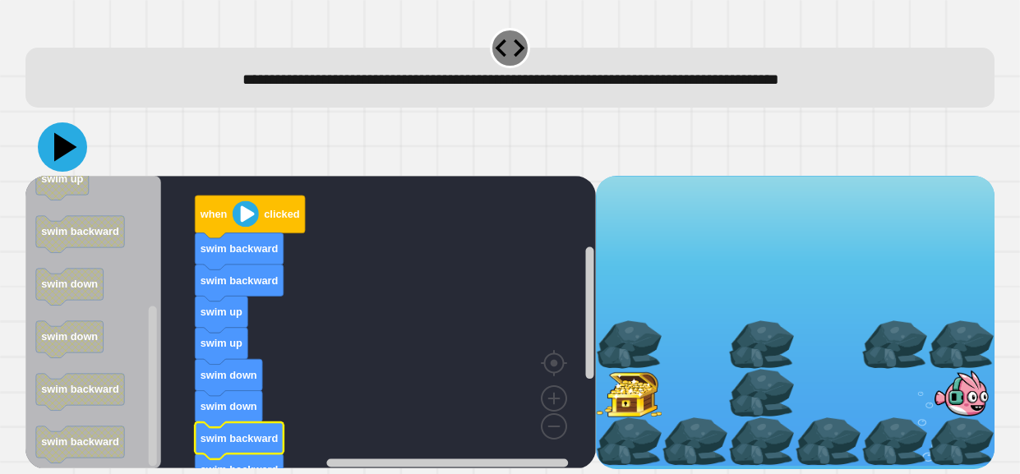
click at [60, 159] on icon at bounding box center [62, 146] width 49 height 49
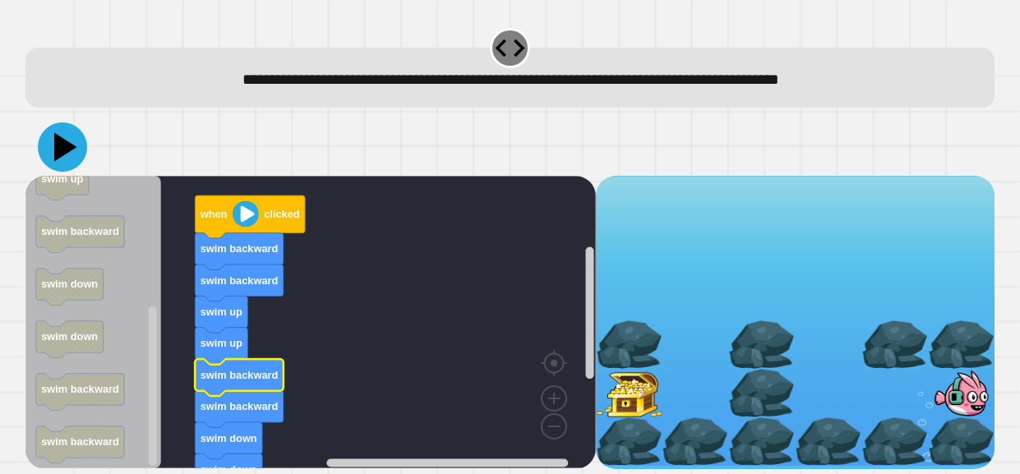
click at [62, 152] on icon at bounding box center [65, 146] width 23 height 29
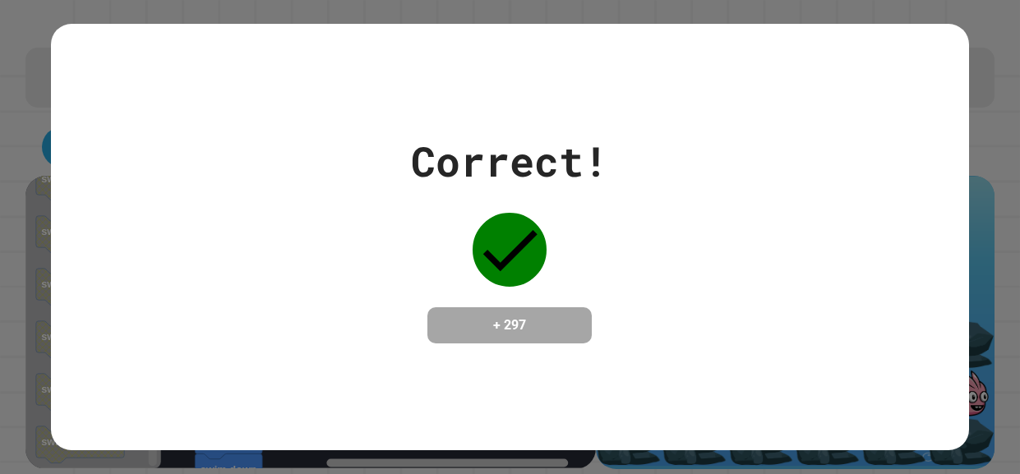
click at [488, 321] on h4 "+ 297" at bounding box center [509, 325] width 131 height 20
click at [486, 323] on h4 "+ 297" at bounding box center [509, 325] width 131 height 20
click at [488, 328] on h4 "+ 297" at bounding box center [509, 325] width 131 height 20
click at [486, 322] on h4 "+ 297" at bounding box center [509, 325] width 131 height 20
drag, startPoint x: 503, startPoint y: 316, endPoint x: 510, endPoint y: 336, distance: 21.1
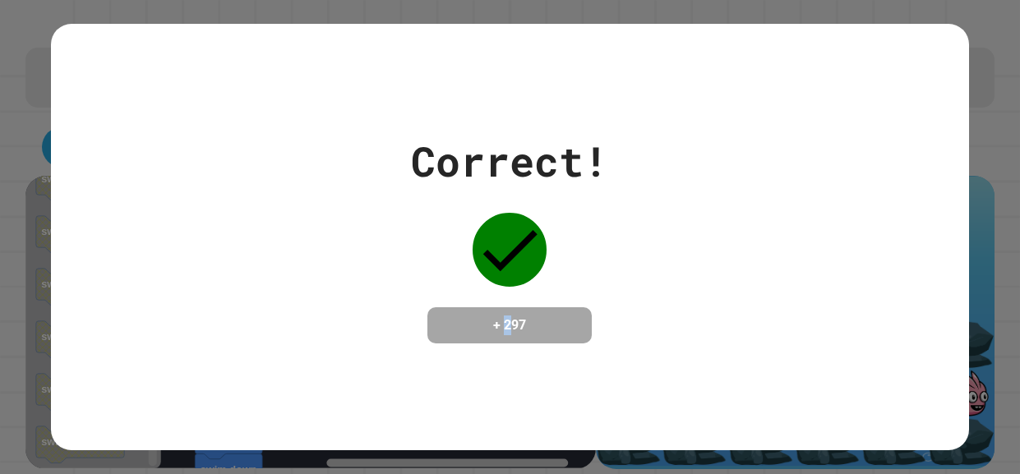
click at [510, 335] on h4 "+ 297" at bounding box center [509, 325] width 131 height 20
click at [499, 331] on h4 "+ 297" at bounding box center [509, 325] width 131 height 20
drag, startPoint x: 499, startPoint y: 331, endPoint x: 518, endPoint y: 333, distance: 19.8
click at [518, 333] on h4 "+ 297" at bounding box center [509, 325] width 131 height 20
click at [503, 329] on h4 "+ 297" at bounding box center [509, 325] width 131 height 20
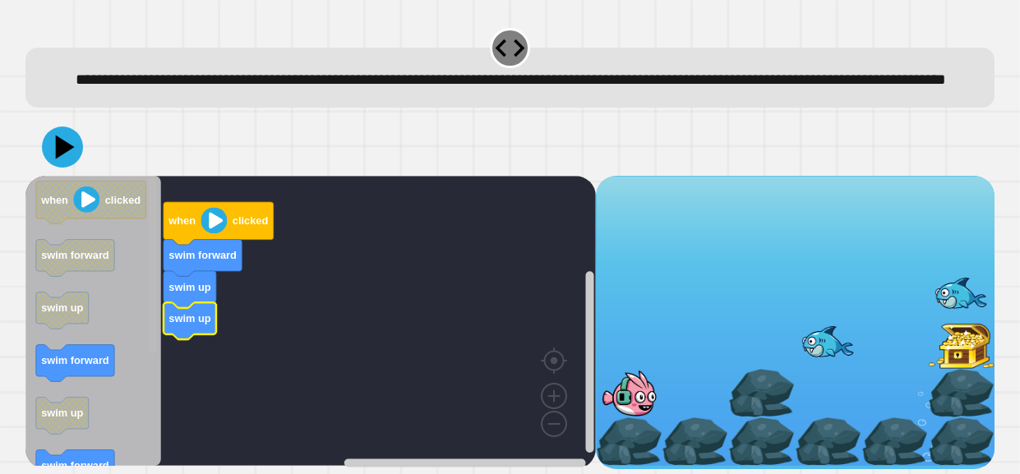
click at [149, 306] on rect "Blockly Workspace" at bounding box center [153, 264] width 8 height 175
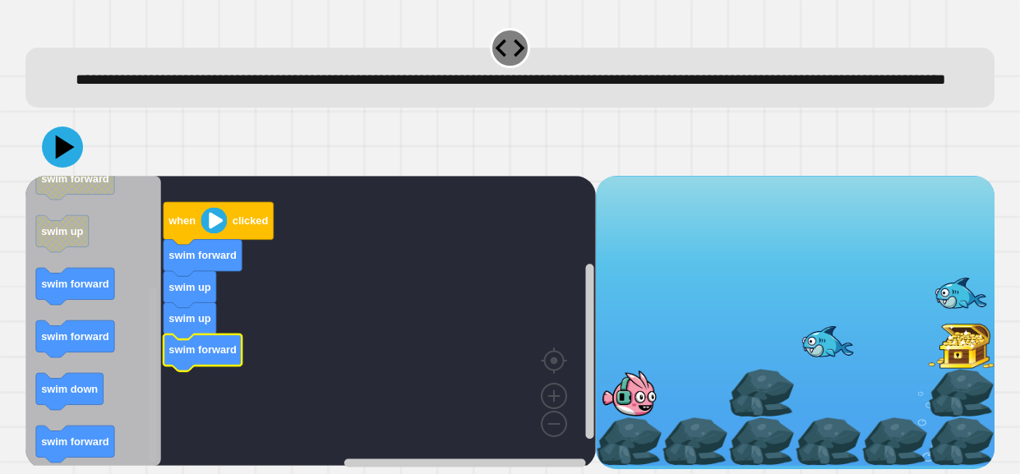
click at [134, 466] on div "when clicked swim forward swim up swim up swim forward when clicked swim forwar…" at bounding box center [310, 322] width 570 height 293
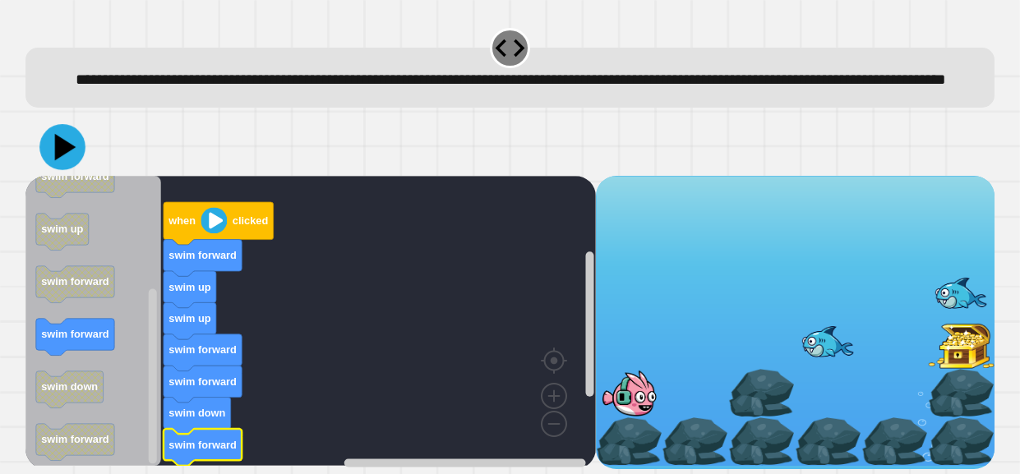
click at [53, 170] on icon at bounding box center [62, 147] width 46 height 46
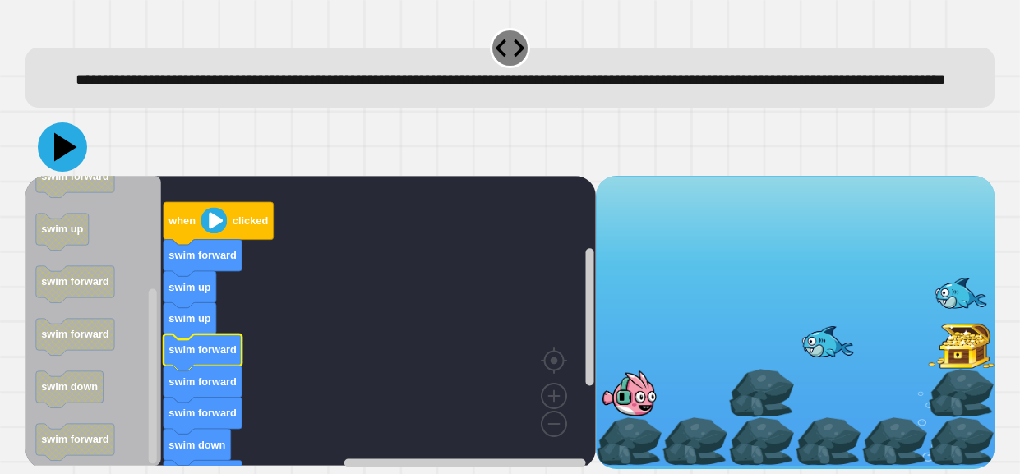
click at [56, 161] on icon at bounding box center [65, 146] width 23 height 29
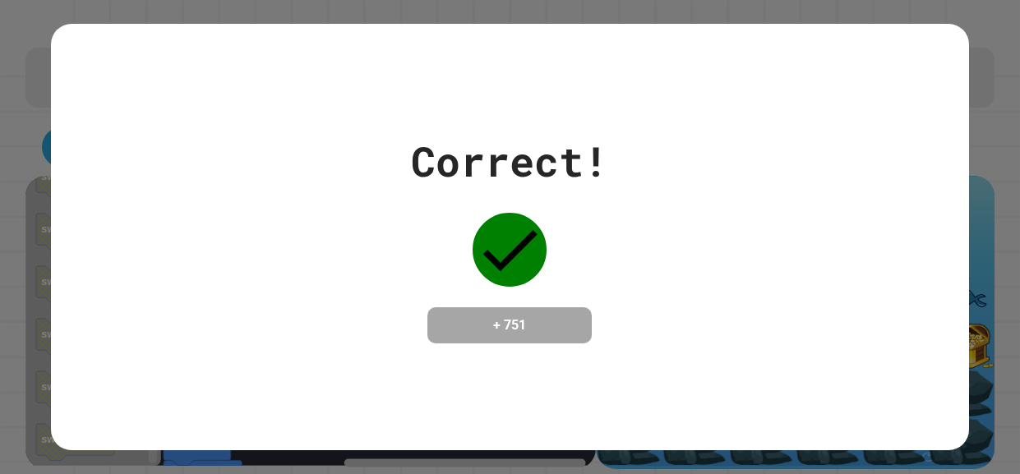
drag, startPoint x: 486, startPoint y: 327, endPoint x: 486, endPoint y: 336, distance: 9.1
click at [486, 335] on h4 "+ 751" at bounding box center [509, 325] width 131 height 20
click at [485, 327] on h4 "+ 751" at bounding box center [509, 325] width 131 height 20
drag, startPoint x: 480, startPoint y: 326, endPoint x: 518, endPoint y: 332, distance: 38.2
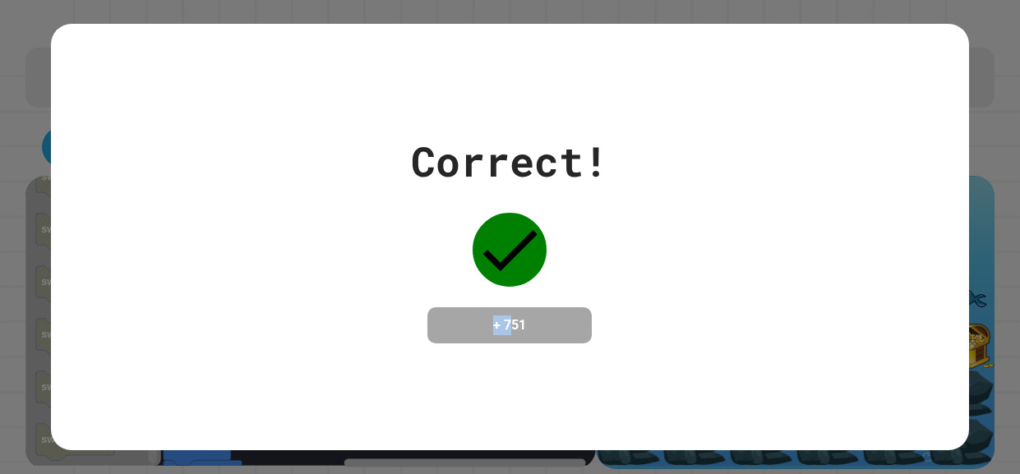
click at [518, 332] on h4 "+ 751" at bounding box center [509, 325] width 131 height 20
click at [506, 332] on h4 "+ 751" at bounding box center [509, 325] width 131 height 20
click at [569, 324] on h4 "+ 751" at bounding box center [509, 325] width 131 height 20
drag, startPoint x: 569, startPoint y: 325, endPoint x: 478, endPoint y: 338, distance: 91.3
click at [478, 335] on h4 "+ 751" at bounding box center [509, 325] width 131 height 20
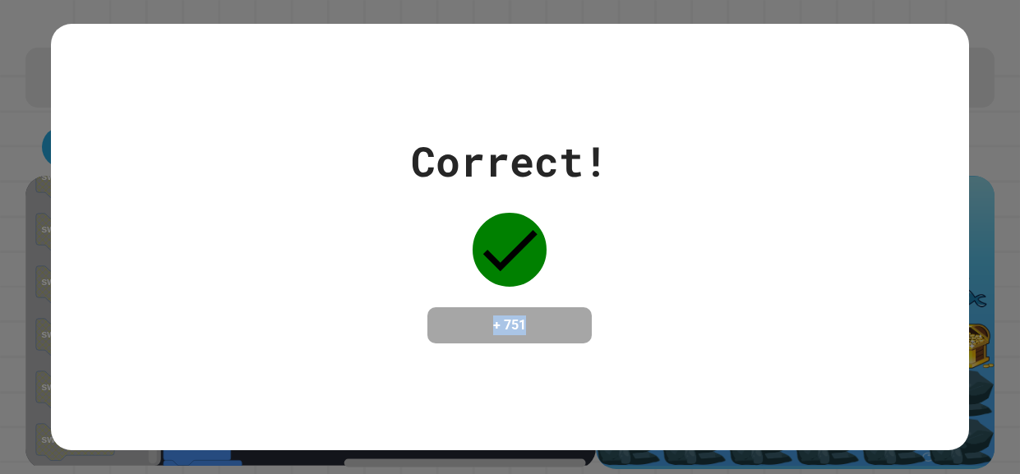
click at [558, 319] on h4 "+ 751" at bounding box center [509, 325] width 131 height 20
drag, startPoint x: 556, startPoint y: 320, endPoint x: 536, endPoint y: 334, distance: 25.3
click at [536, 334] on h4 "+ 751" at bounding box center [509, 325] width 131 height 20
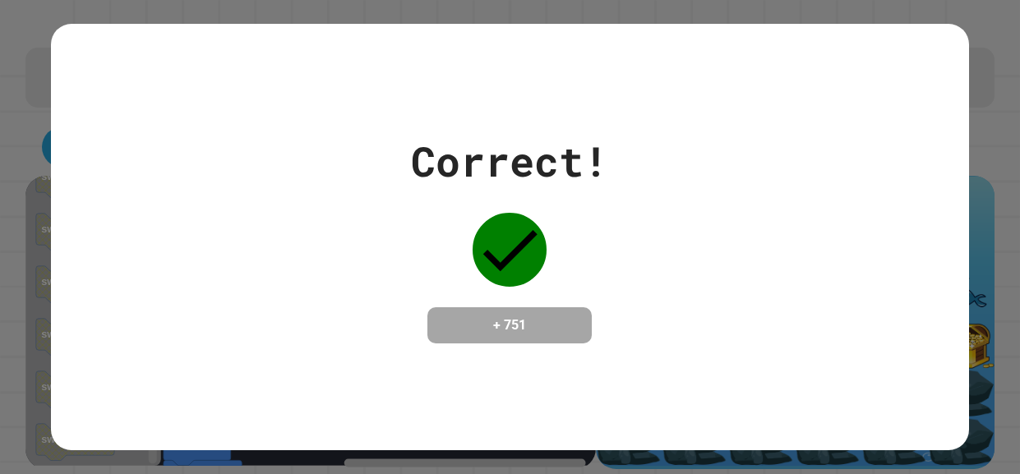
click at [509, 321] on h4 "+ 751" at bounding box center [509, 325] width 131 height 20
click at [497, 334] on h4 "+ 751" at bounding box center [509, 325] width 131 height 20
drag, startPoint x: 481, startPoint y: 329, endPoint x: 540, endPoint y: 337, distance: 58.9
click at [540, 335] on h4 "+ 751" at bounding box center [509, 325] width 131 height 20
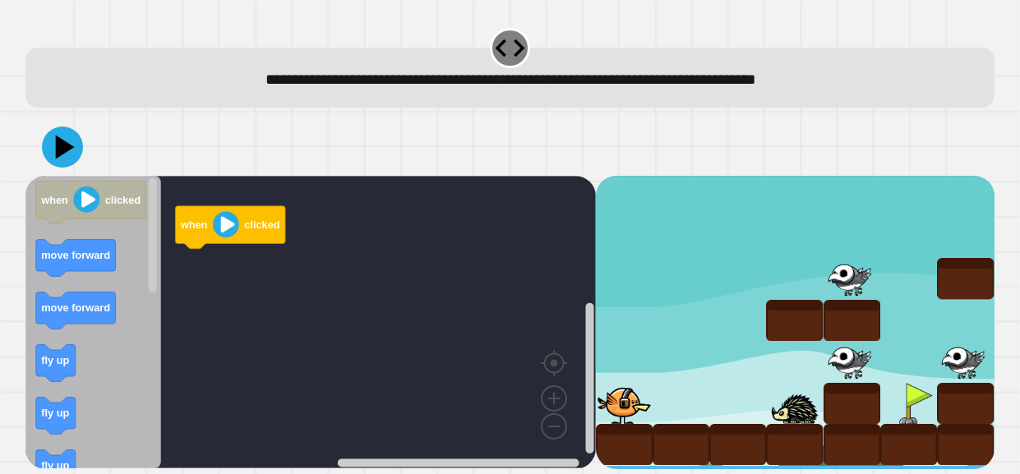
click at [67, 278] on icon "Blockly Workspace" at bounding box center [93, 322] width 136 height 292
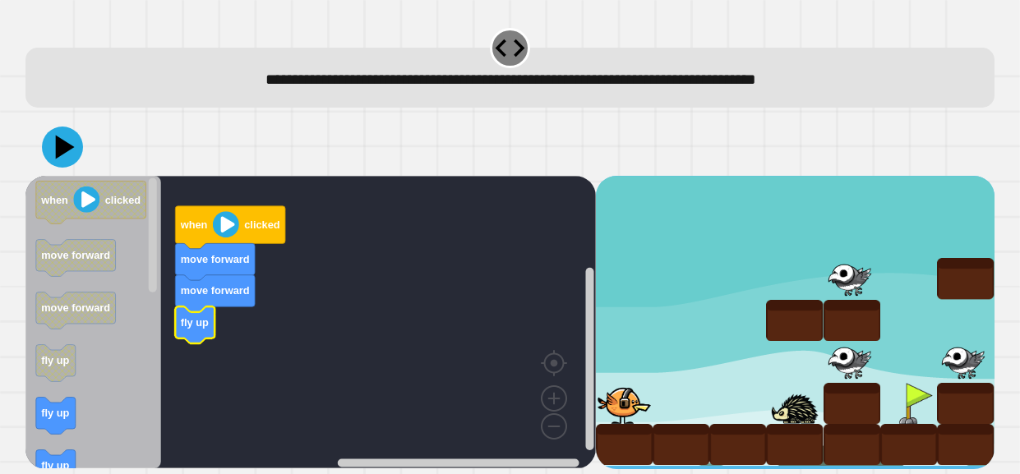
click at [72, 390] on icon "Blockly Workspace" at bounding box center [93, 322] width 136 height 292
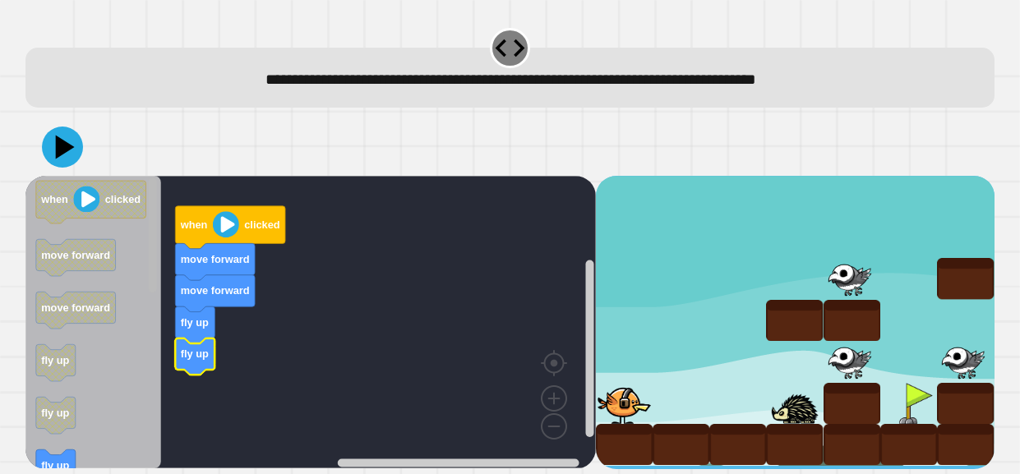
click at [154, 271] on rect "Blockly Workspace" at bounding box center [153, 234] width 8 height 114
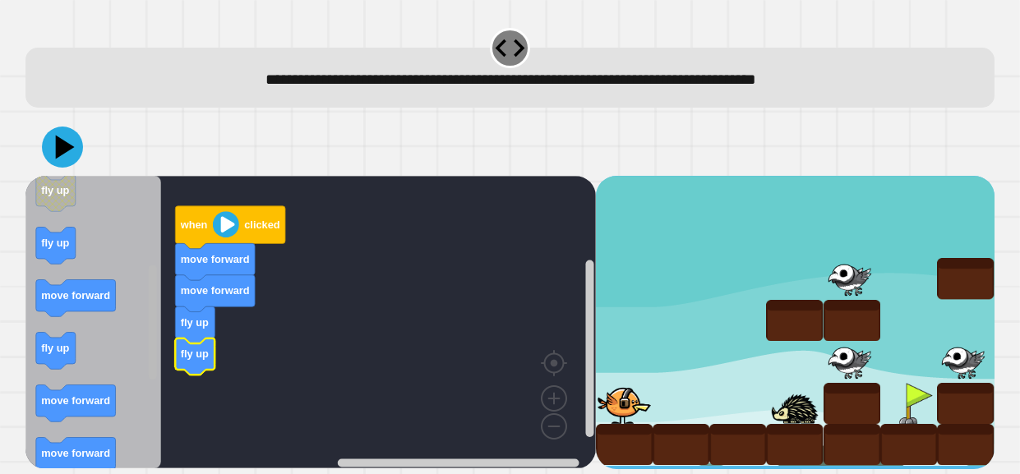
click at [135, 358] on div "when clicked move forward move forward fly up fly up when clicked move forward …" at bounding box center [310, 322] width 570 height 293
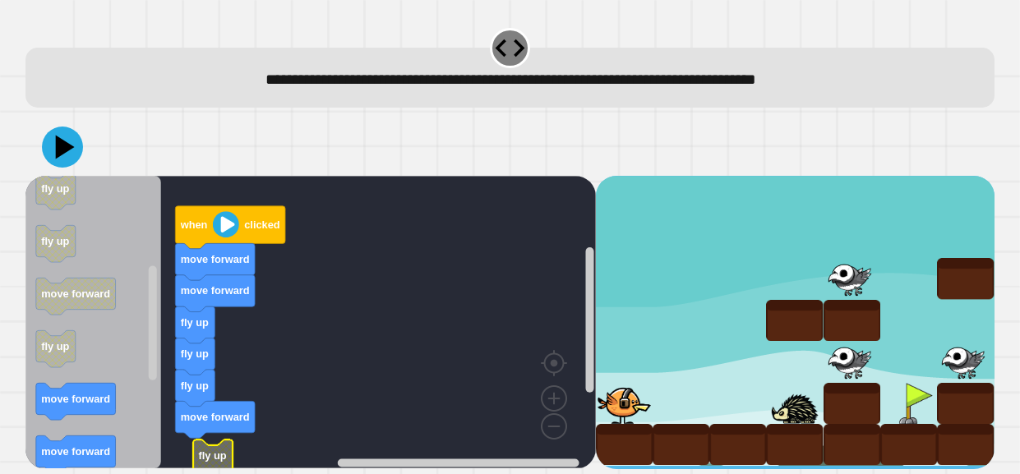
drag, startPoint x: 58, startPoint y: 346, endPoint x: 195, endPoint y: 451, distance: 172.9
click at [195, 451] on div "when clicked move forward move forward fly up fly up fly up move forward fly up…" at bounding box center [310, 322] width 570 height 293
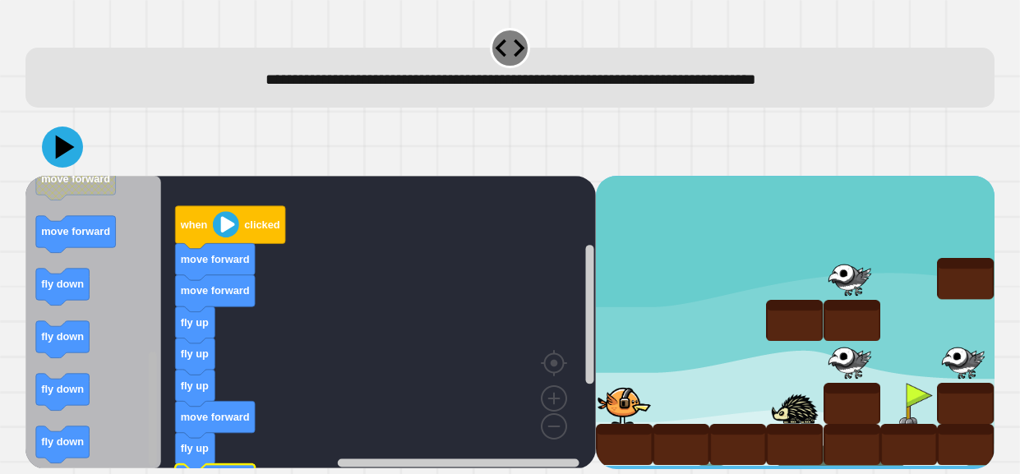
click at [131, 460] on div "when clicked move forward move forward fly up fly up fly up move forward fly up…" at bounding box center [310, 322] width 570 height 293
click at [152, 399] on rect "Blockly Workspace" at bounding box center [153, 409] width 8 height 114
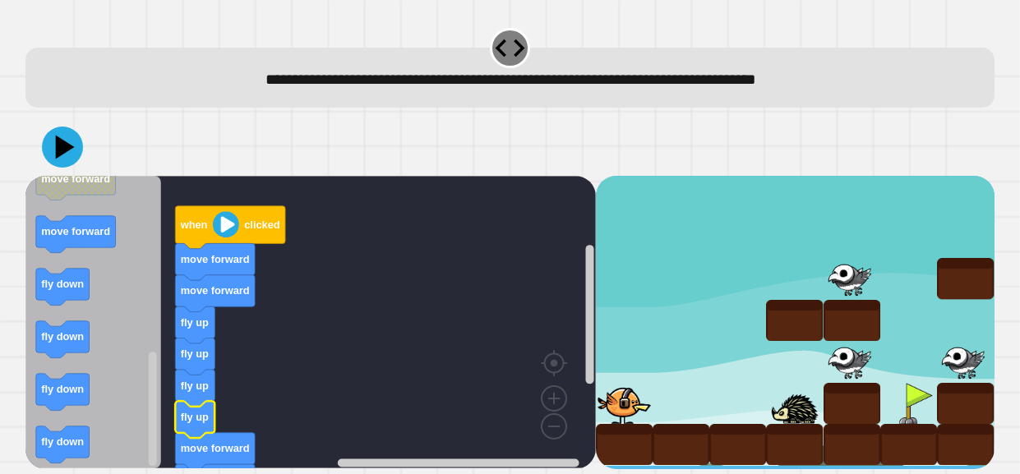
click at [203, 431] on icon "Blockly Workspace" at bounding box center [194, 419] width 39 height 37
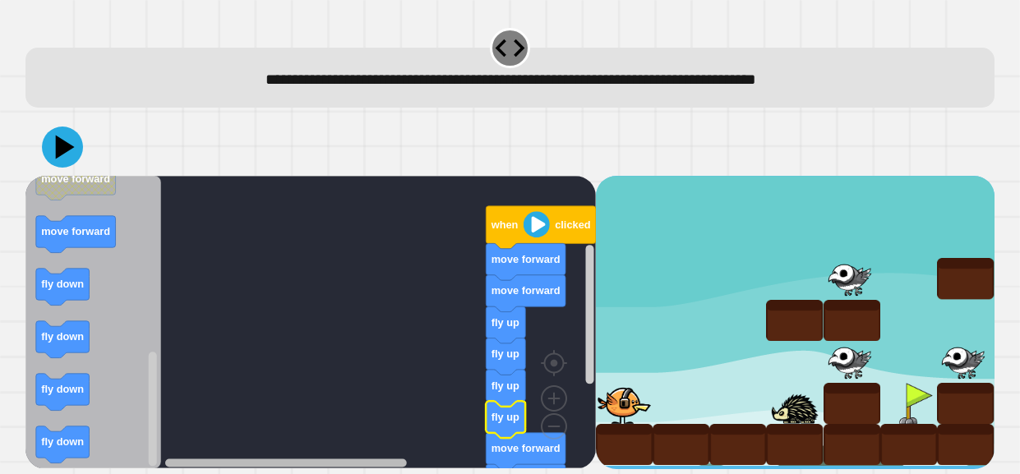
click at [246, 471] on div "when clicked move forward move forward fly up fly up fly up fly up move forward…" at bounding box center [510, 293] width 979 height 361
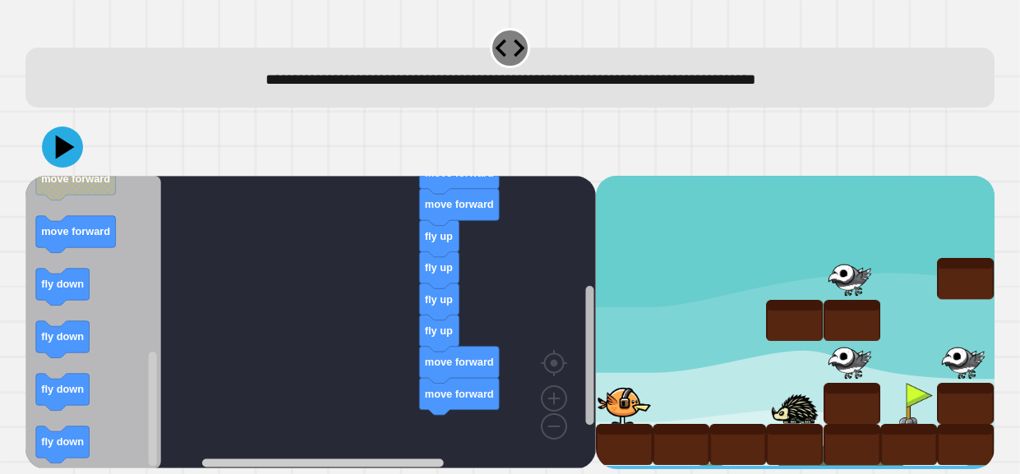
click at [588, 362] on rect "Blockly Workspace" at bounding box center [589, 355] width 8 height 139
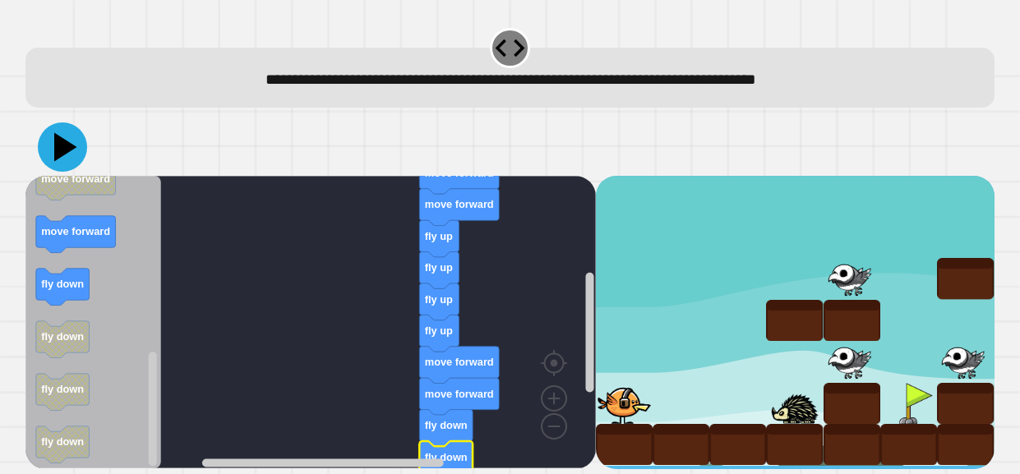
click at [71, 154] on icon at bounding box center [62, 146] width 49 height 49
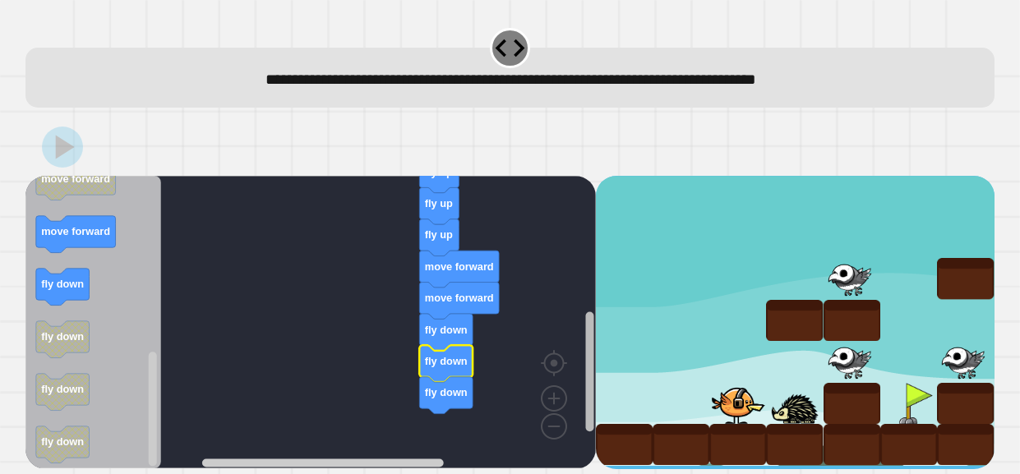
click at [592, 373] on rect "Blockly Workspace" at bounding box center [589, 371] width 8 height 120
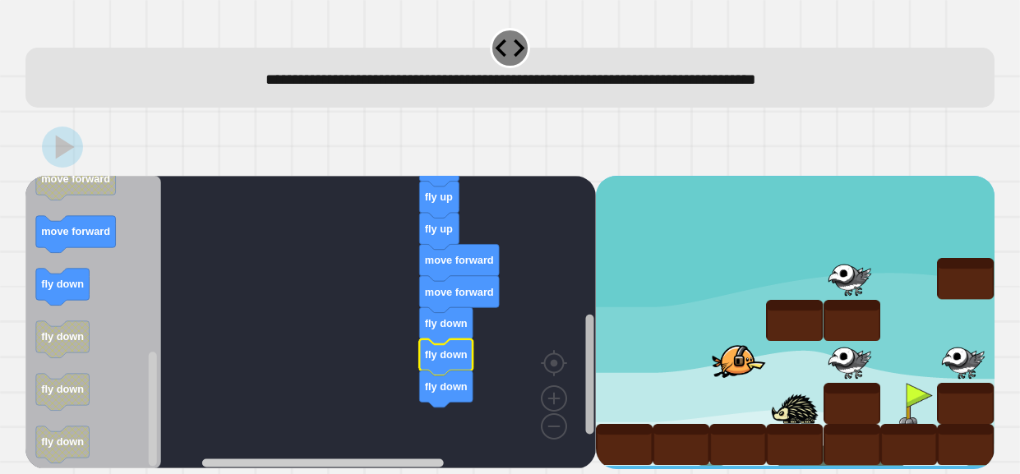
click at [592, 373] on rect "Blockly Workspace" at bounding box center [589, 375] width 8 height 120
click at [583, 386] on rect "Blockly Workspace" at bounding box center [589, 329] width 12 height 279
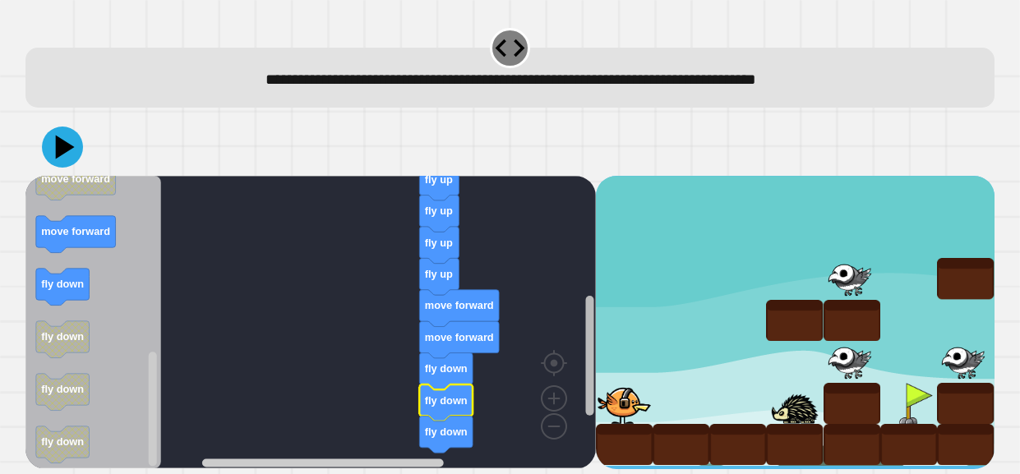
click at [584, 366] on g "Blockly Workspace" at bounding box center [589, 329] width 12 height 279
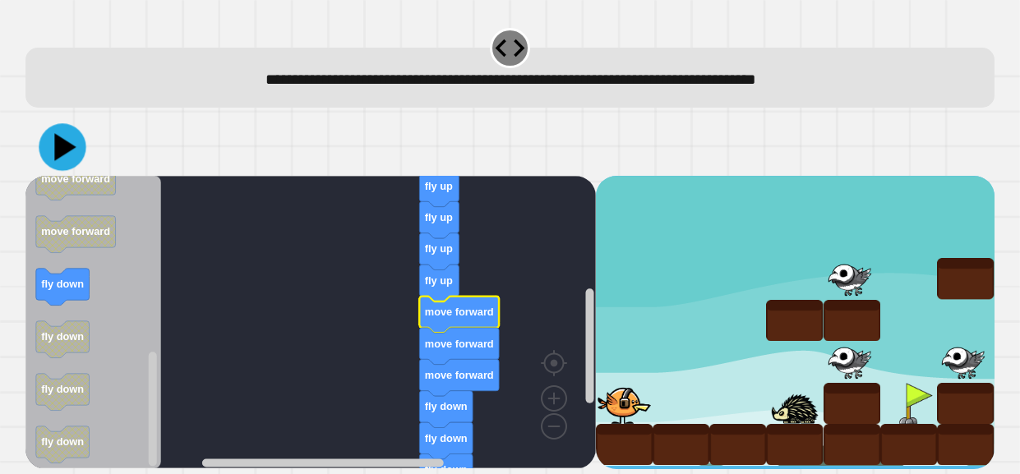
click at [60, 154] on icon at bounding box center [64, 146] width 21 height 27
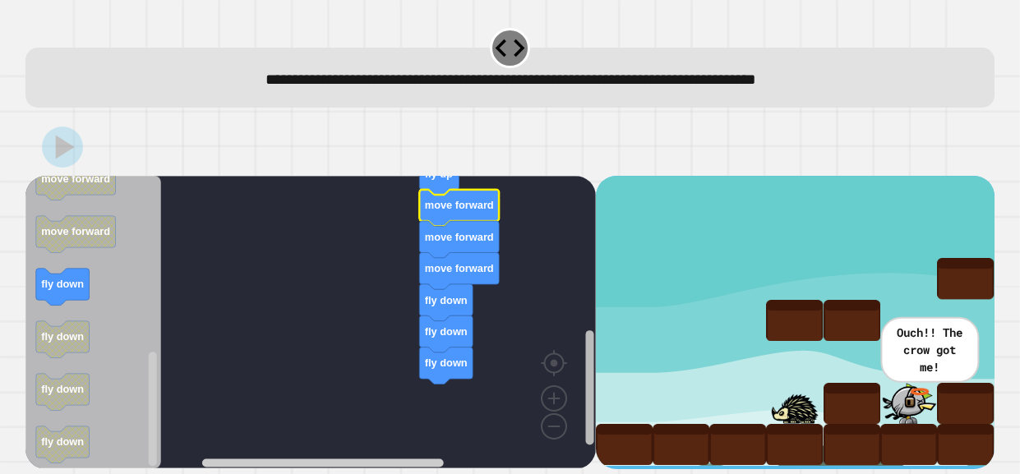
click at [587, 426] on rect "Blockly Workspace" at bounding box center [589, 387] width 8 height 114
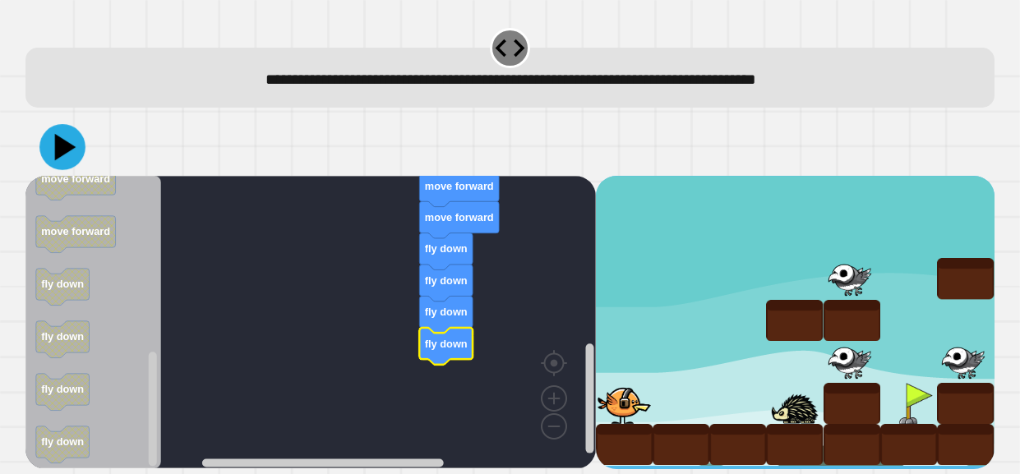
click at [60, 144] on icon at bounding box center [65, 146] width 21 height 27
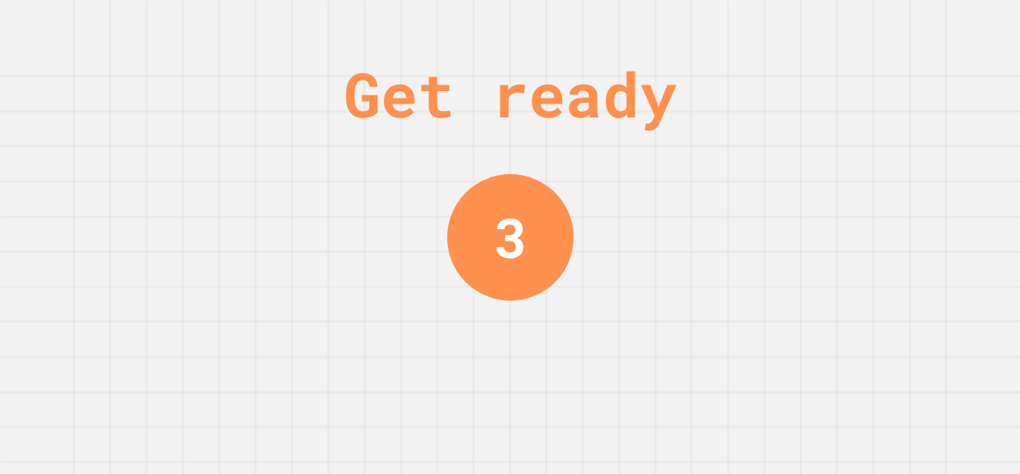
click at [462, 219] on div "3" at bounding box center [510, 237] width 127 height 127
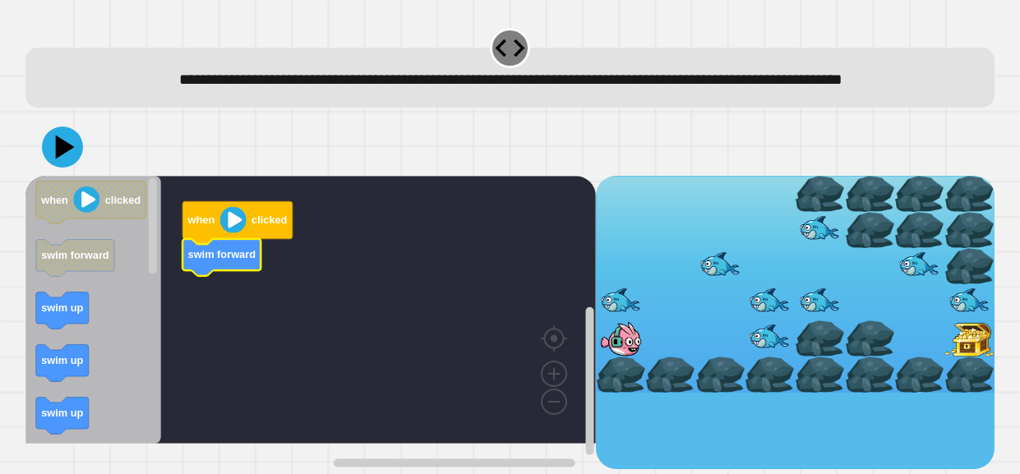
click at [58, 323] on icon "when clicked swim forward swim up swim up swim up swim forward swim forward swi…" at bounding box center [93, 310] width 136 height 268
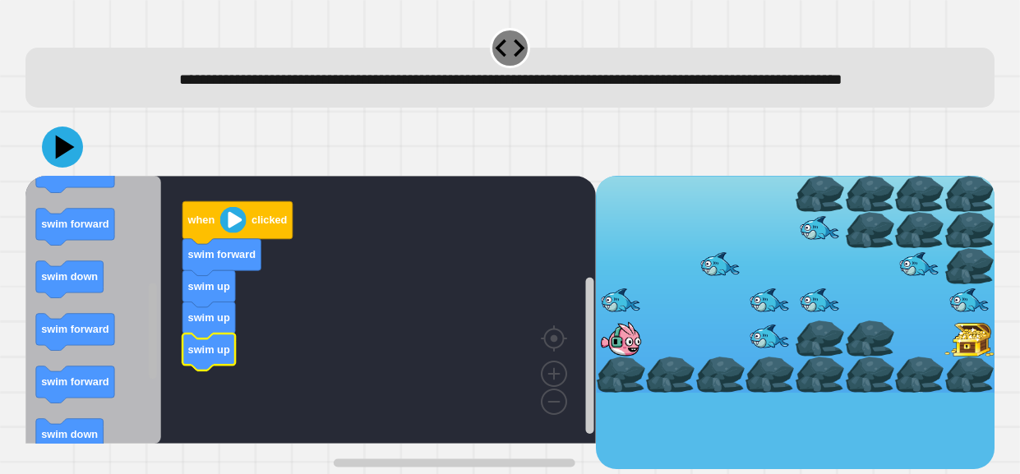
click at [140, 359] on div "when clicked swim forward swim up swim up swim up when clicked swim forward swi…" at bounding box center [310, 322] width 570 height 293
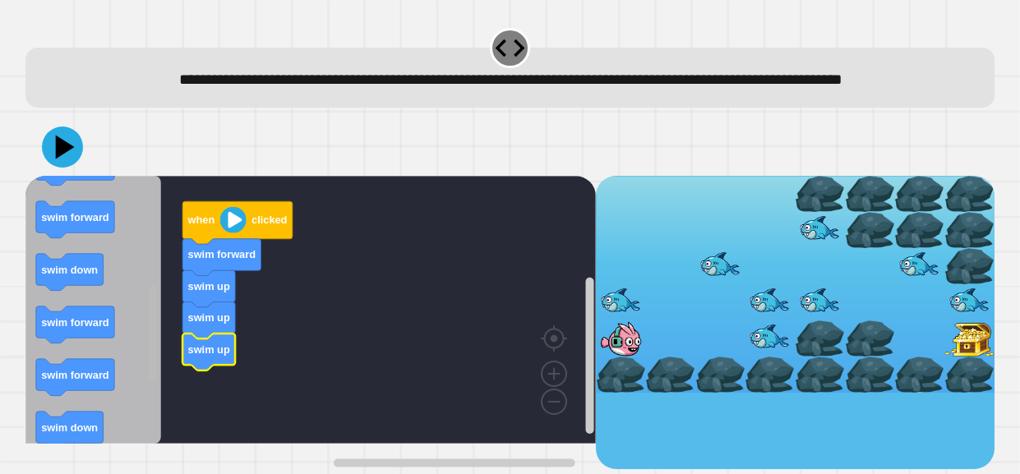
click at [140, 359] on icon "Blockly Workspace" at bounding box center [93, 310] width 136 height 268
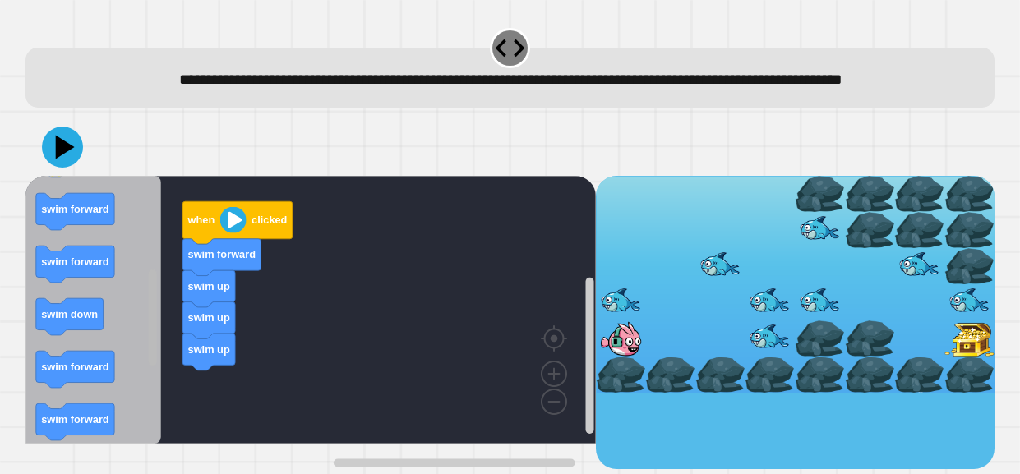
click at [150, 338] on rect "Blockly Workspace" at bounding box center [153, 317] width 8 height 96
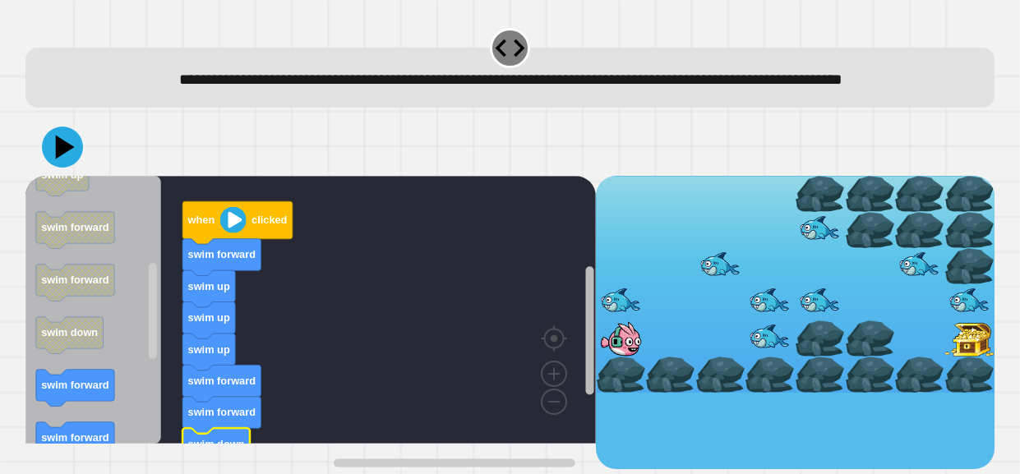
click at [583, 372] on rect "Blockly Workspace" at bounding box center [589, 341] width 12 height 255
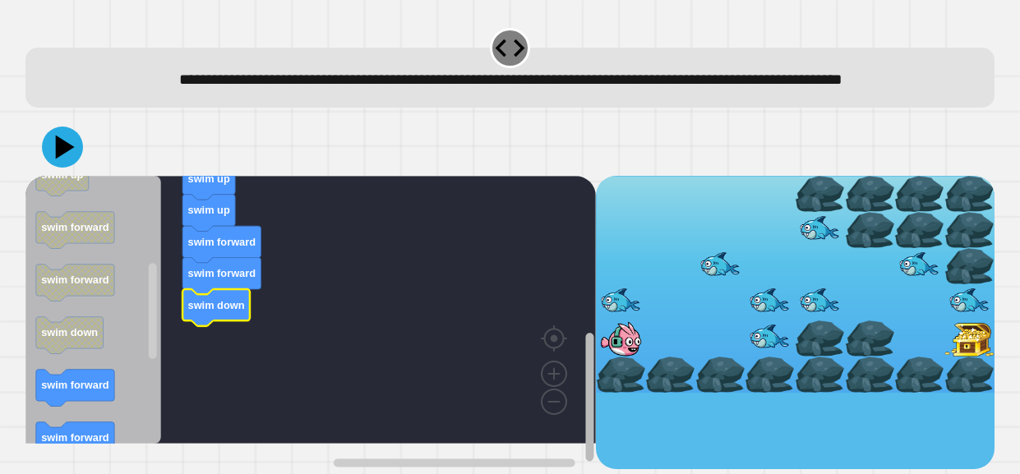
click at [578, 442] on div "when clicked swim forward swim up swim up swim up swim forward swim forward swi…" at bounding box center [310, 322] width 570 height 293
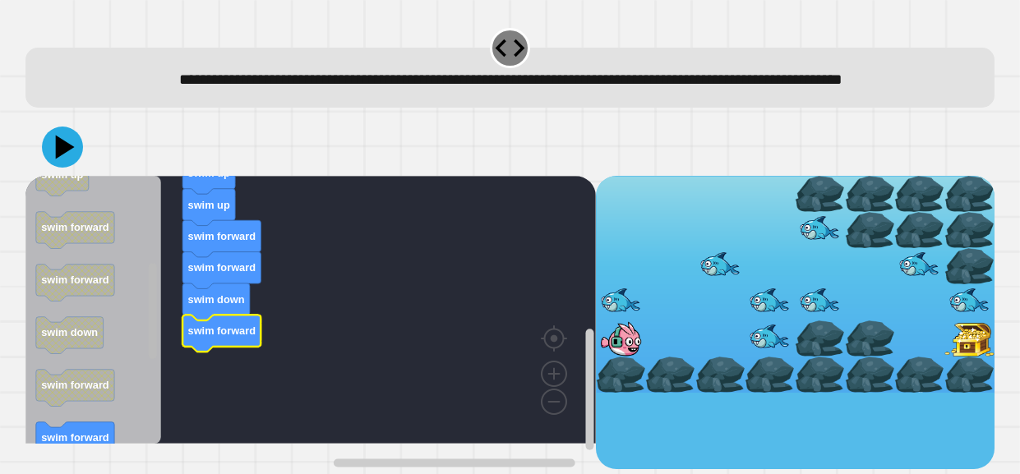
click at [150, 349] on rect "Blockly Workspace" at bounding box center [153, 311] width 8 height 96
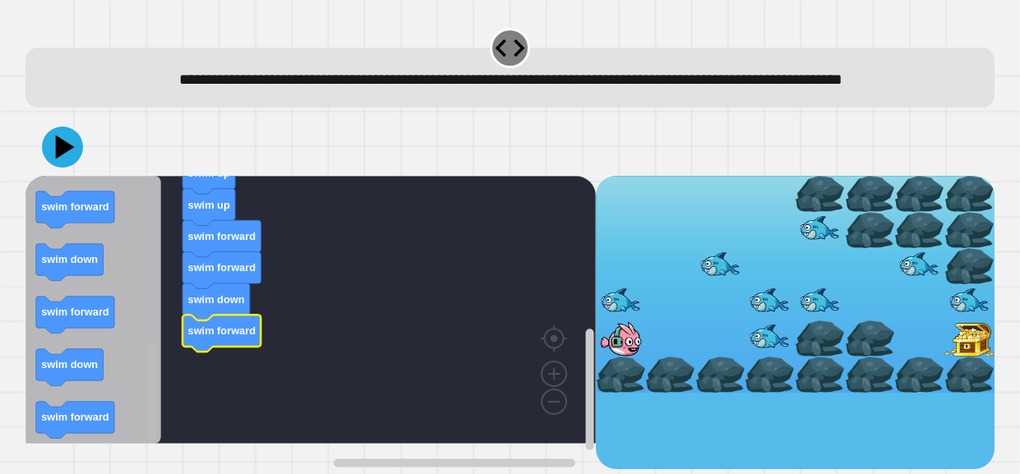
click at [143, 416] on div "when clicked swim forward swim up swim up swim up swim forward swim forward swi…" at bounding box center [310, 322] width 570 height 293
click at [78, 263] on icon "Blockly Workspace" at bounding box center [93, 310] width 136 height 268
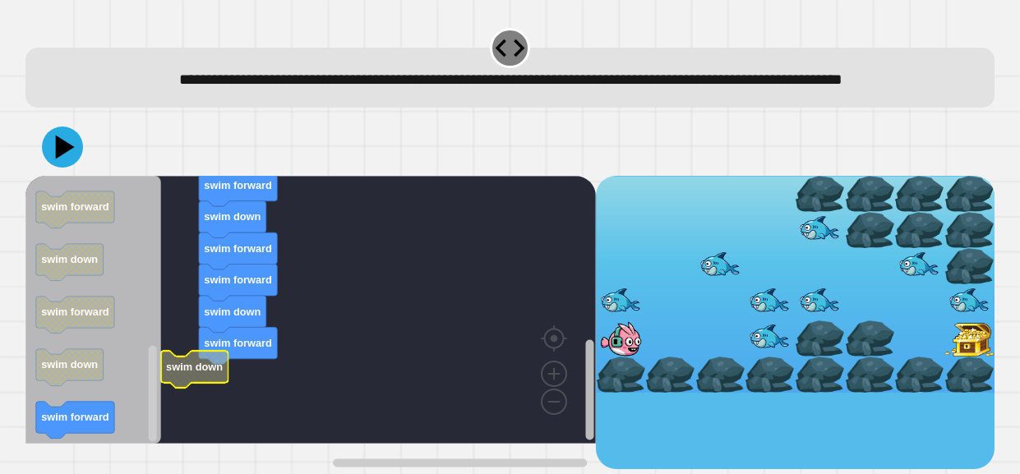
click at [592, 424] on rect "Blockly Workspace" at bounding box center [589, 389] width 8 height 100
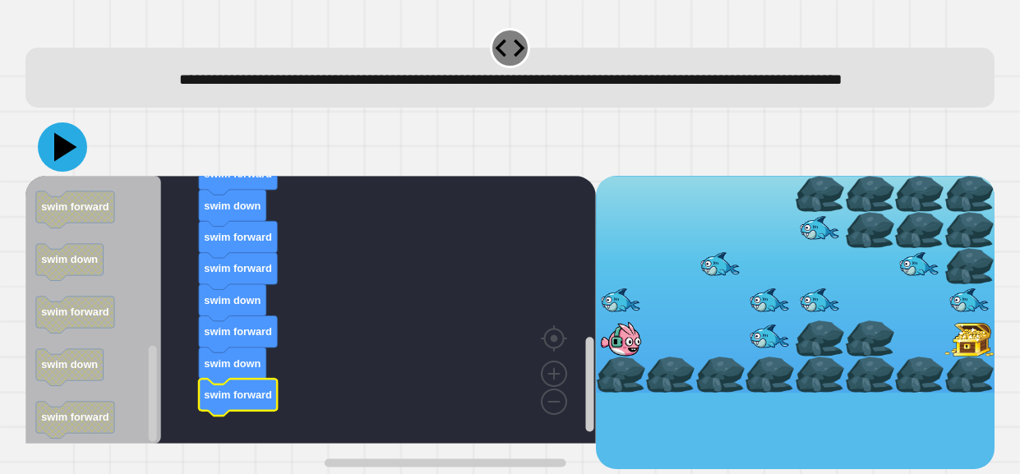
click at [67, 172] on icon at bounding box center [62, 146] width 49 height 49
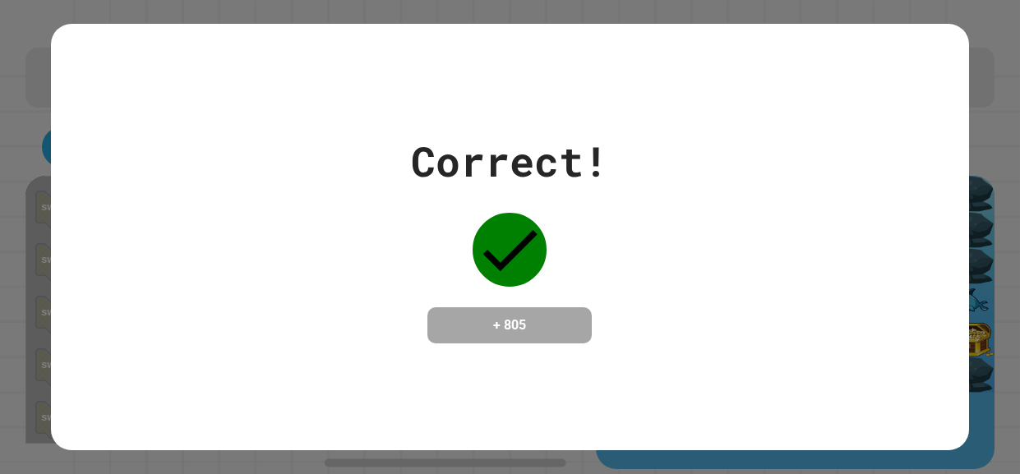
click at [411, 319] on div "Correct! + 805" at bounding box center [509, 237] width 197 height 213
click at [484, 330] on h4 "+ 805" at bounding box center [509, 325] width 131 height 20
click at [505, 326] on h4 "+ 805" at bounding box center [509, 325] width 131 height 20
click at [543, 343] on div "+ 805" at bounding box center [509, 325] width 164 height 36
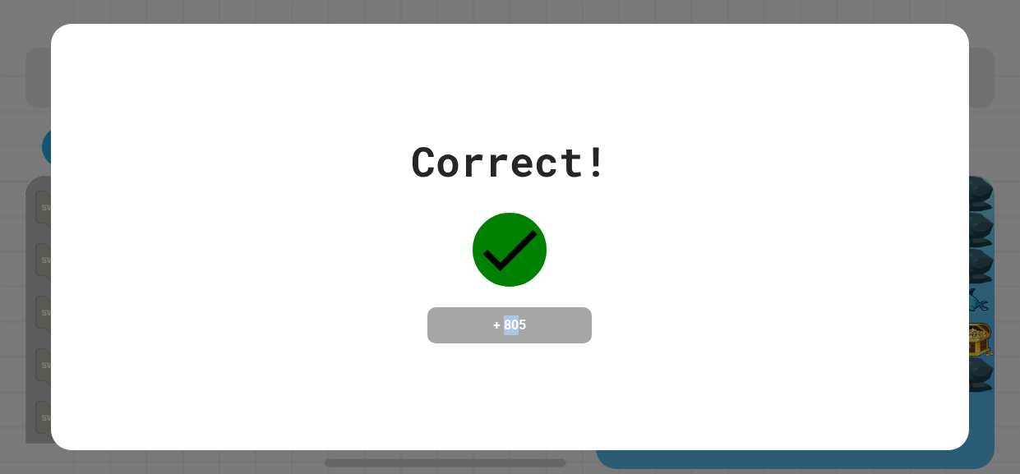
drag, startPoint x: 502, startPoint y: 325, endPoint x: 526, endPoint y: 334, distance: 25.5
click at [526, 334] on h4 "+ 805" at bounding box center [509, 325] width 131 height 20
click at [527, 334] on h4 "+ 805" at bounding box center [509, 325] width 131 height 20
drag, startPoint x: 527, startPoint y: 334, endPoint x: 480, endPoint y: 349, distance: 49.1
click at [480, 343] on div "+ 805" at bounding box center [509, 325] width 164 height 36
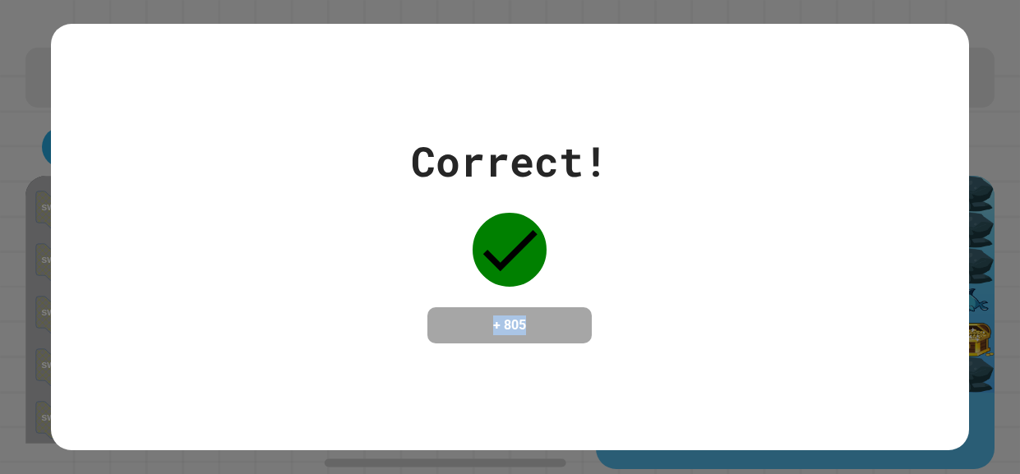
click at [555, 319] on h4 "+ 805" at bounding box center [509, 325] width 131 height 20
drag, startPoint x: 553, startPoint y: 317, endPoint x: 473, endPoint y: 315, distance: 79.7
click at [473, 315] on h4 "+ 805" at bounding box center [509, 325] width 131 height 20
click at [542, 327] on h4 "+ 805" at bounding box center [509, 325] width 131 height 20
drag, startPoint x: 546, startPoint y: 329, endPoint x: 467, endPoint y: 329, distance: 79.7
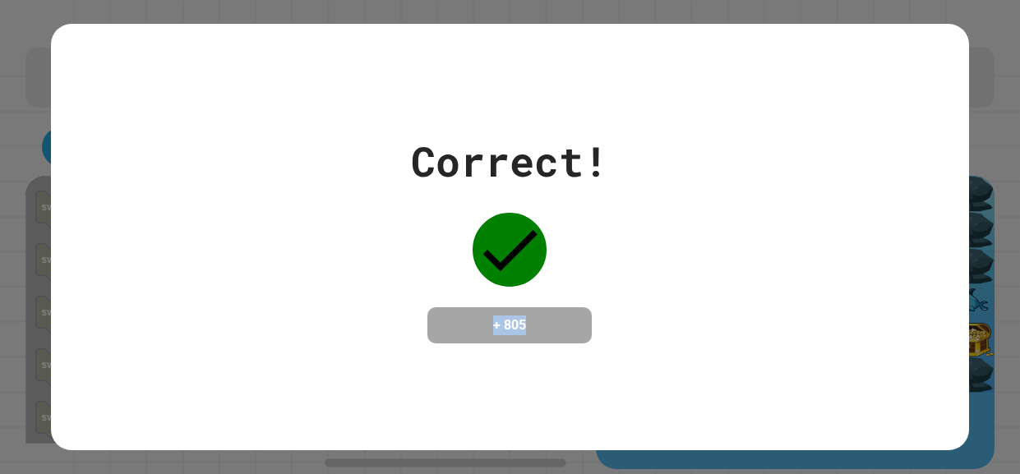
click at [467, 329] on h4 "+ 805" at bounding box center [509, 325] width 131 height 20
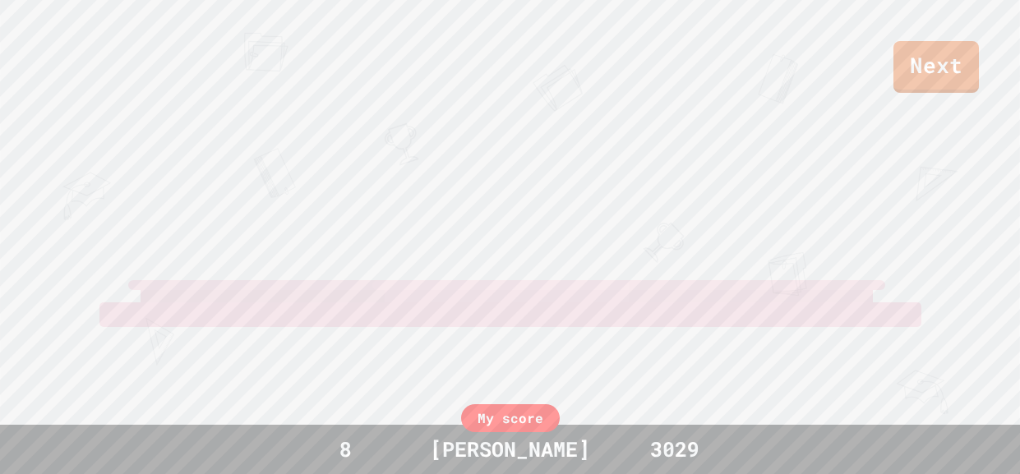
drag, startPoint x: 541, startPoint y: 326, endPoint x: 512, endPoint y: 328, distance: 28.8
click at [512, 302] on div at bounding box center [507, 296] width 244 height 12
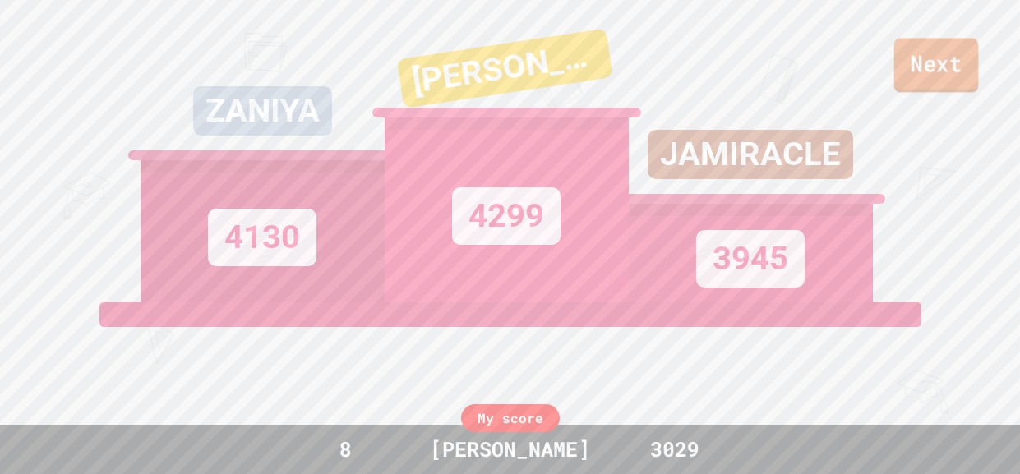
click at [945, 58] on link "Next" at bounding box center [936, 65] width 85 height 54
